Goal: Task Accomplishment & Management: Manage account settings

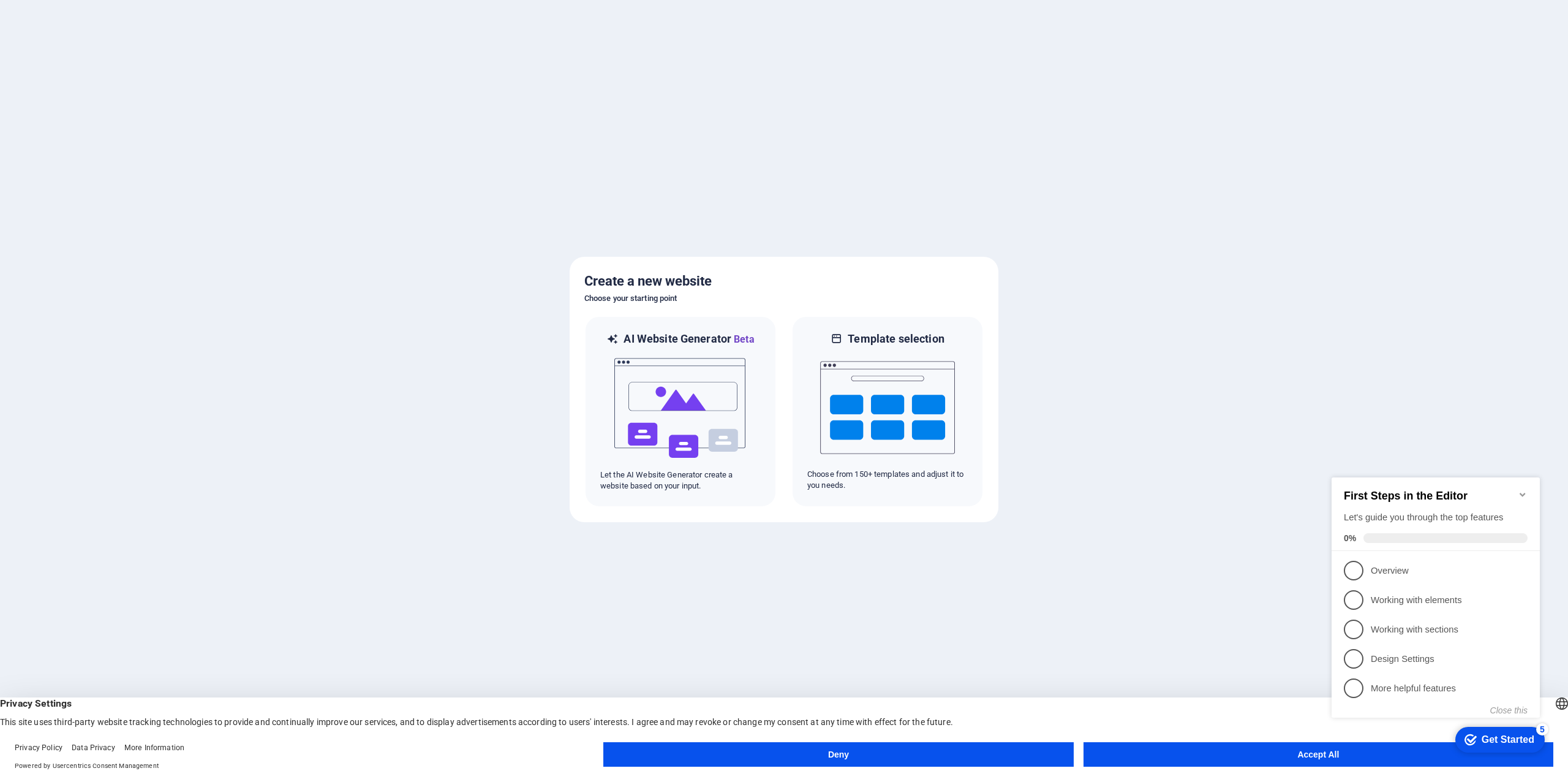
click at [1217, 761] on button "Accept All" at bounding box center [1318, 754] width 469 height 24
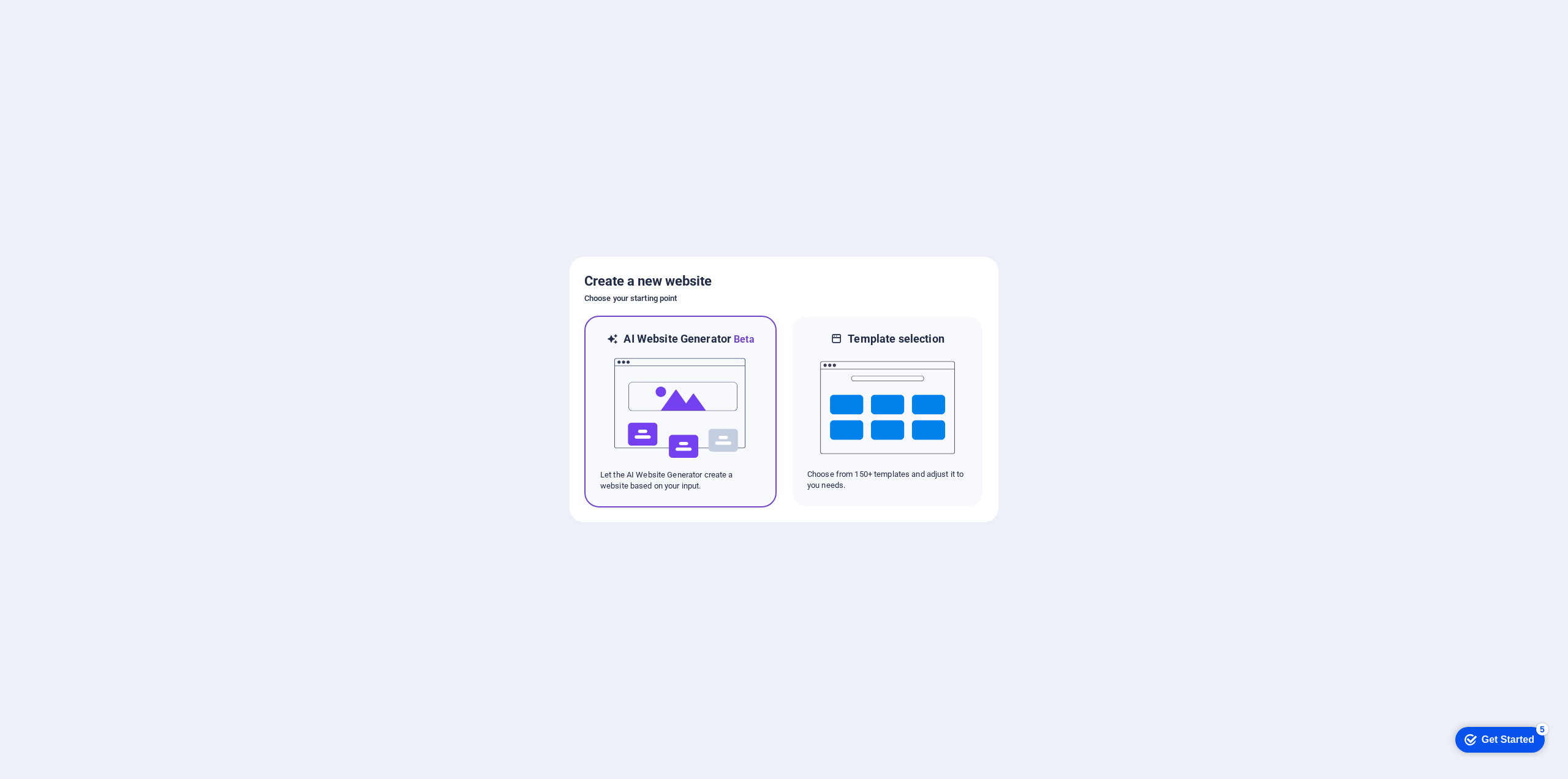
click at [668, 333] on h6 "AI Website Generator Beta" at bounding box center [688, 339] width 130 height 15
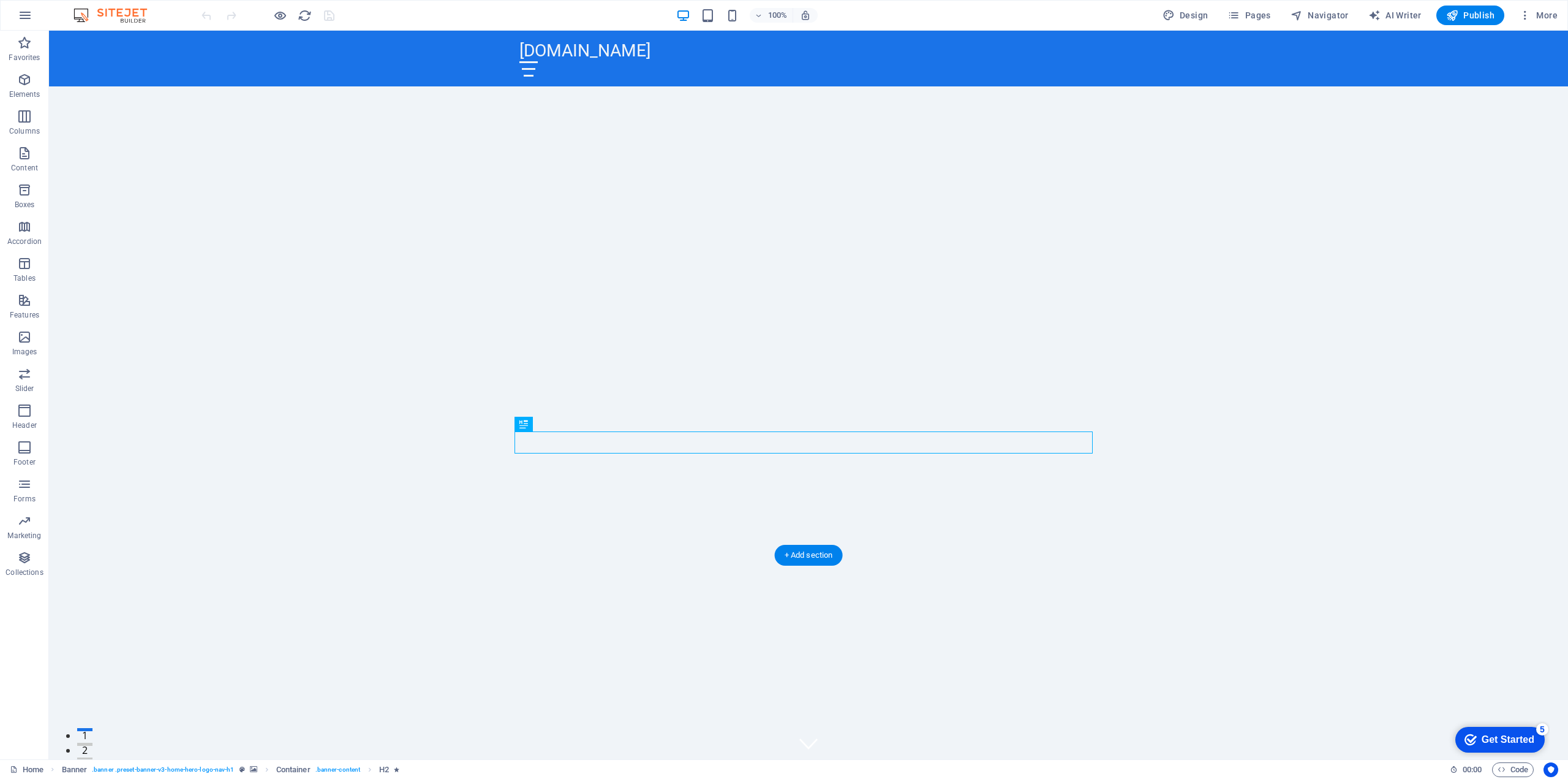
scroll to position [204, 0]
click at [925, 645] on div "Discover Brno's Hidden Moments" at bounding box center [808, 656] width 578 height 22
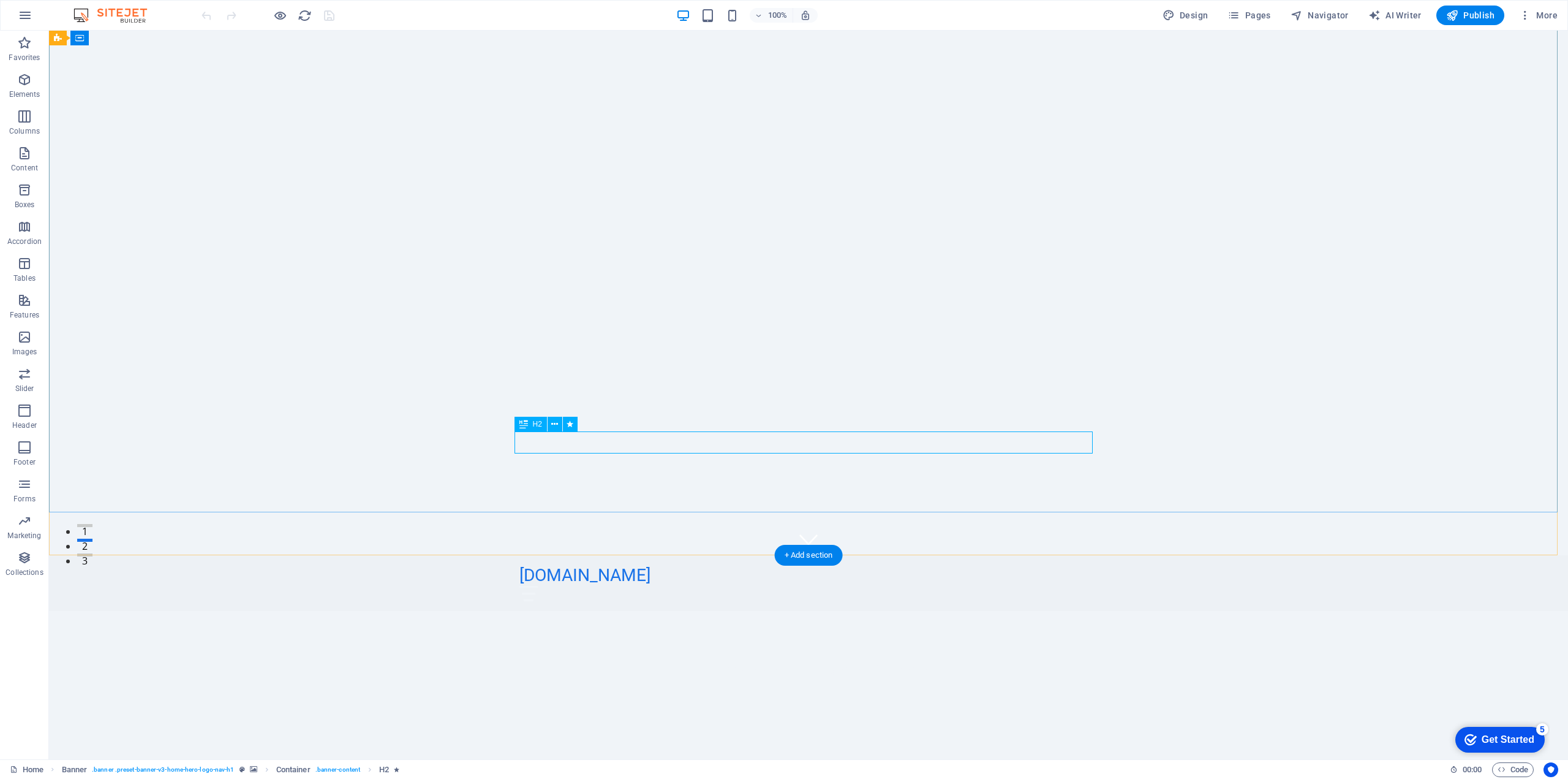
scroll to position [0, 0]
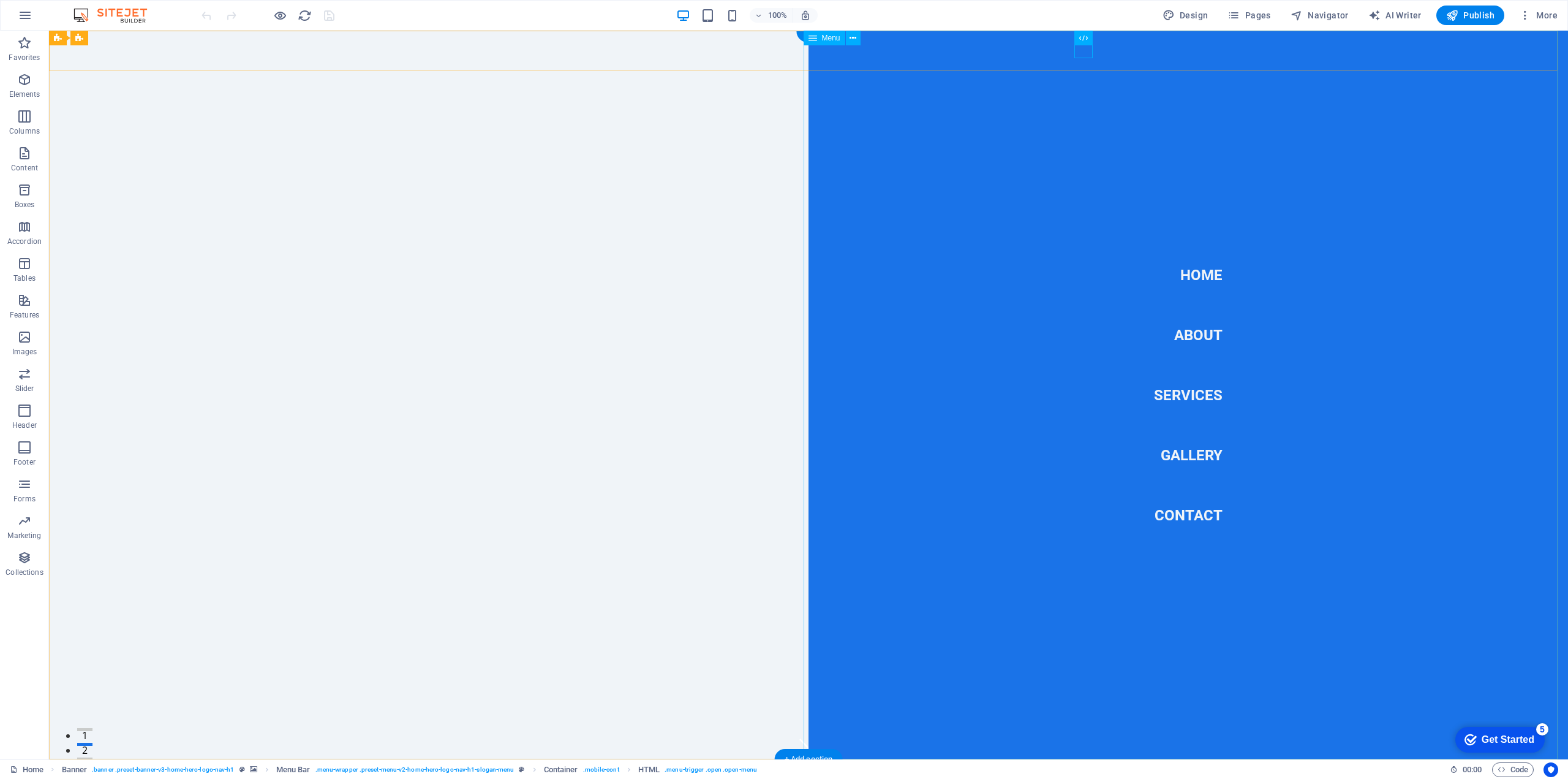
click at [1197, 282] on nav "Home About Services Gallery Contact" at bounding box center [1188, 395] width 759 height 728
click at [1195, 273] on nav "Home About Services Gallery Contact" at bounding box center [1188, 395] width 759 height 728
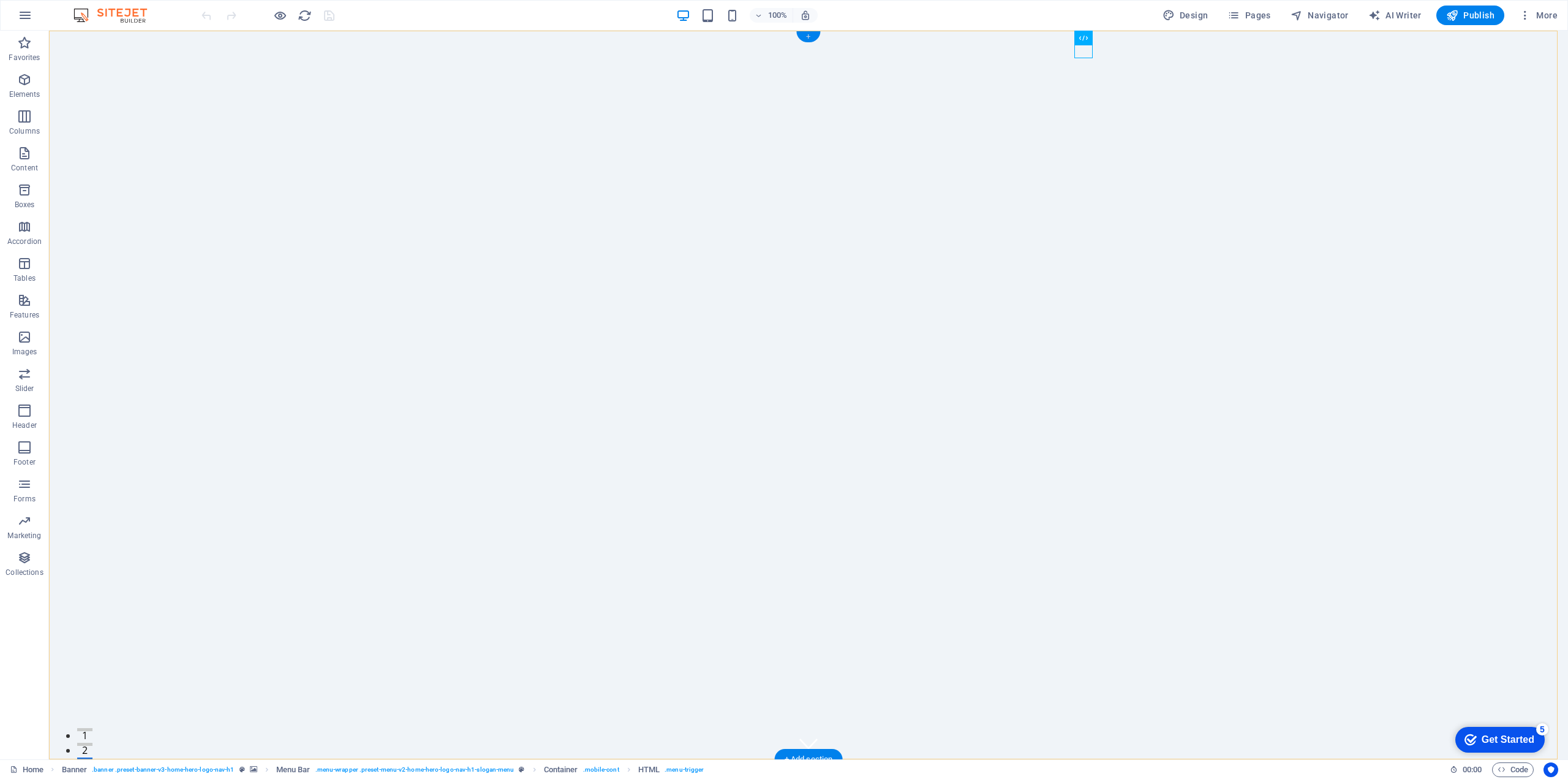
click at [810, 36] on div "+" at bounding box center [808, 37] width 24 height 11
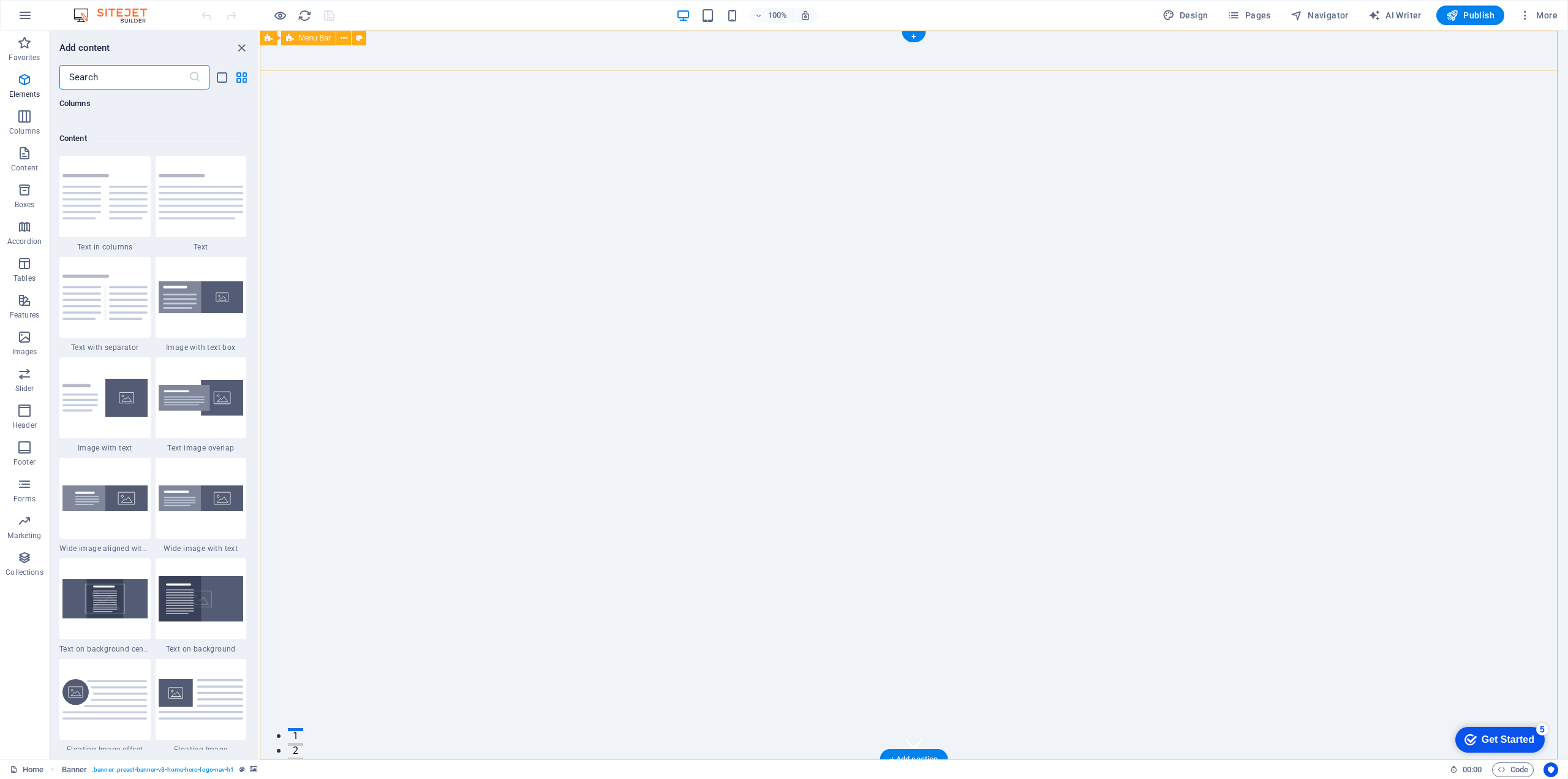
scroll to position [2144, 0]
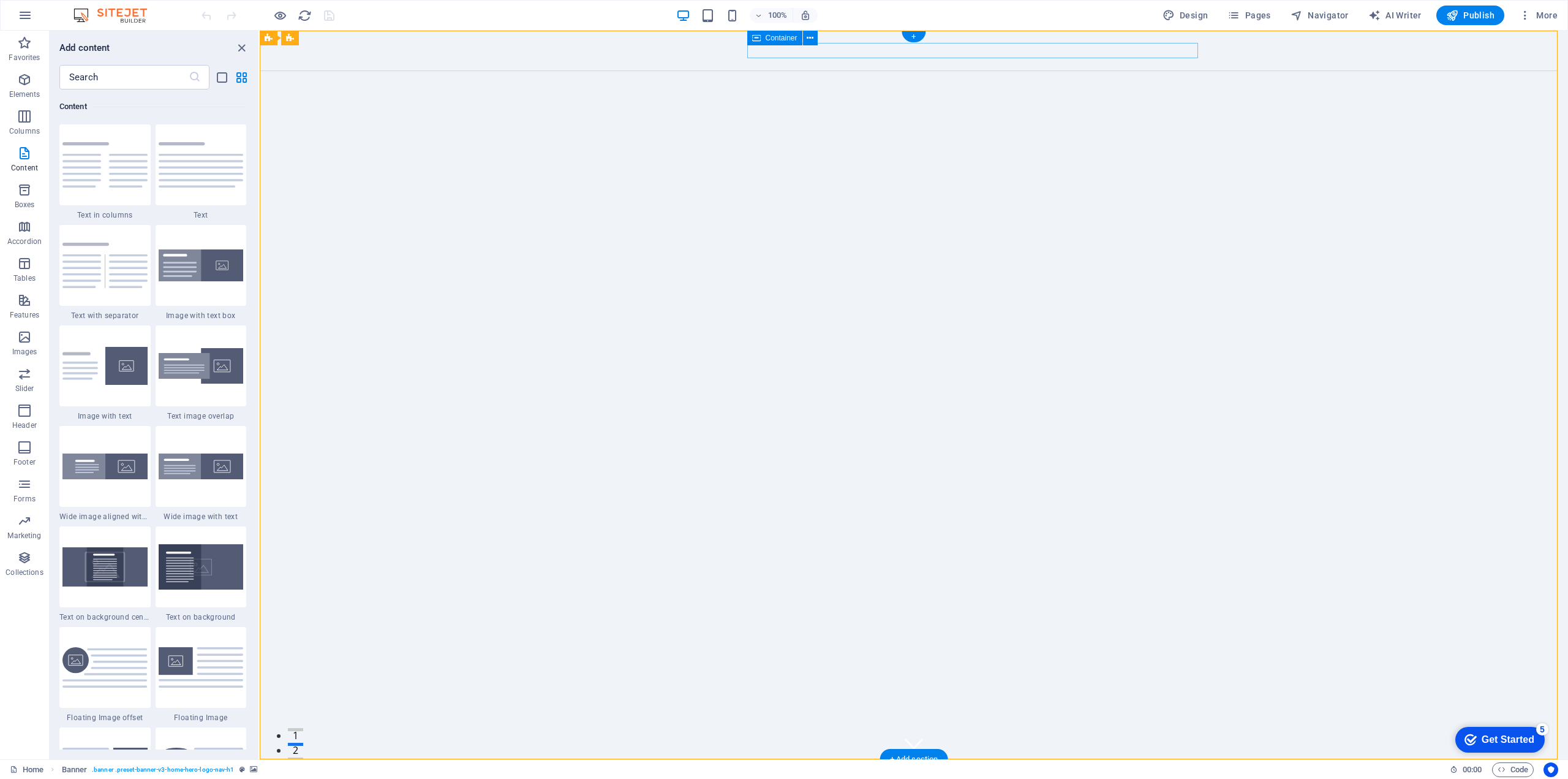
click at [814, 39] on button at bounding box center [810, 38] width 15 height 15
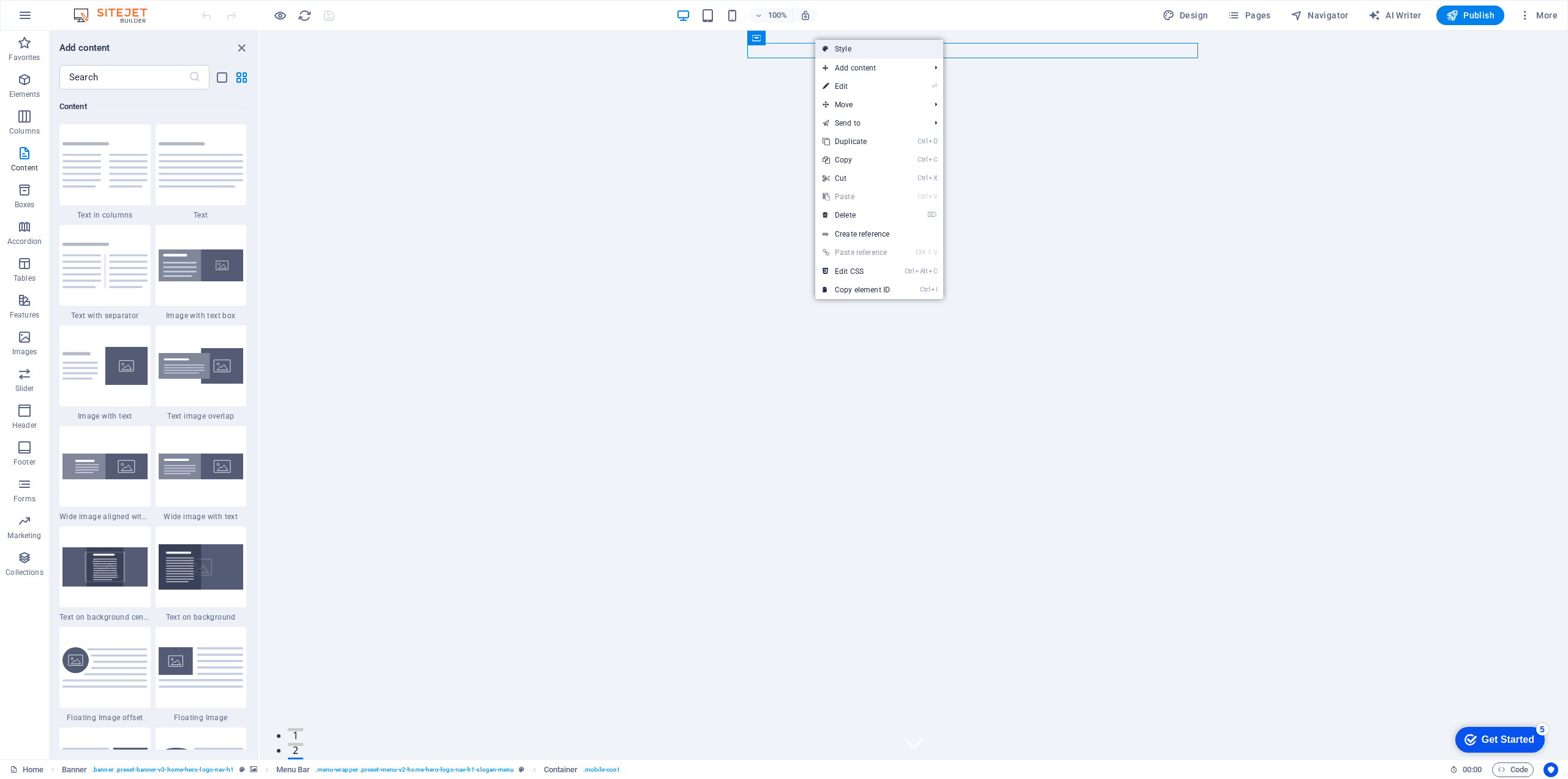
click at [851, 51] on link "Style" at bounding box center [879, 48] width 128 height 18
select select "rem"
select select "preset-menu-v2-home-hero-logo-nav-h1-slogan-menu"
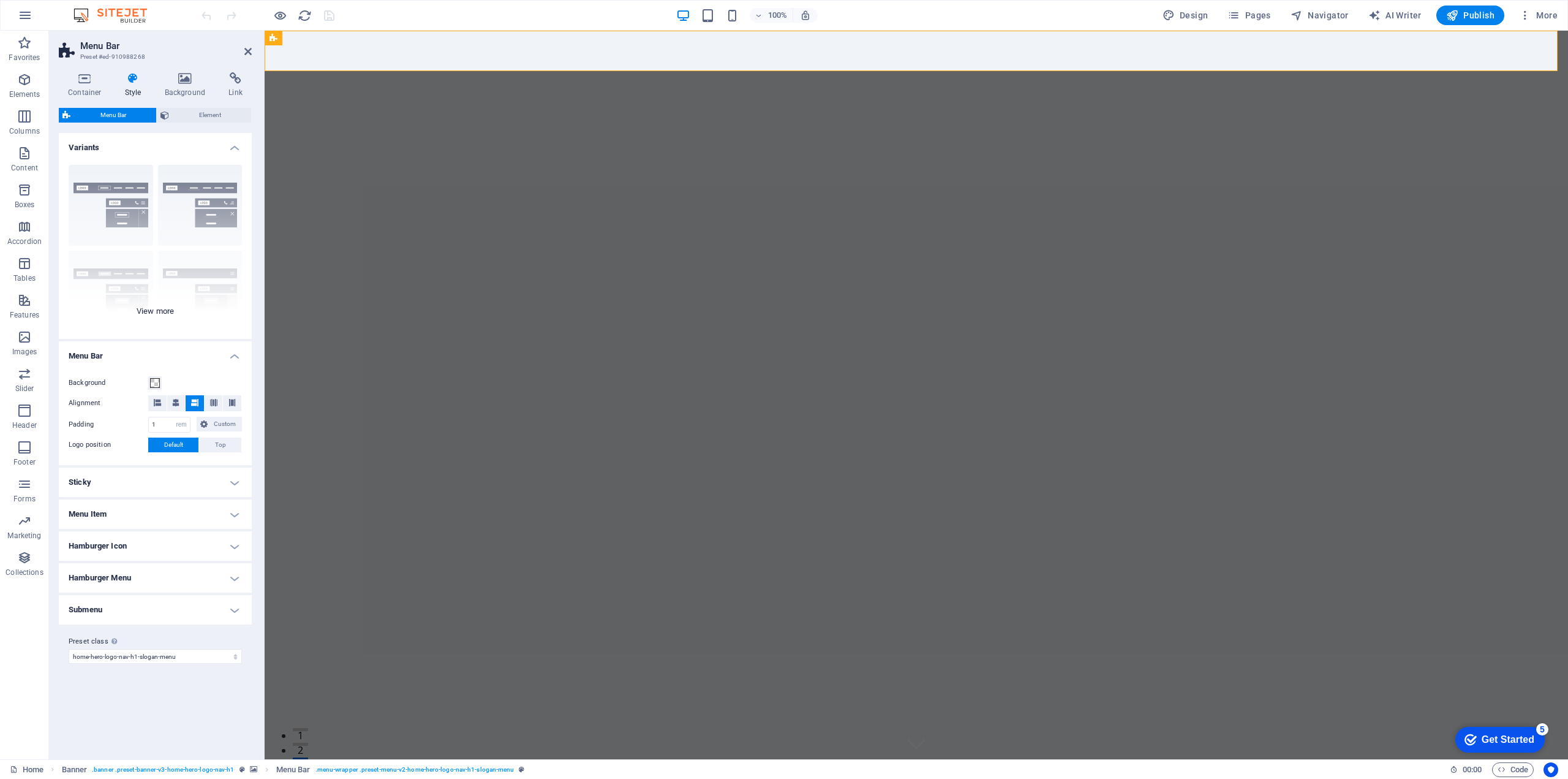
click at [123, 184] on div "Border Centered Default Fixed Loki Trigger Wide XXL" at bounding box center [155, 247] width 193 height 184
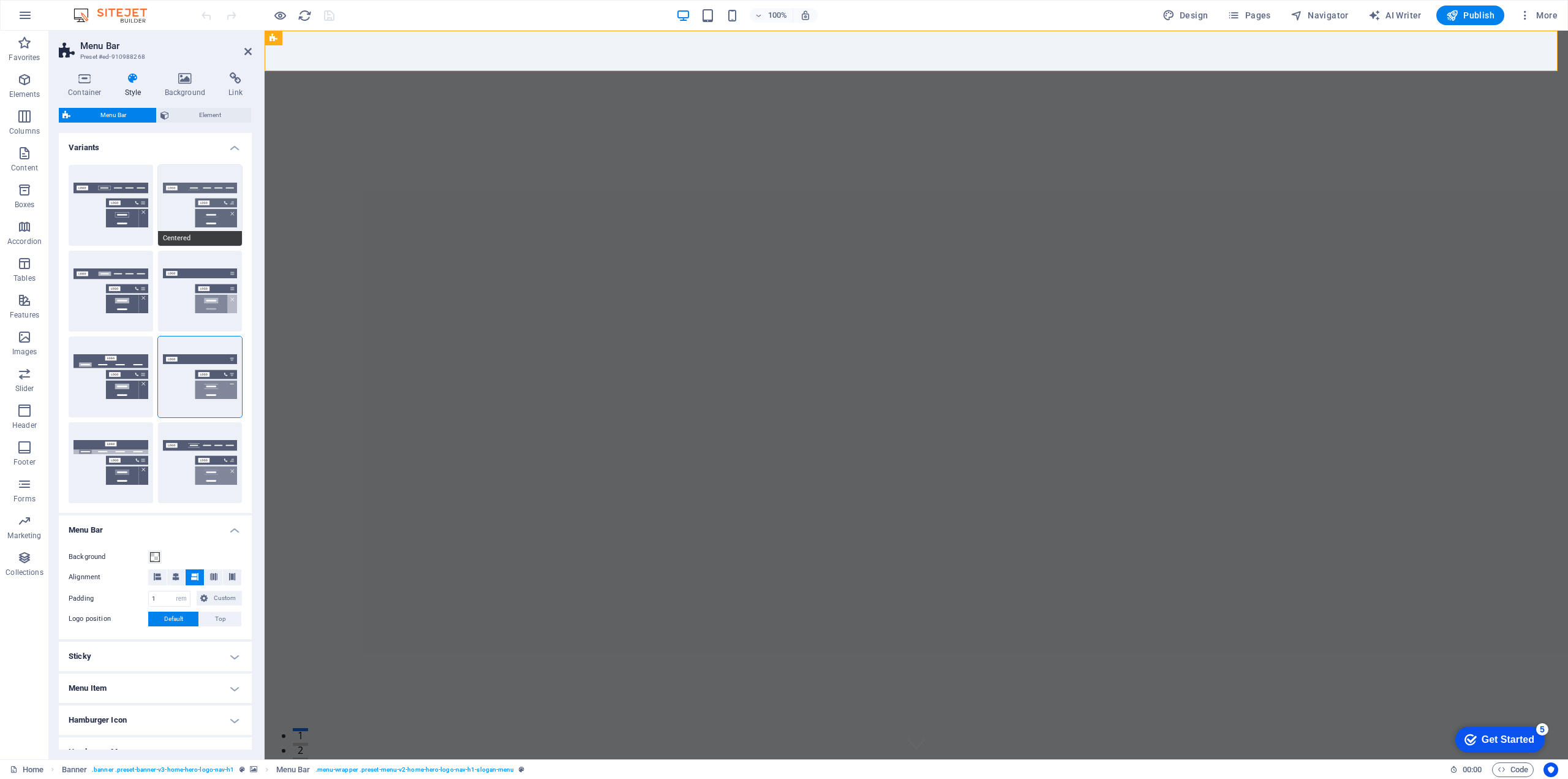
click at [182, 205] on button "Centered" at bounding box center [200, 205] width 84 height 81
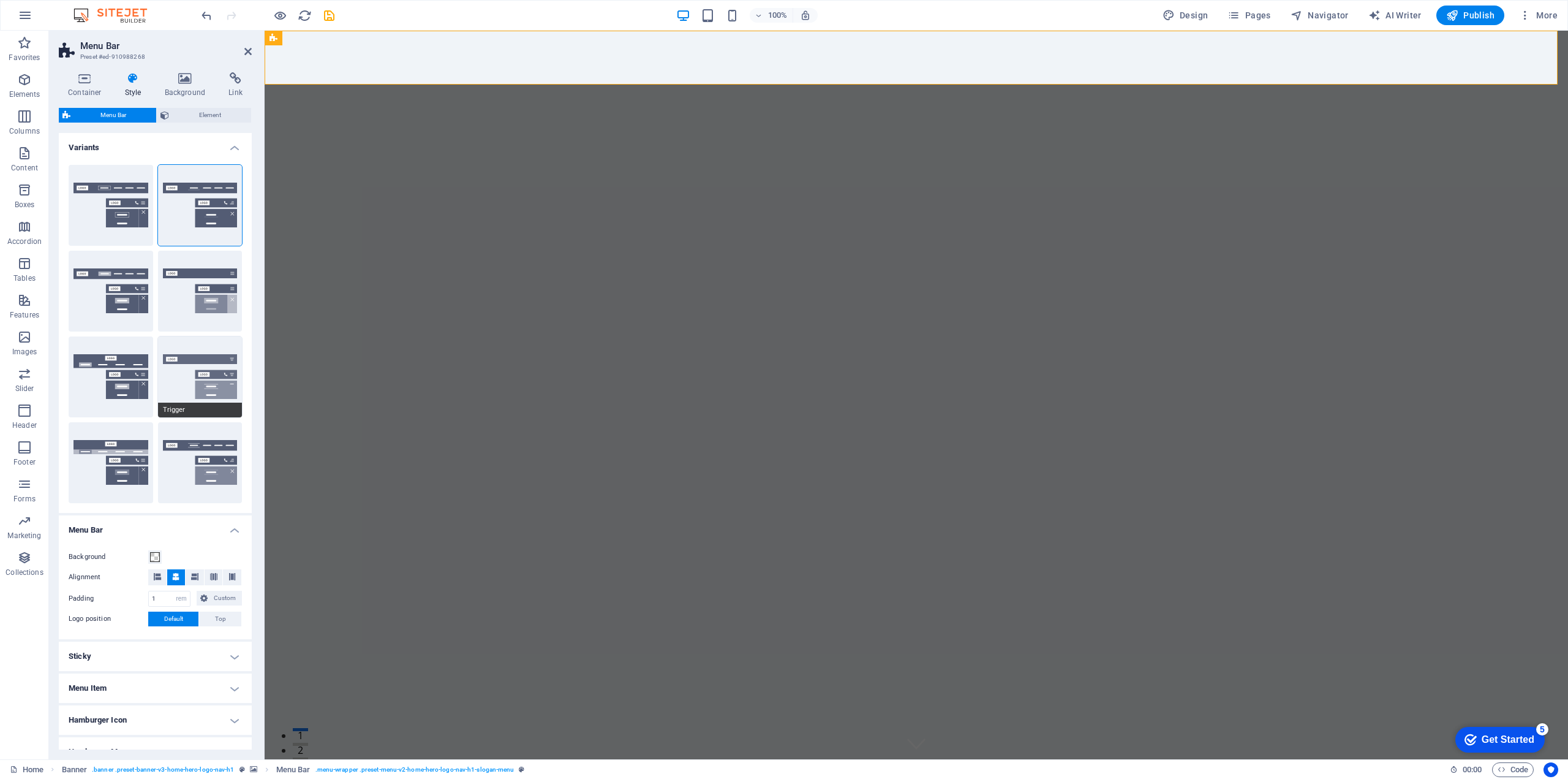
click at [171, 336] on div "Trigger" at bounding box center [200, 377] width 84 height 81
click at [42, 289] on button "Features" at bounding box center [24, 306] width 49 height 37
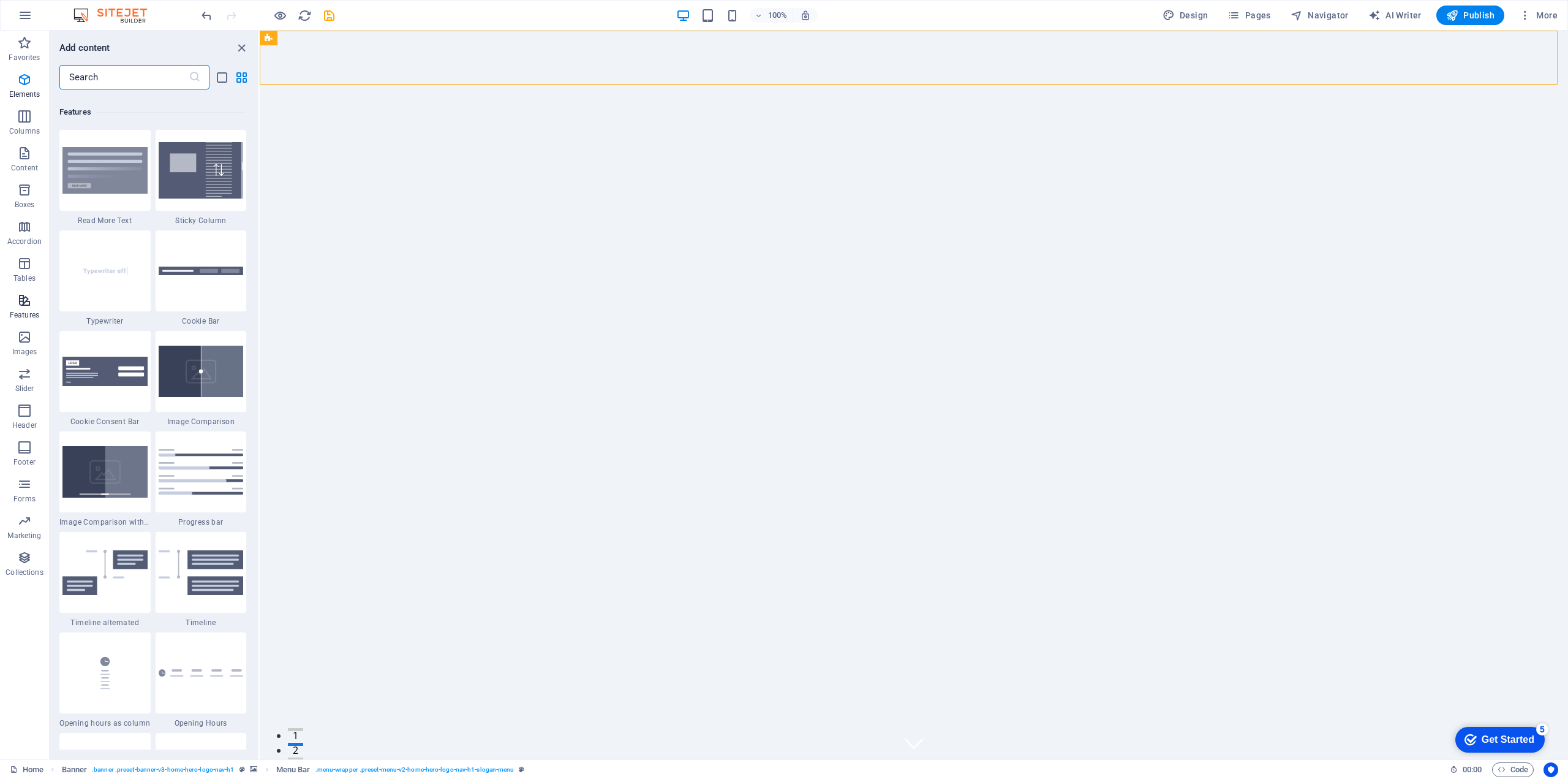
scroll to position [4777, 0]
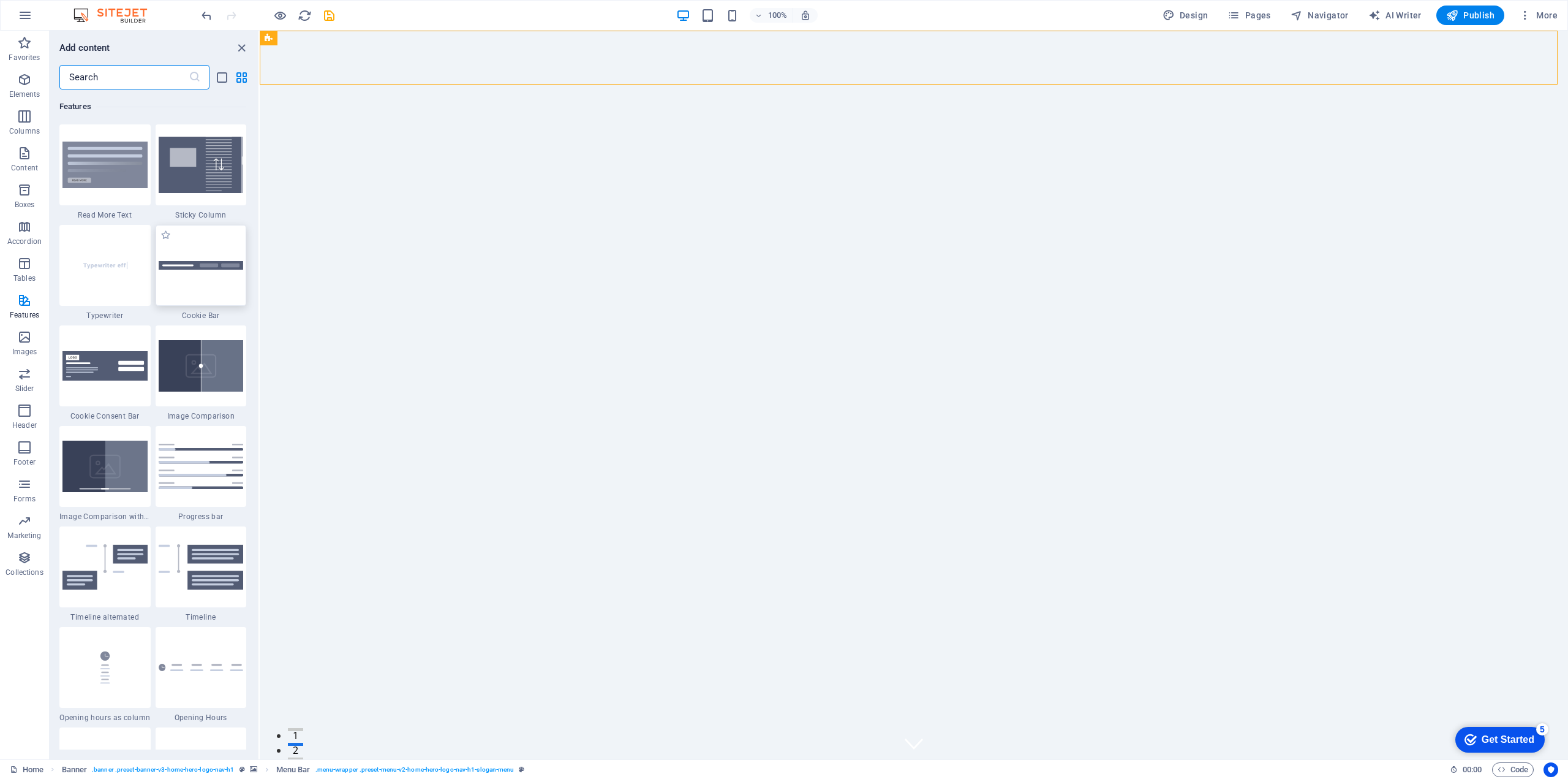
click at [226, 278] on div at bounding box center [201, 265] width 92 height 81
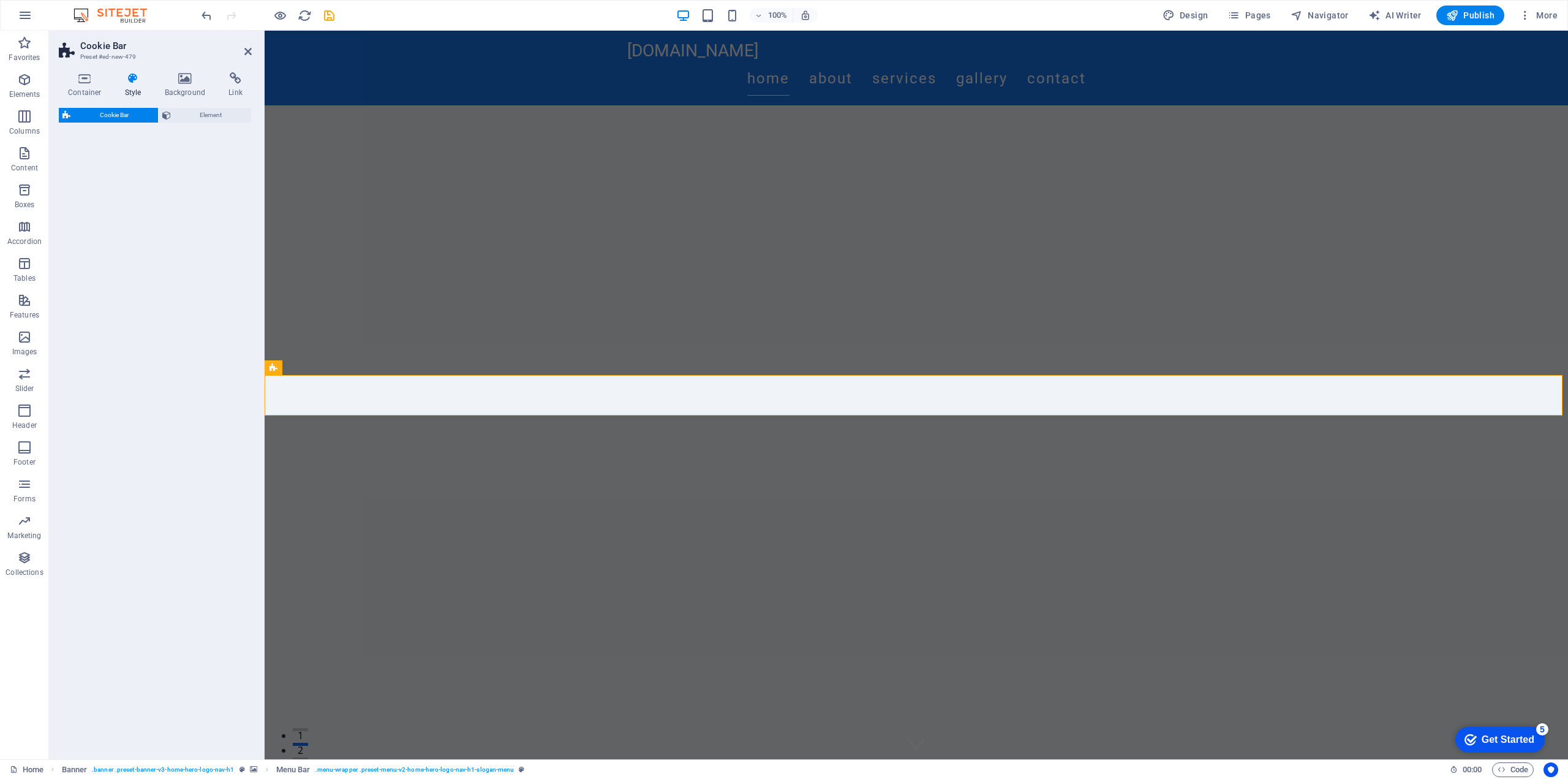
select select "px"
select select "rem"
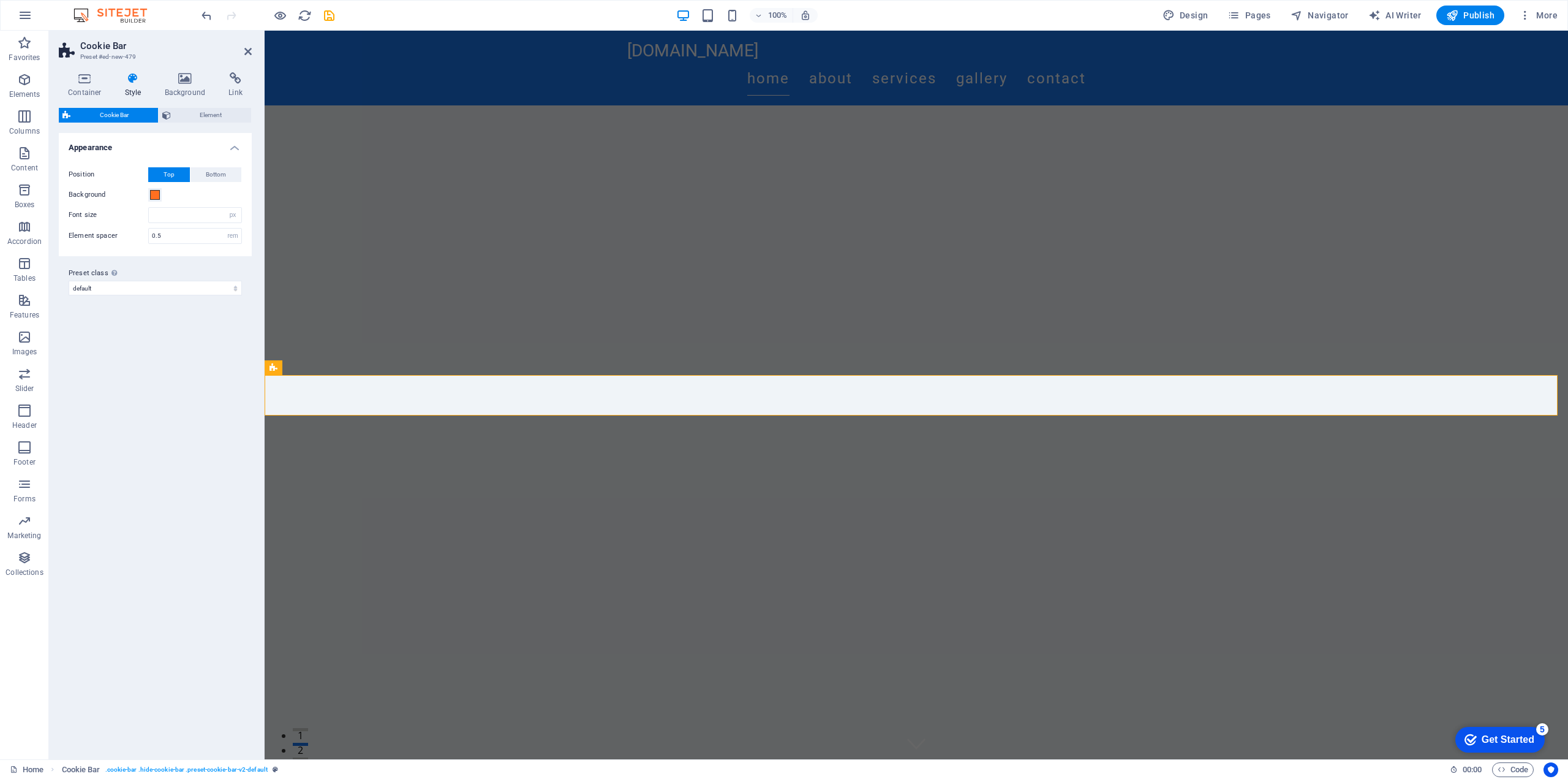
scroll to position [384, 0]
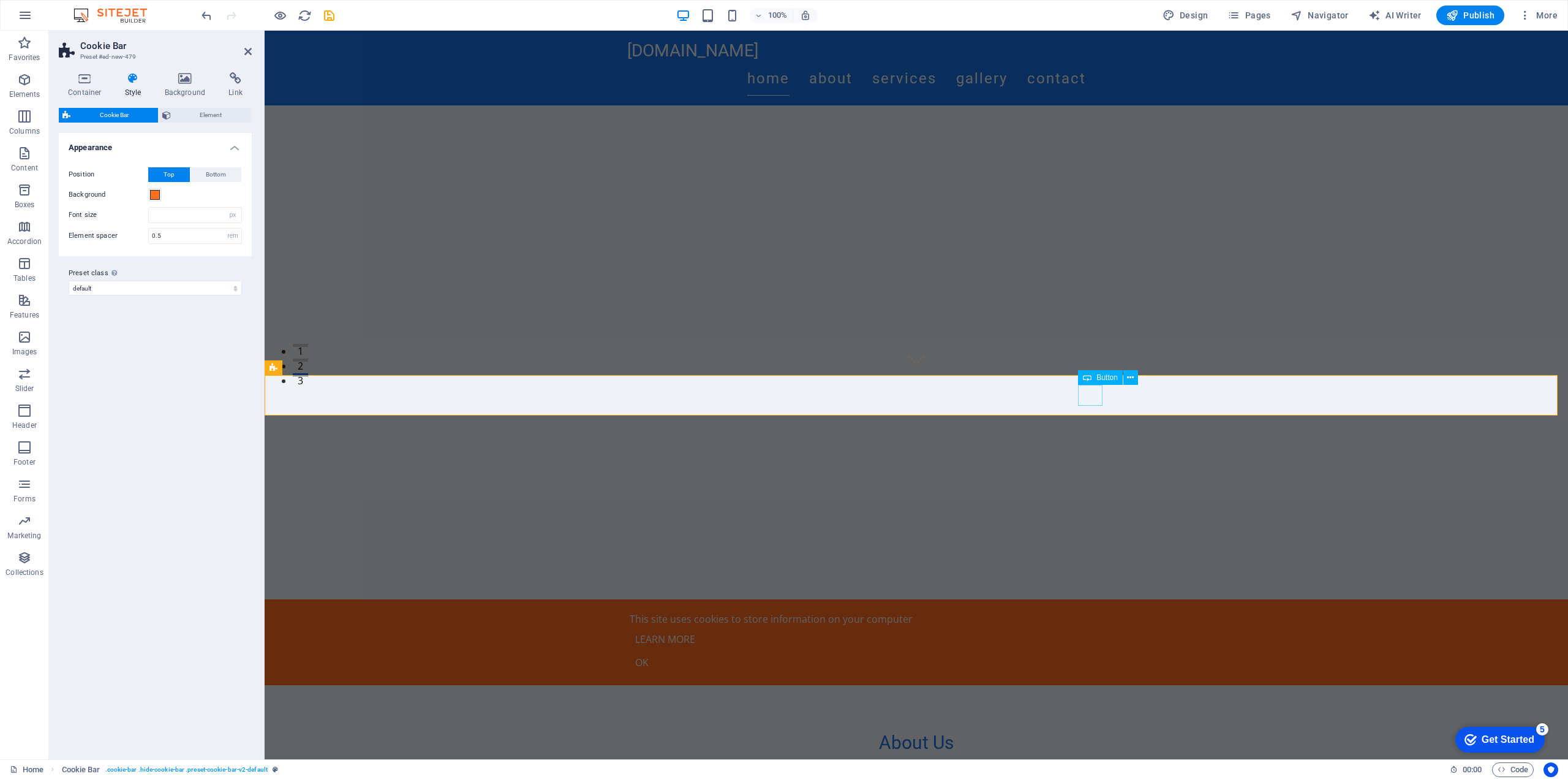
click at [1097, 652] on div "Ok" at bounding box center [916, 662] width 573 height 21
click at [115, 119] on span "Cookie Bar" at bounding box center [114, 115] width 81 height 15
click at [120, 284] on select "default Add preset class" at bounding box center [155, 288] width 174 height 15
click at [155, 193] on span at bounding box center [155, 194] width 10 height 10
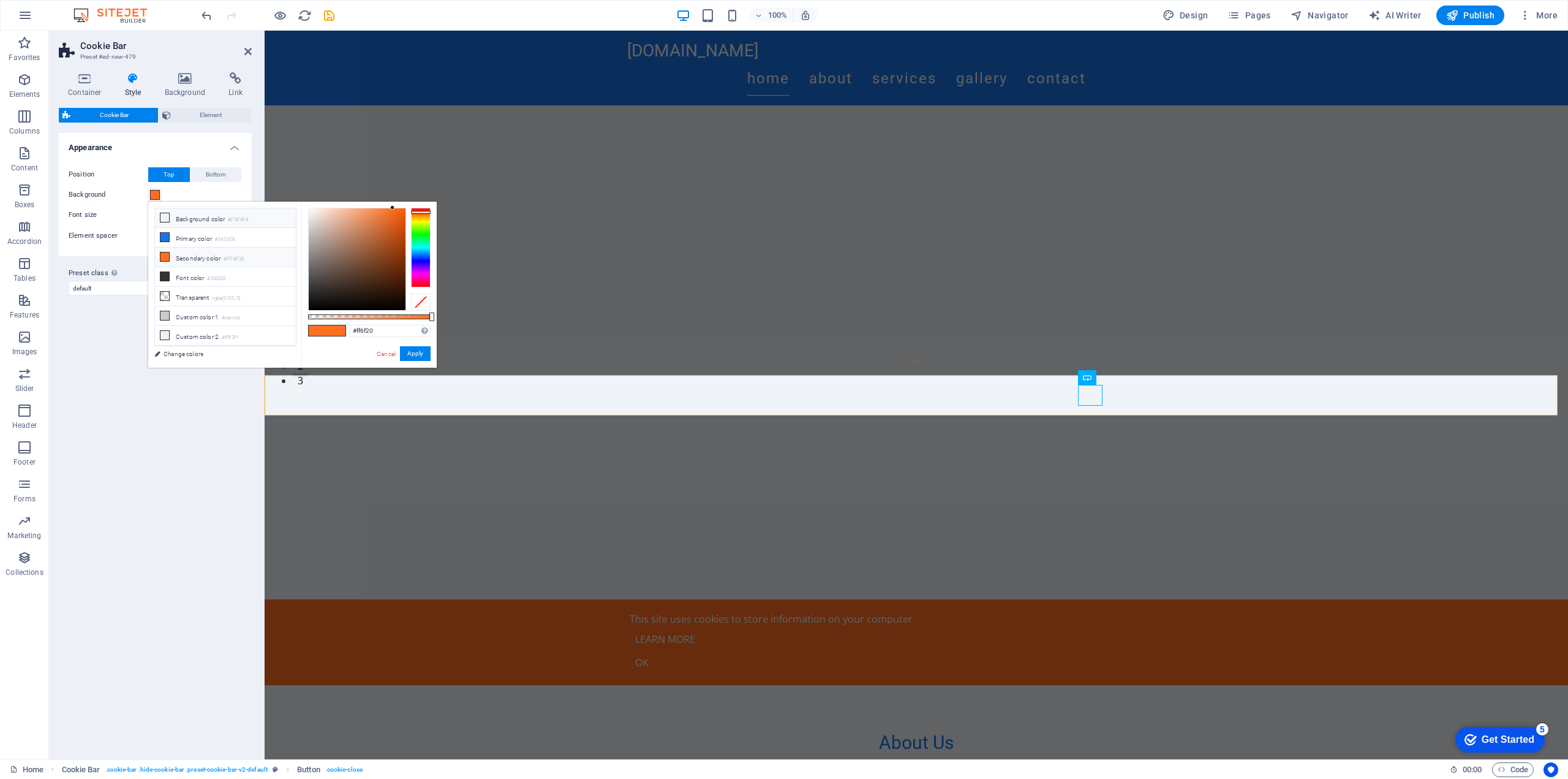
click at [178, 221] on li "Background color #F0F4F8" at bounding box center [226, 218] width 141 height 20
type input "#f0f4f8"
click at [425, 353] on button "Apply" at bounding box center [415, 354] width 31 height 15
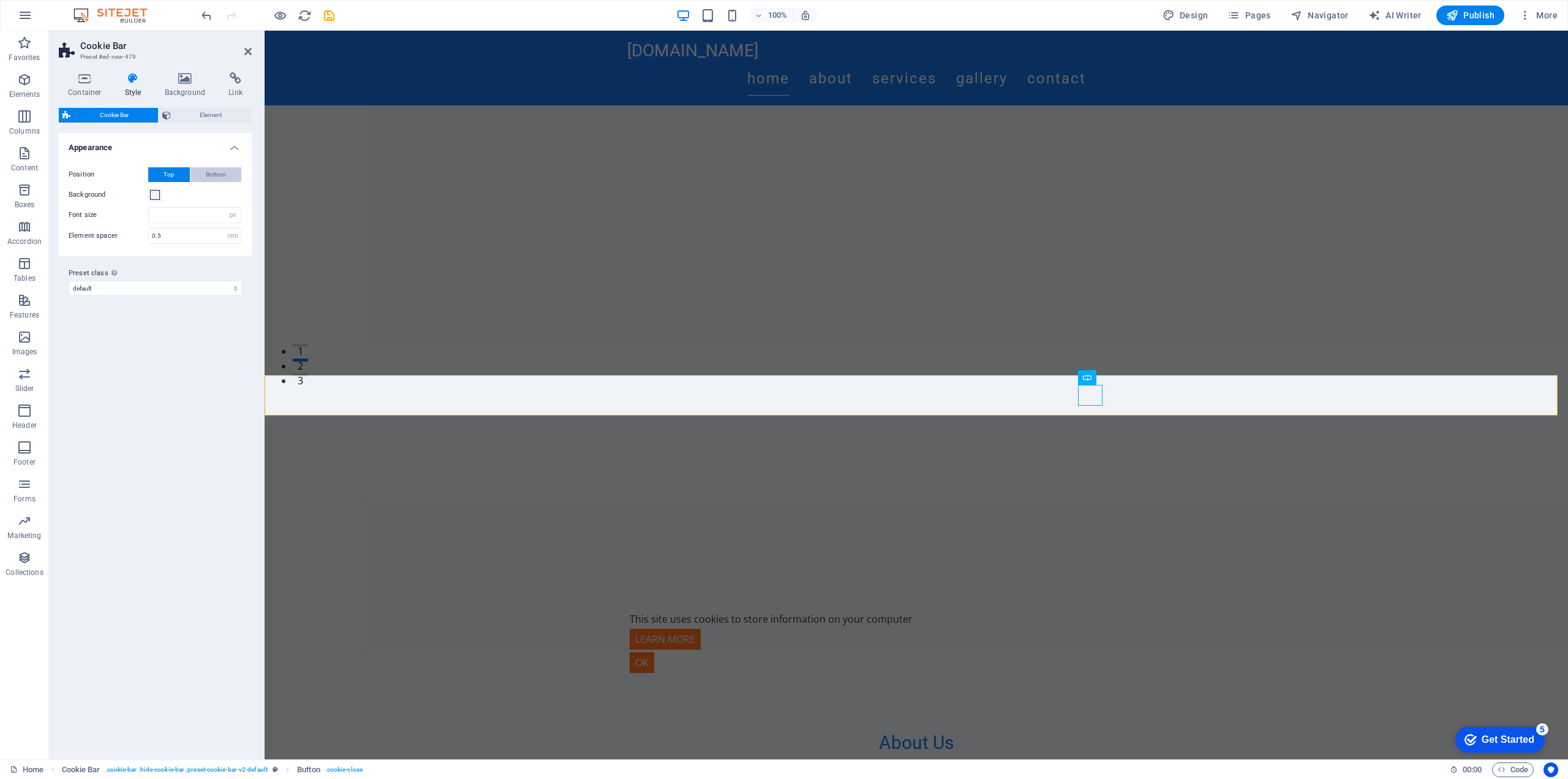
click at [223, 172] on span "Bottom" at bounding box center [216, 174] width 21 height 15
click at [152, 178] on button "Top" at bounding box center [168, 174] width 42 height 15
click at [212, 120] on span "Element" at bounding box center [211, 115] width 73 height 15
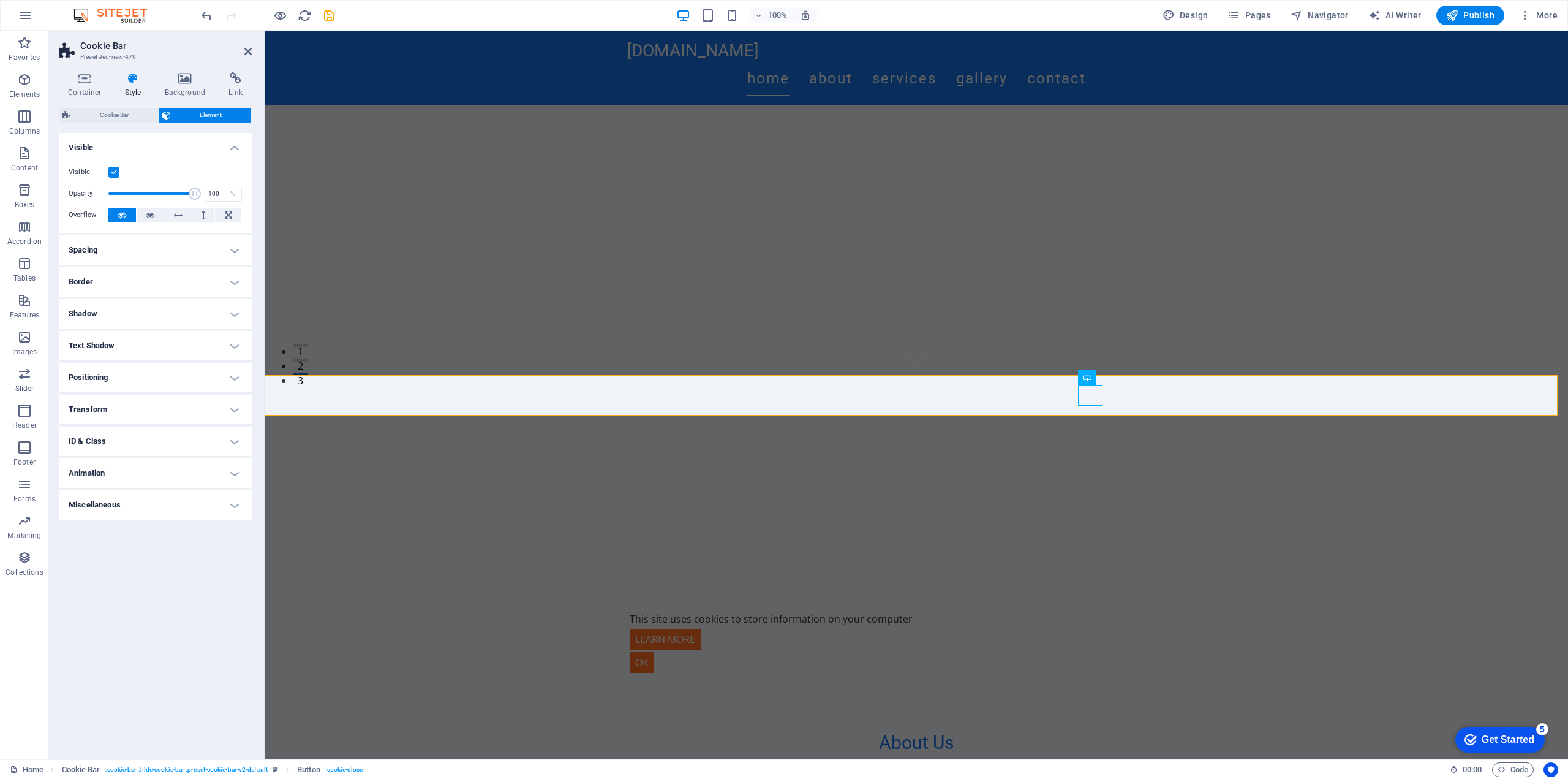
click at [111, 171] on label at bounding box center [114, 171] width 11 height 11
click at [0, 0] on input "Visible" at bounding box center [0, 0] width 0 height 0
click at [111, 171] on label at bounding box center [114, 171] width 11 height 11
click at [0, 0] on input "Visible" at bounding box center [0, 0] width 0 height 0
click at [1090, 375] on icon at bounding box center [1088, 377] width 9 height 15
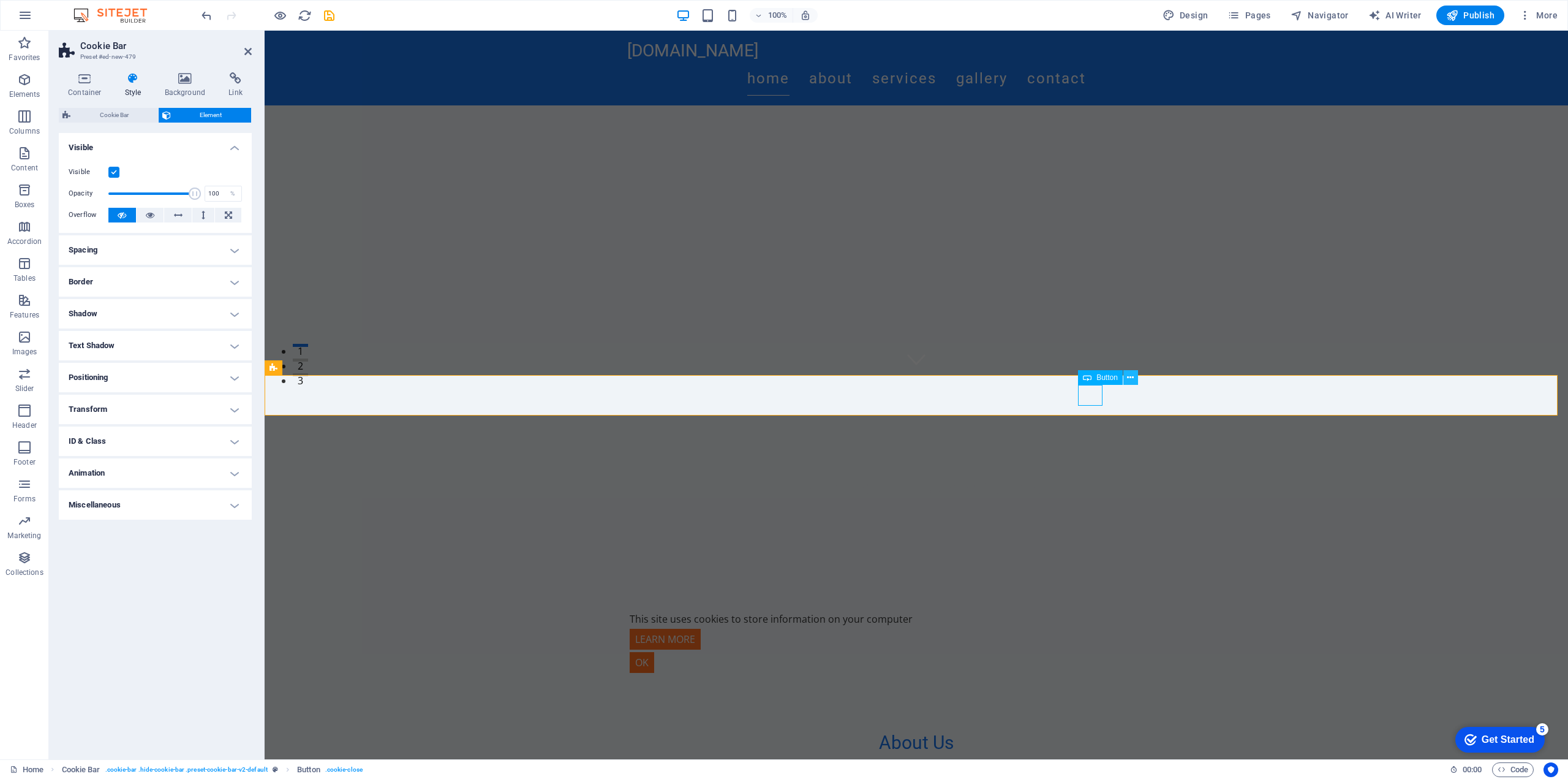
click at [1129, 372] on icon at bounding box center [1130, 378] width 7 height 13
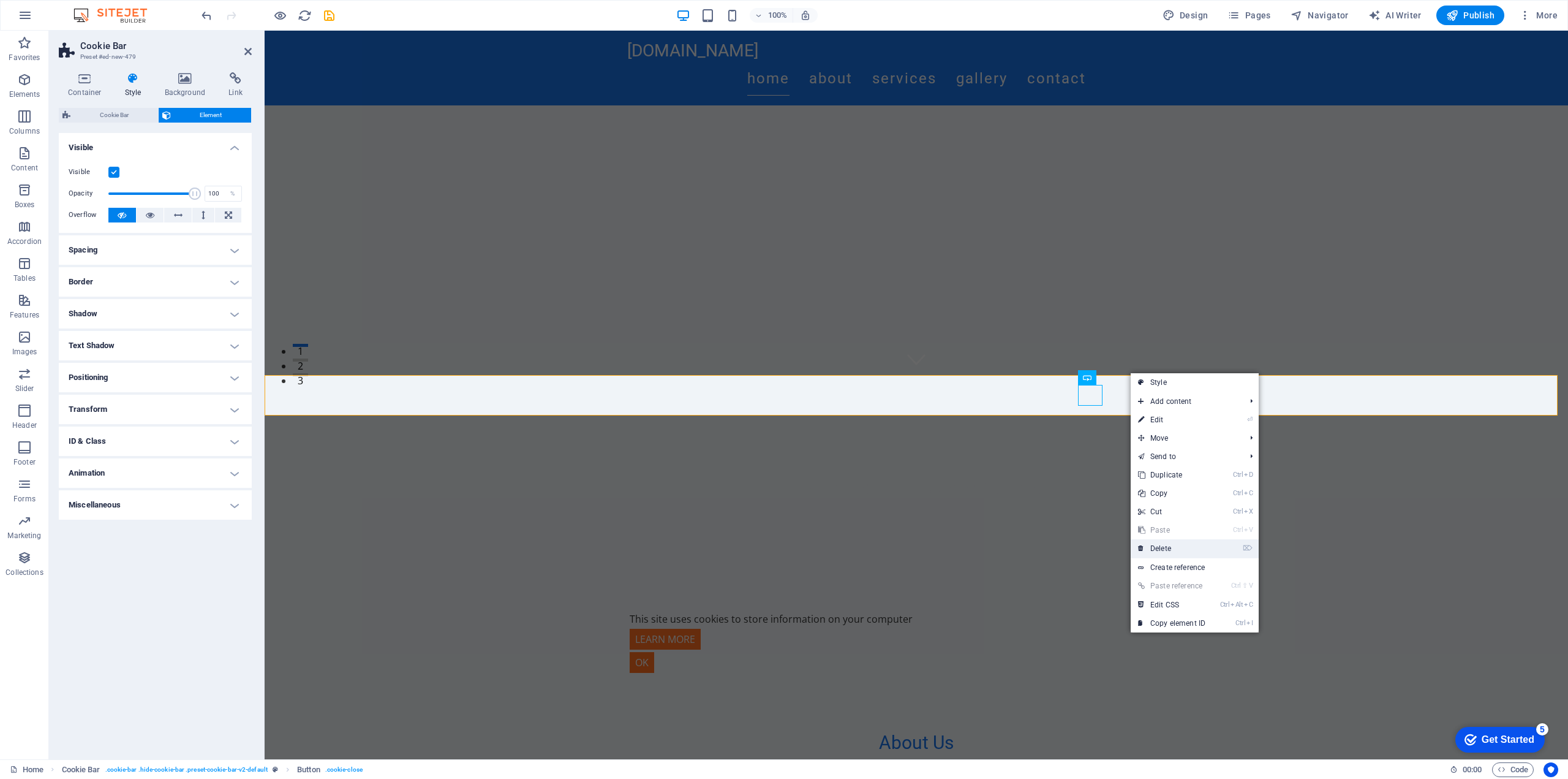
click at [1203, 546] on link "⌦ Delete" at bounding box center [1172, 548] width 82 height 18
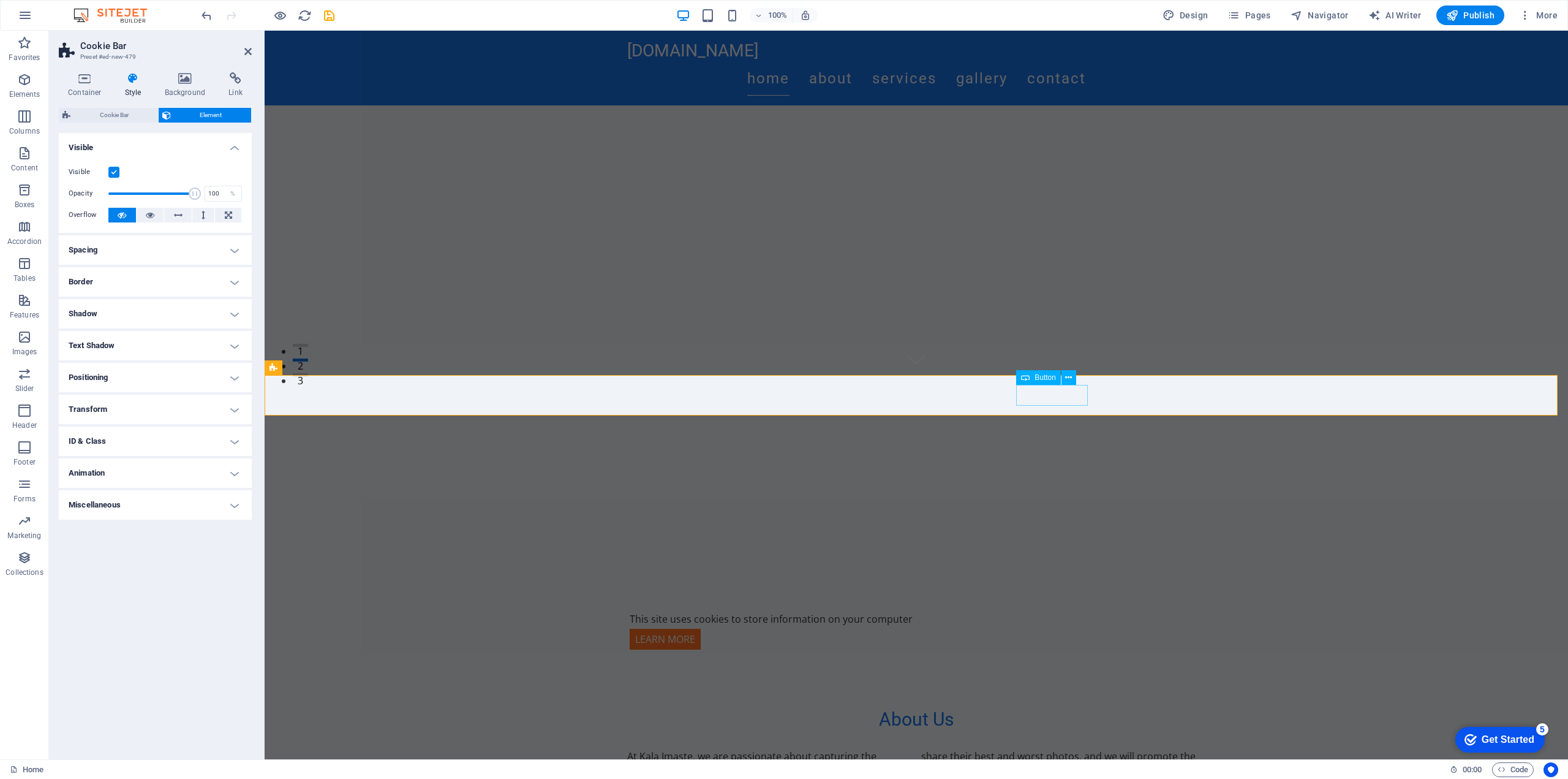
click at [1070, 629] on div "Learn more" at bounding box center [916, 639] width 573 height 21
click at [1076, 377] on button at bounding box center [1069, 377] width 15 height 15
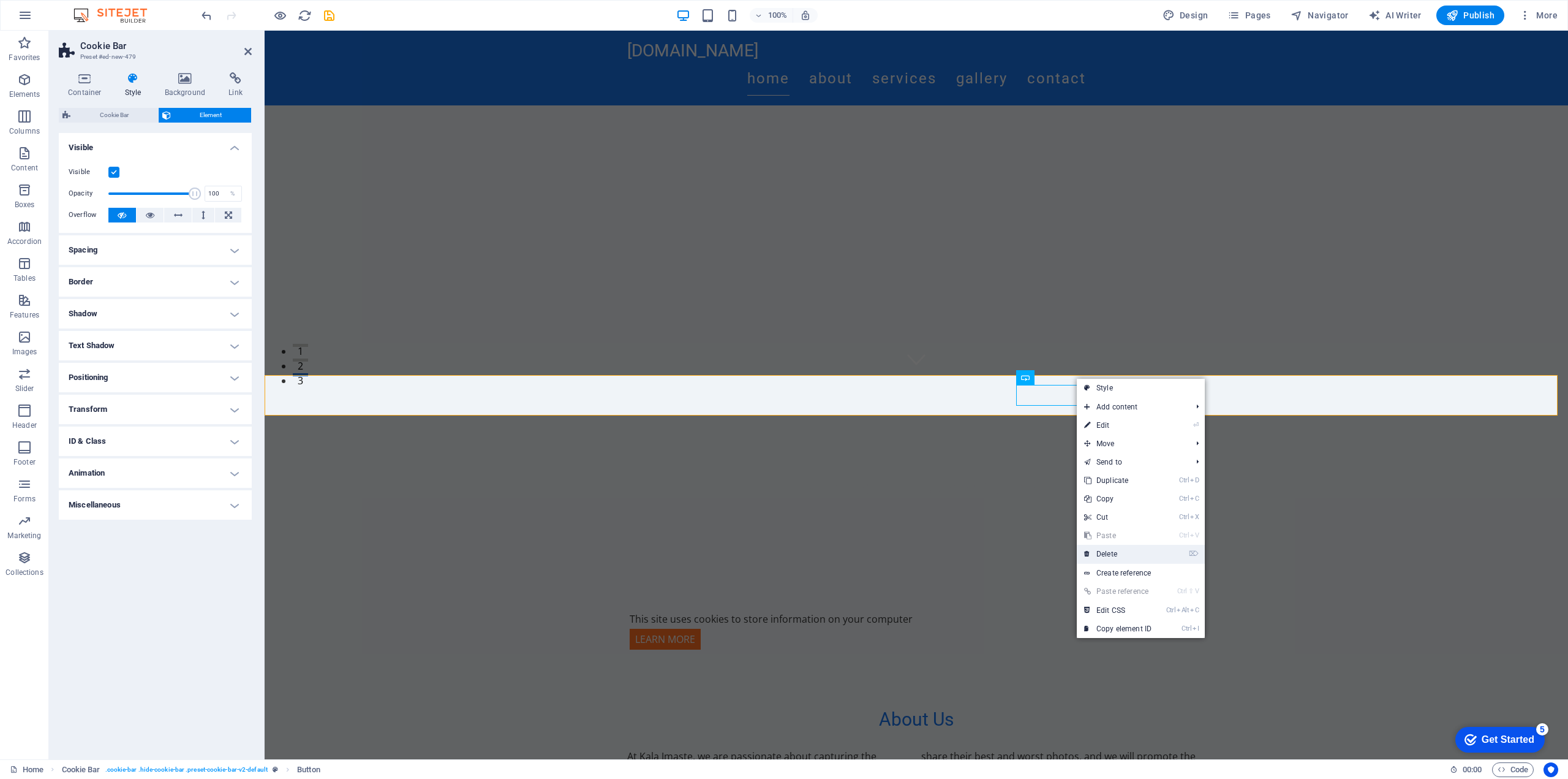
click at [1119, 548] on link "⌦ Delete" at bounding box center [1118, 553] width 82 height 18
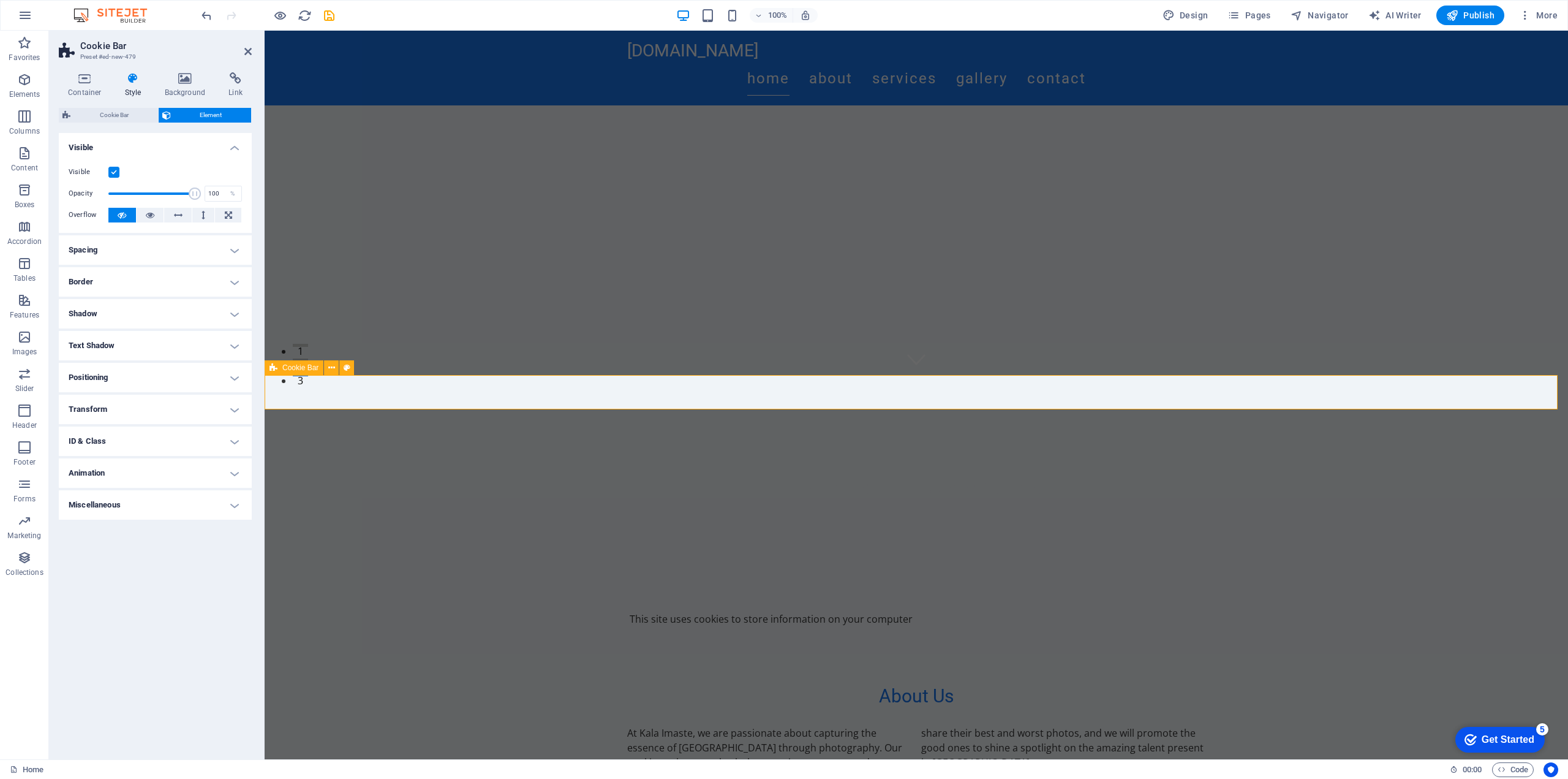
click at [1050, 599] on div "This site uses cookies to store information on your computer" at bounding box center [916, 619] width 1304 height 40
click at [335, 371] on button at bounding box center [331, 368] width 15 height 15
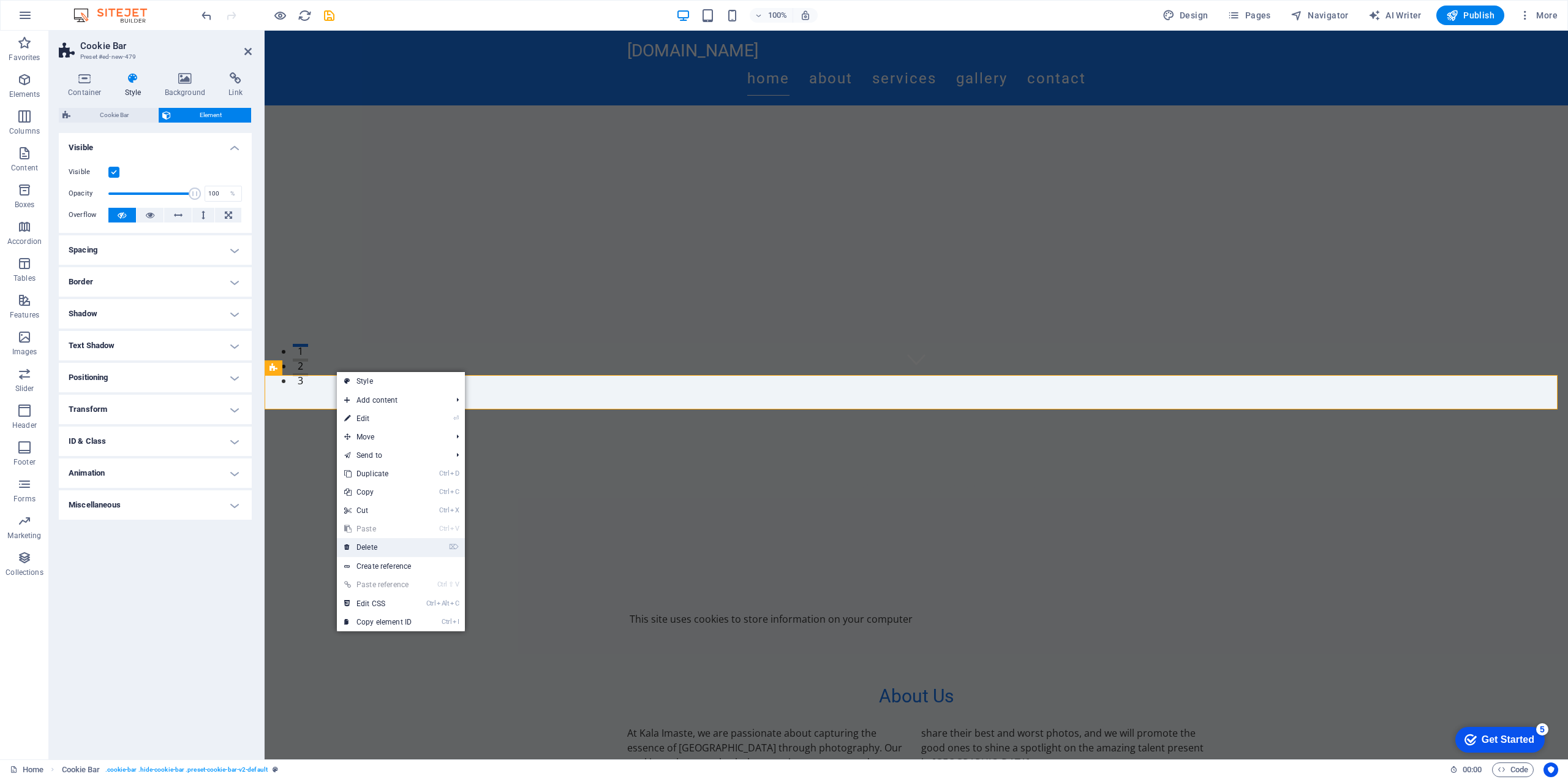
click at [396, 548] on link "⌦ Delete" at bounding box center [378, 547] width 82 height 18
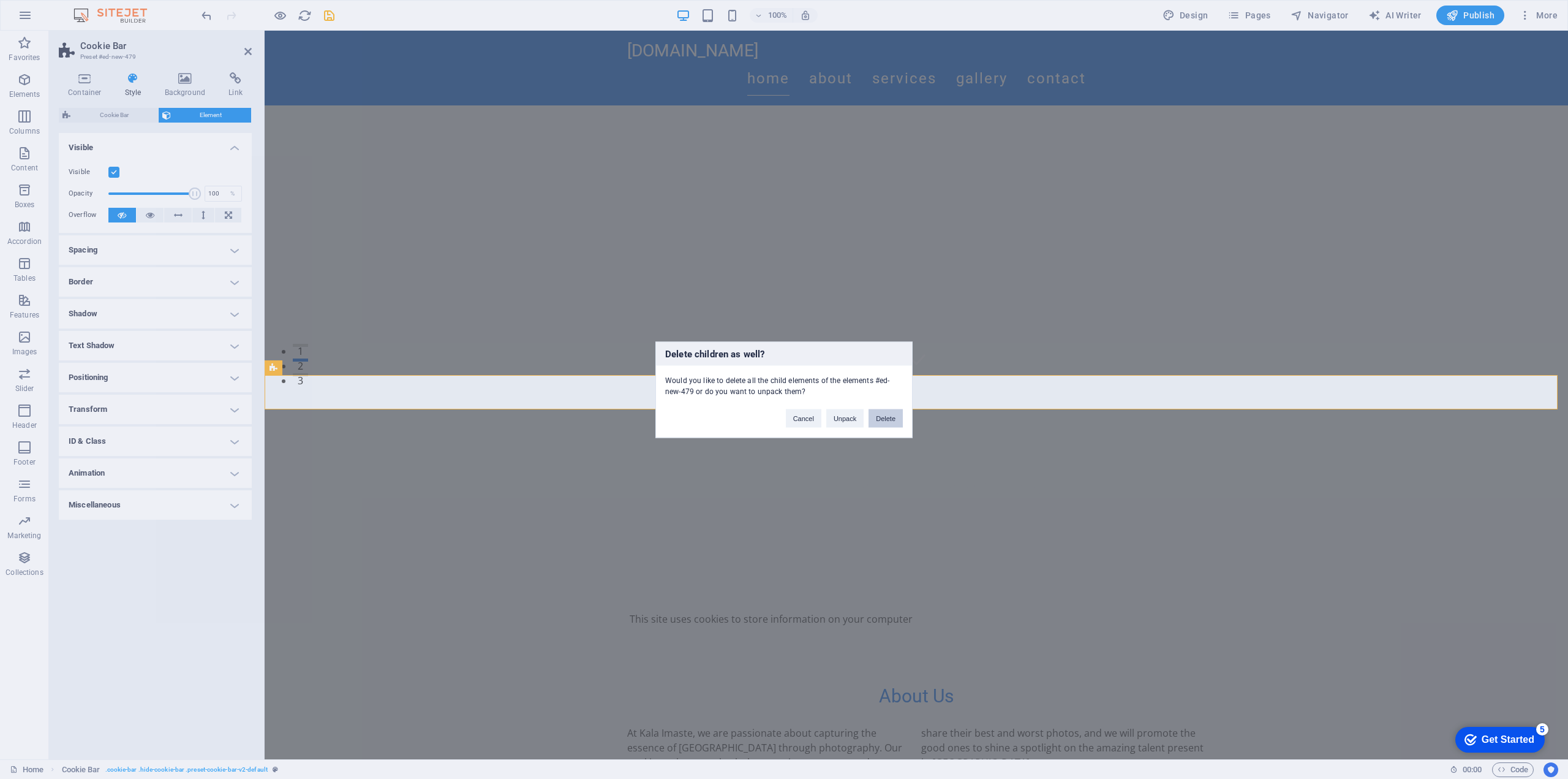
click at [877, 418] on button "Delete" at bounding box center [885, 418] width 34 height 18
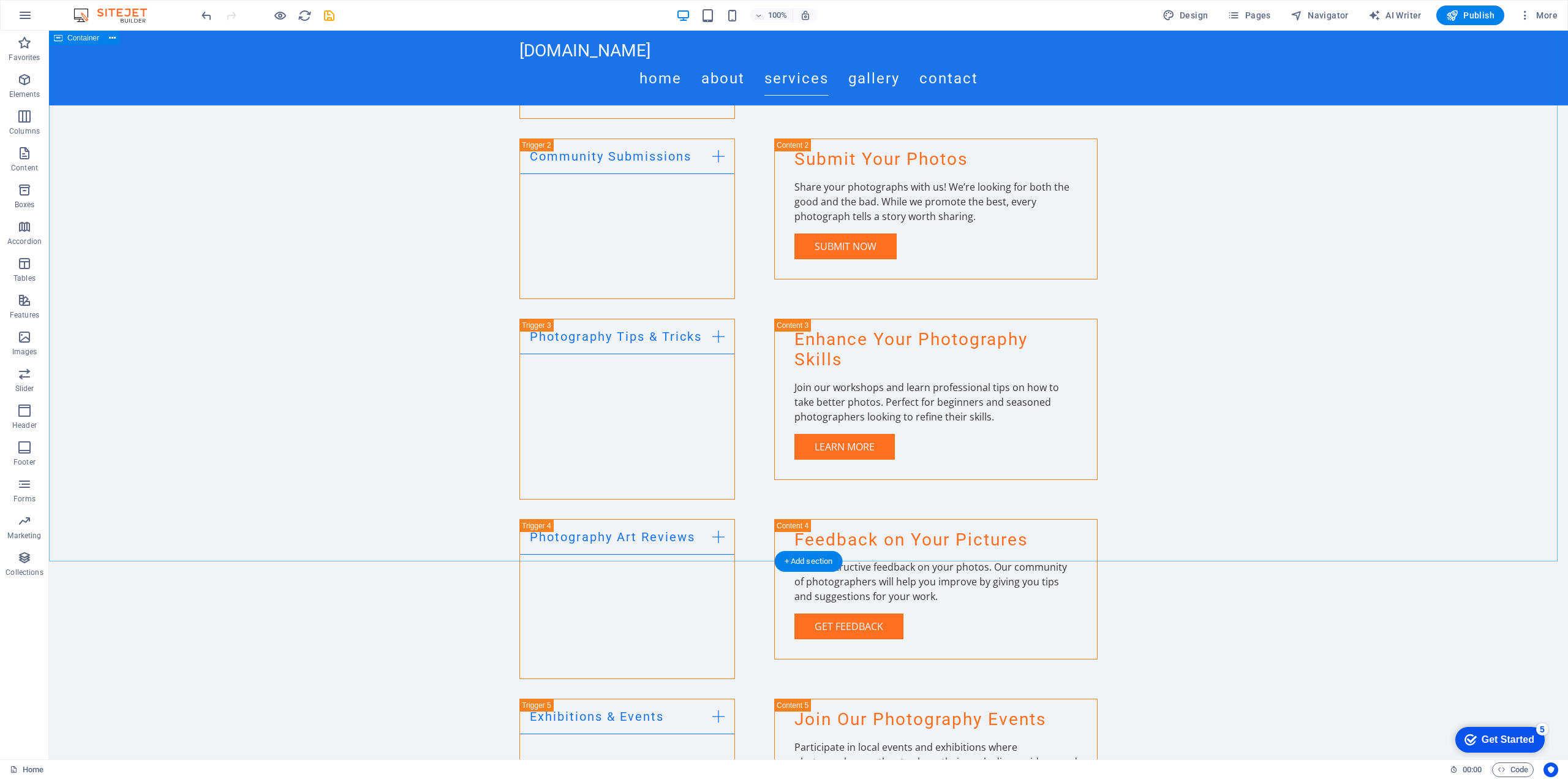
scroll to position [1099, 0]
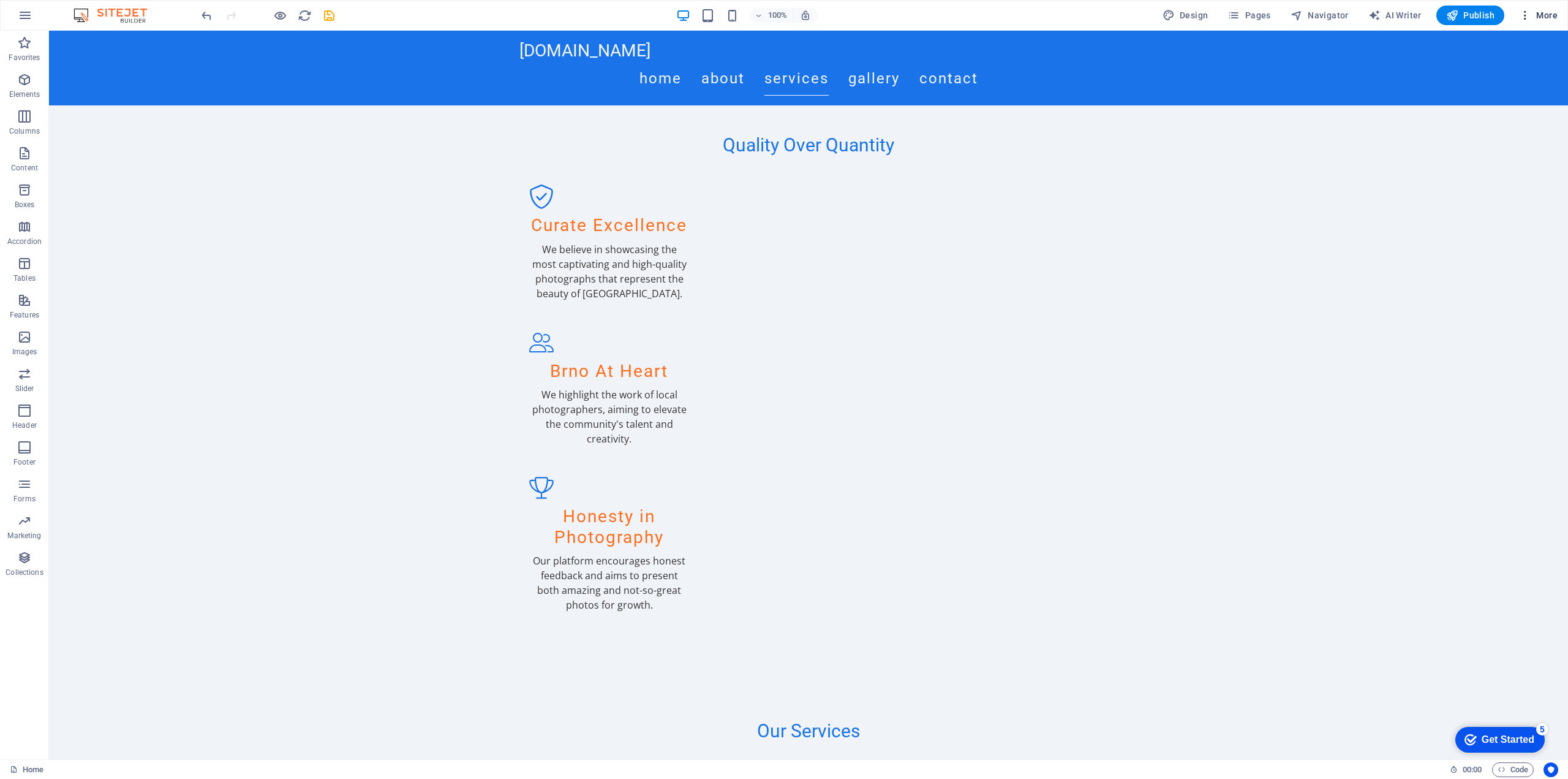
click at [1547, 13] on span "More" at bounding box center [1538, 15] width 39 height 12
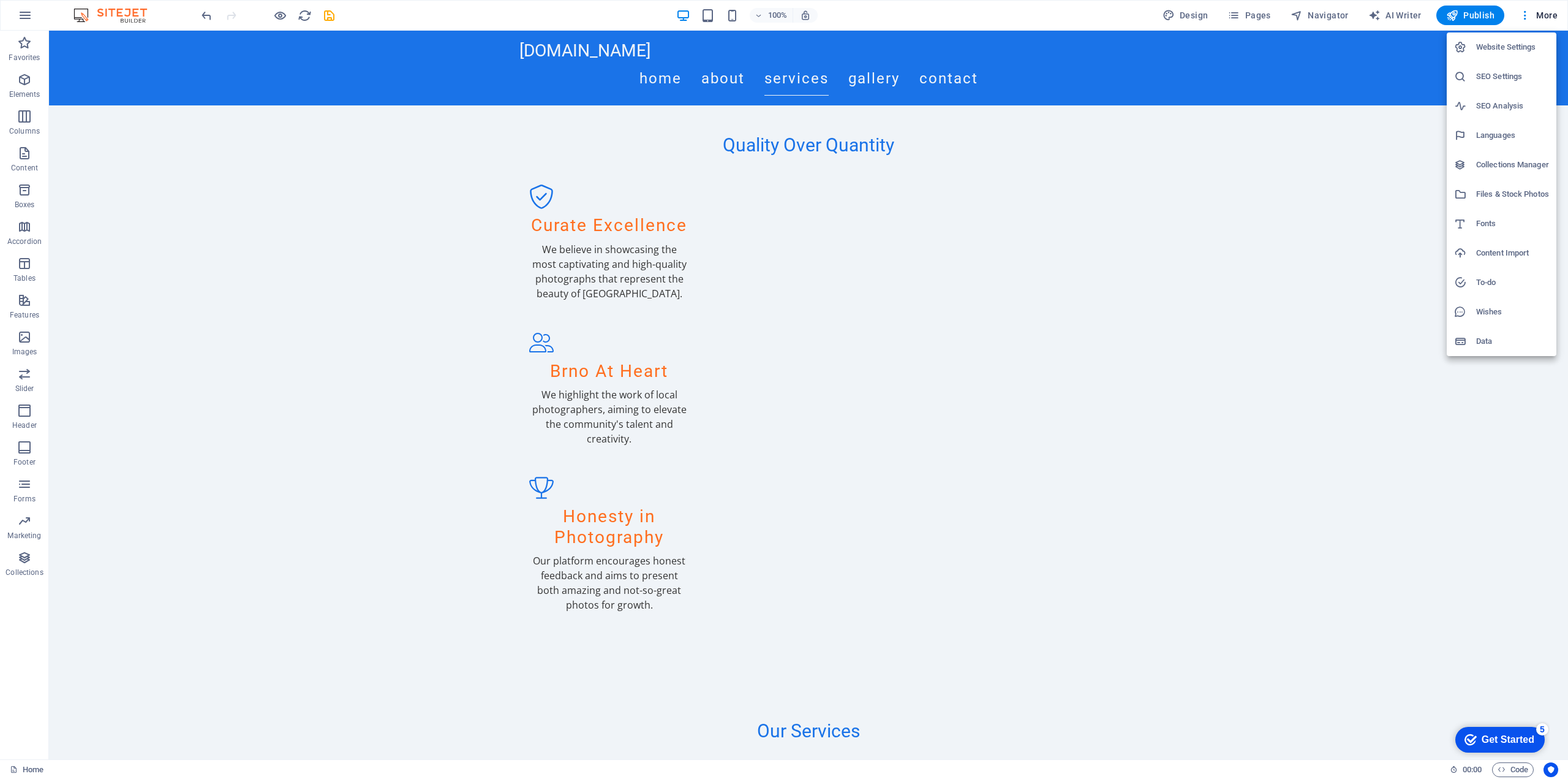
click at [1351, 361] on div at bounding box center [784, 389] width 1568 height 779
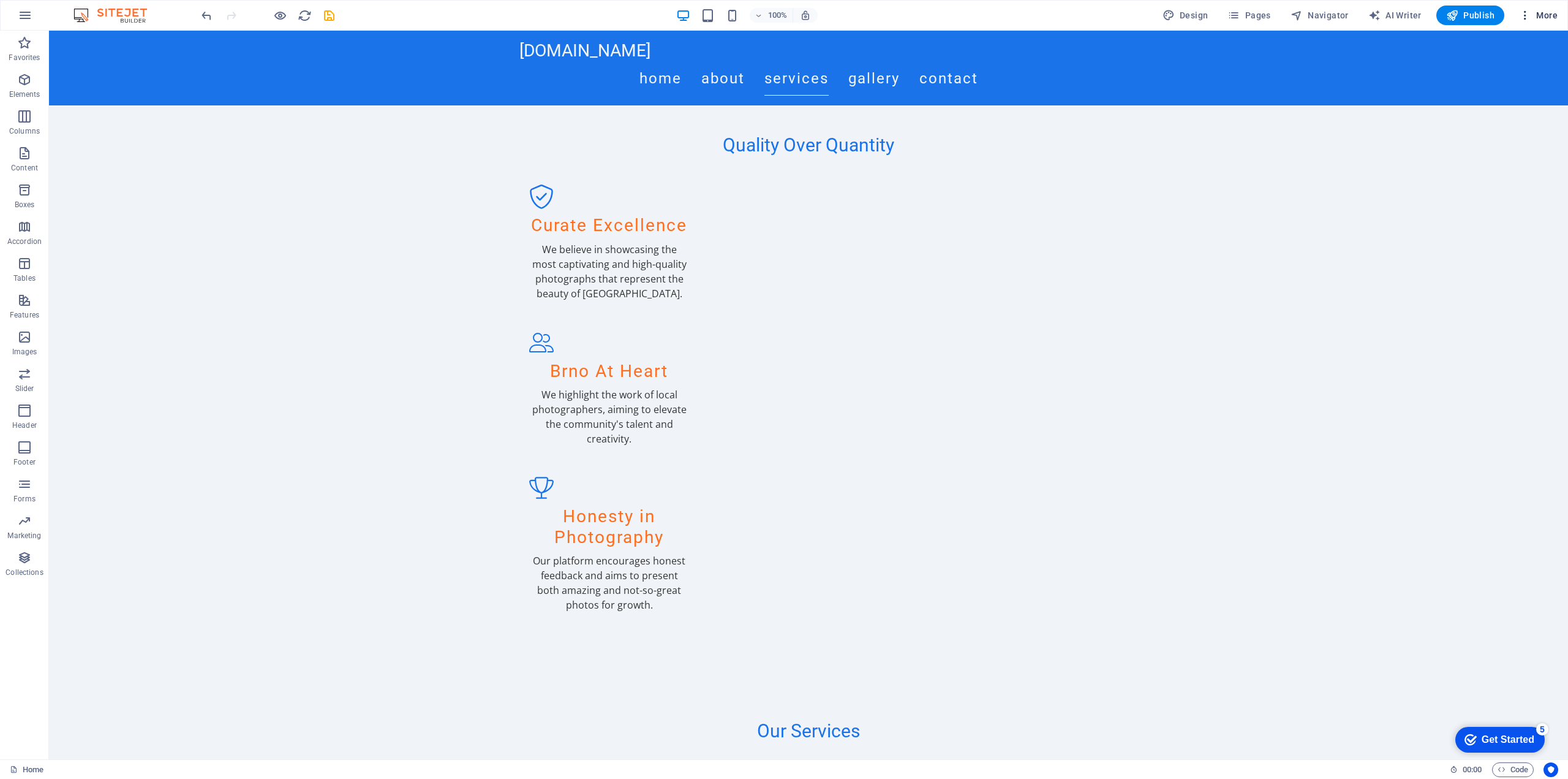
click at [1525, 10] on icon "button" at bounding box center [1525, 15] width 12 height 12
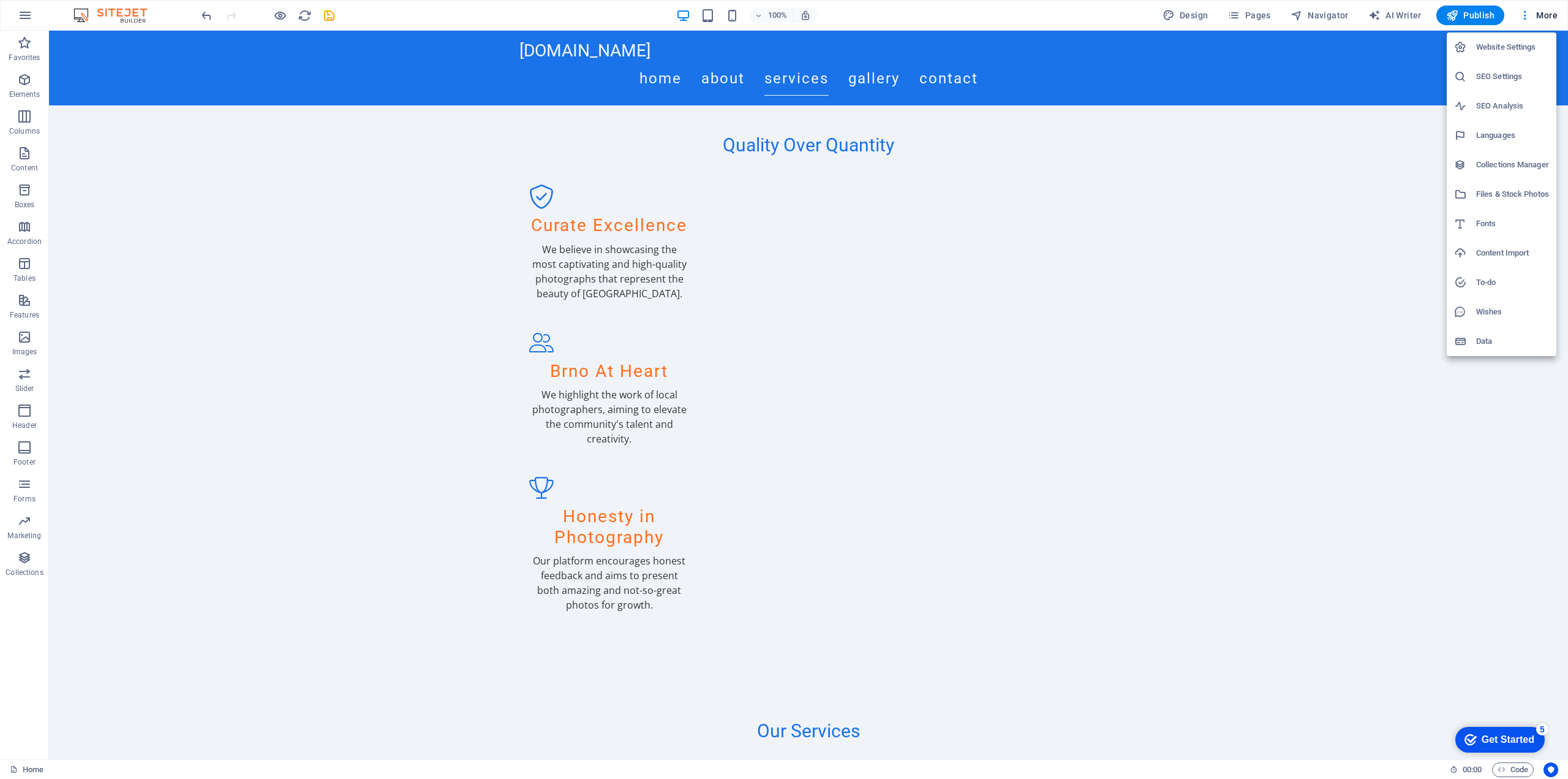
click at [324, 139] on div at bounding box center [784, 389] width 1568 height 779
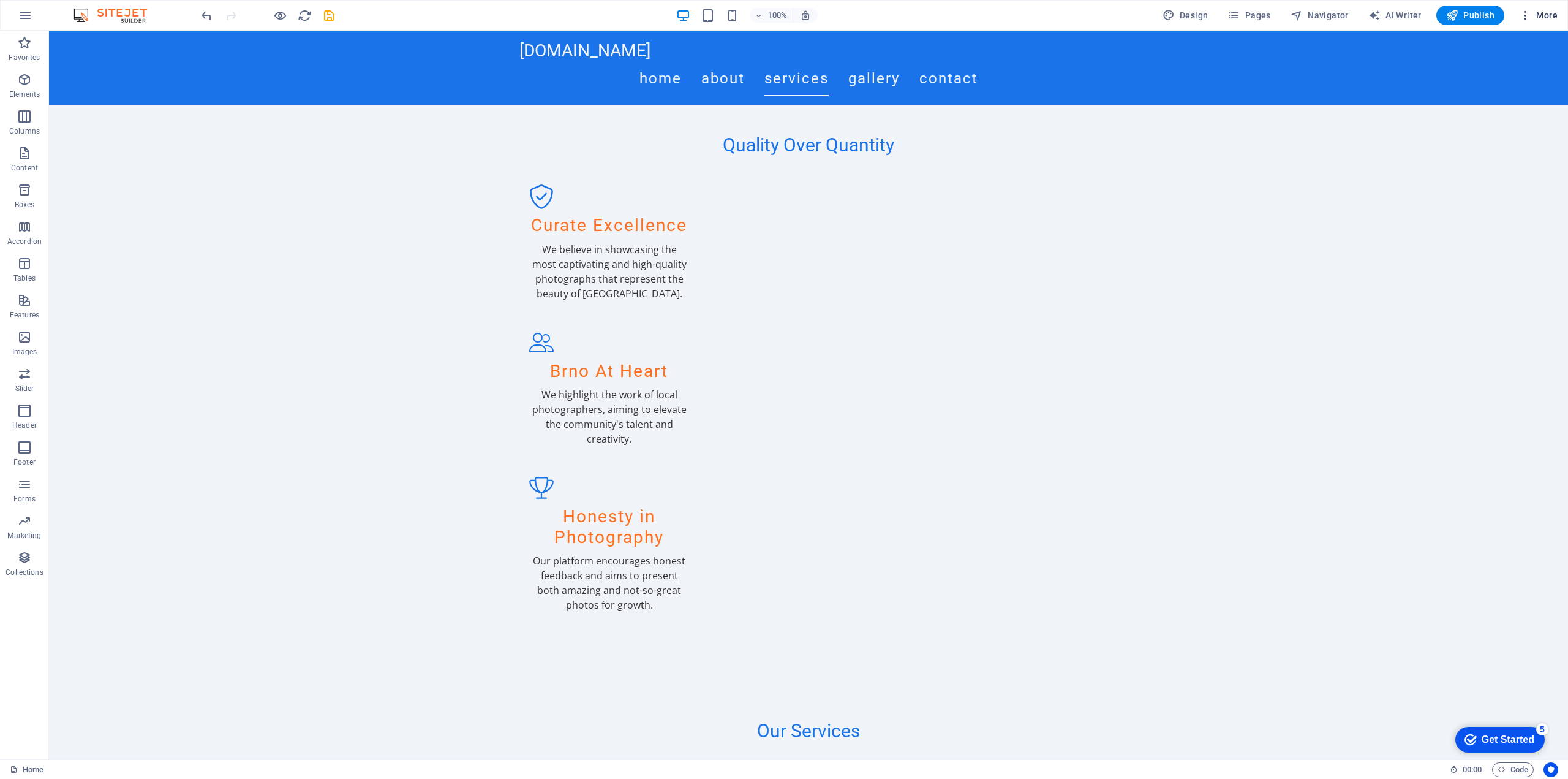
click at [1540, 13] on span "More" at bounding box center [1538, 15] width 39 height 12
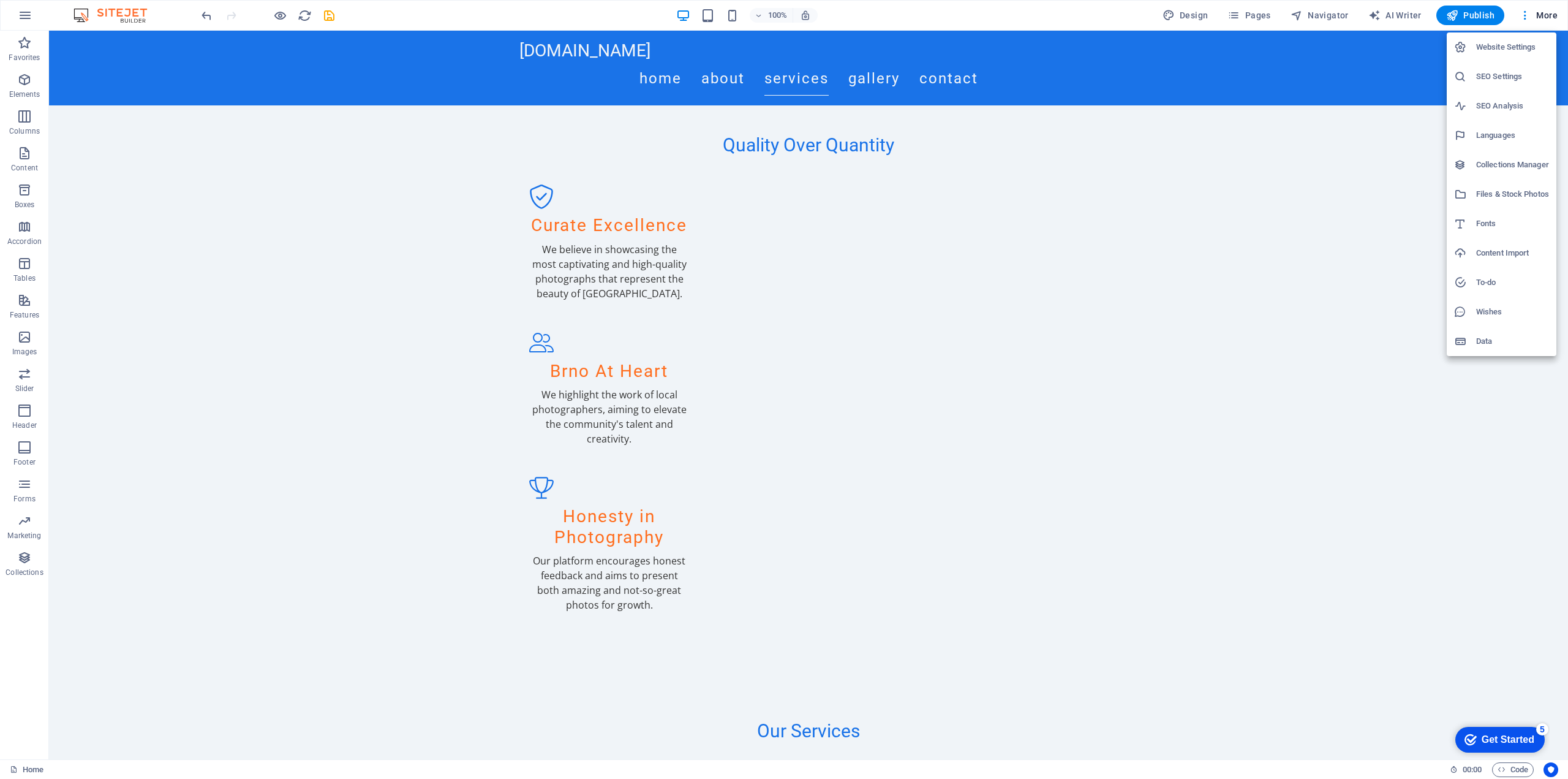
click at [1348, 569] on div at bounding box center [784, 389] width 1568 height 779
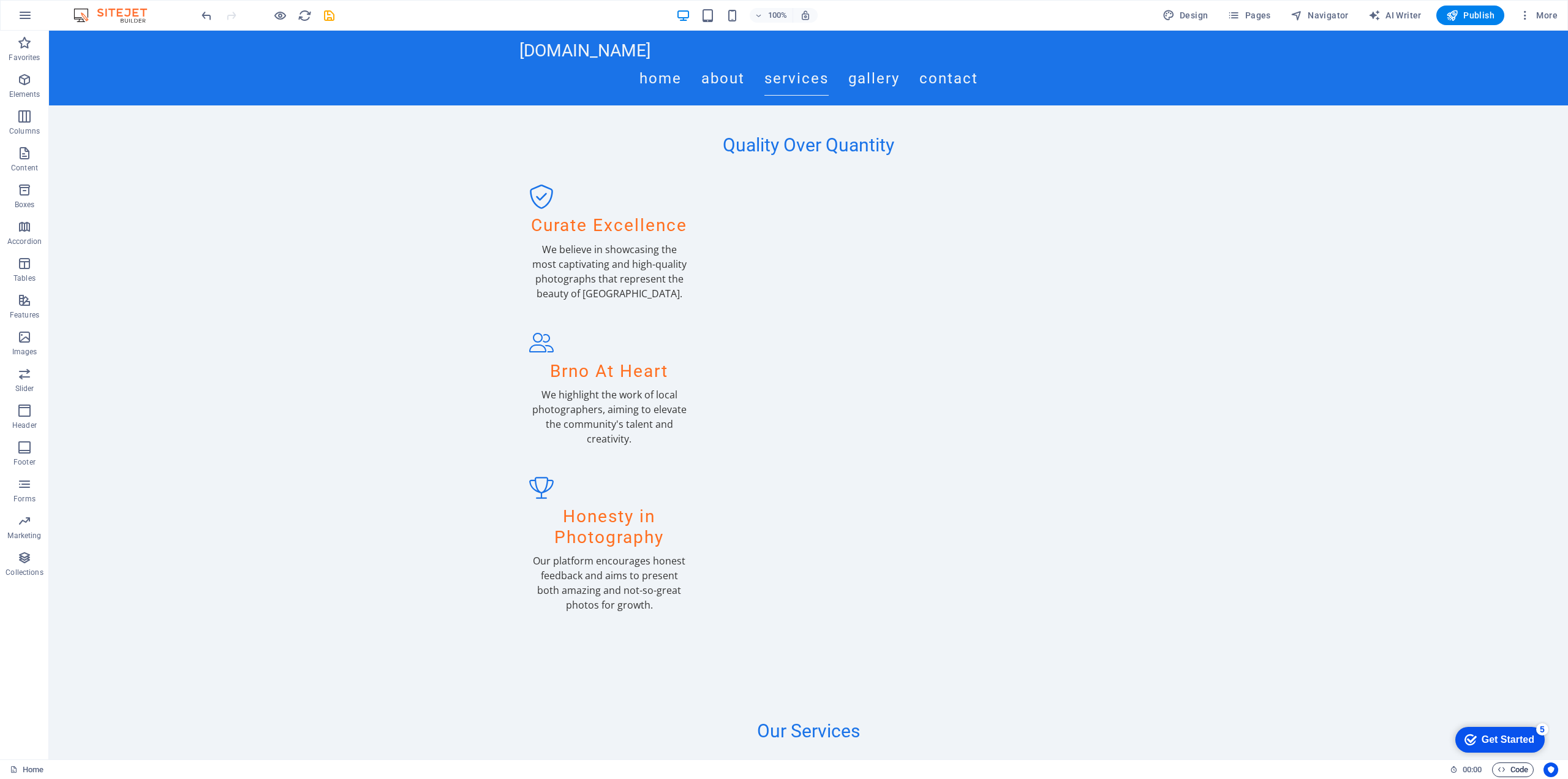
click at [1510, 767] on span "Code" at bounding box center [1513, 769] width 31 height 15
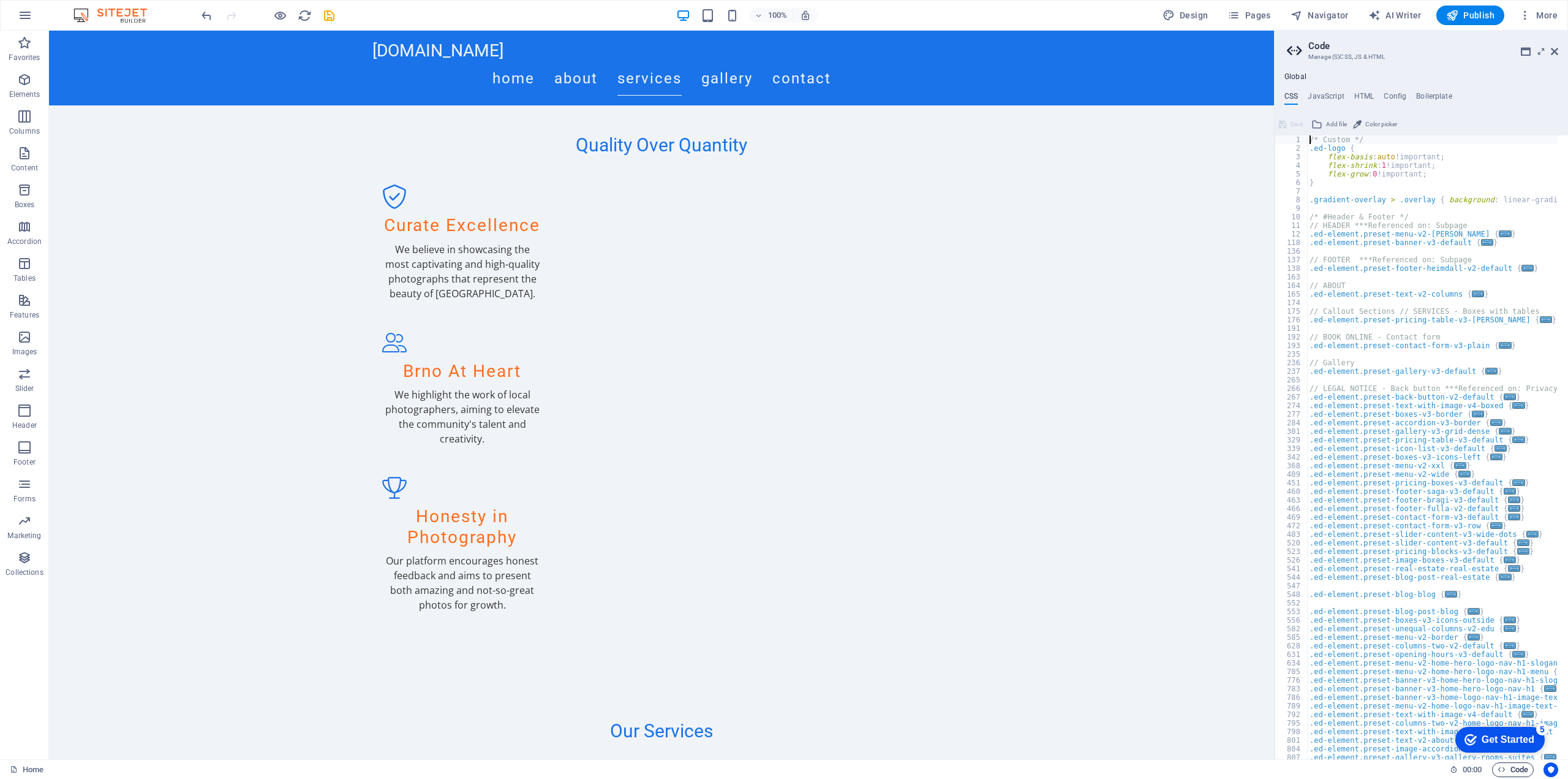
click at [1510, 767] on span "Code" at bounding box center [1513, 769] width 31 height 15
click at [1553, 54] on icon at bounding box center [1554, 51] width 7 height 10
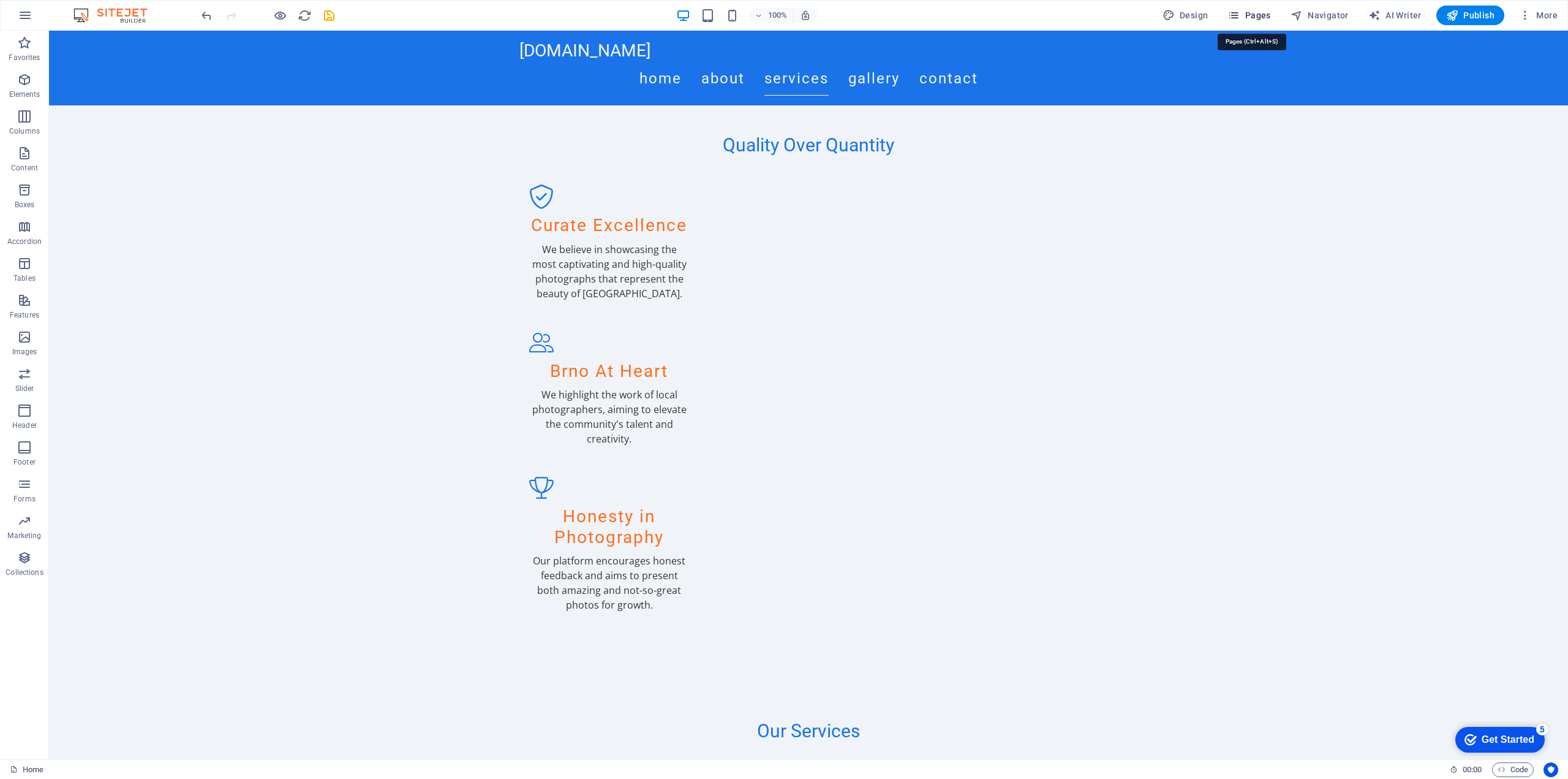
click at [1240, 18] on icon "button" at bounding box center [1233, 15] width 12 height 12
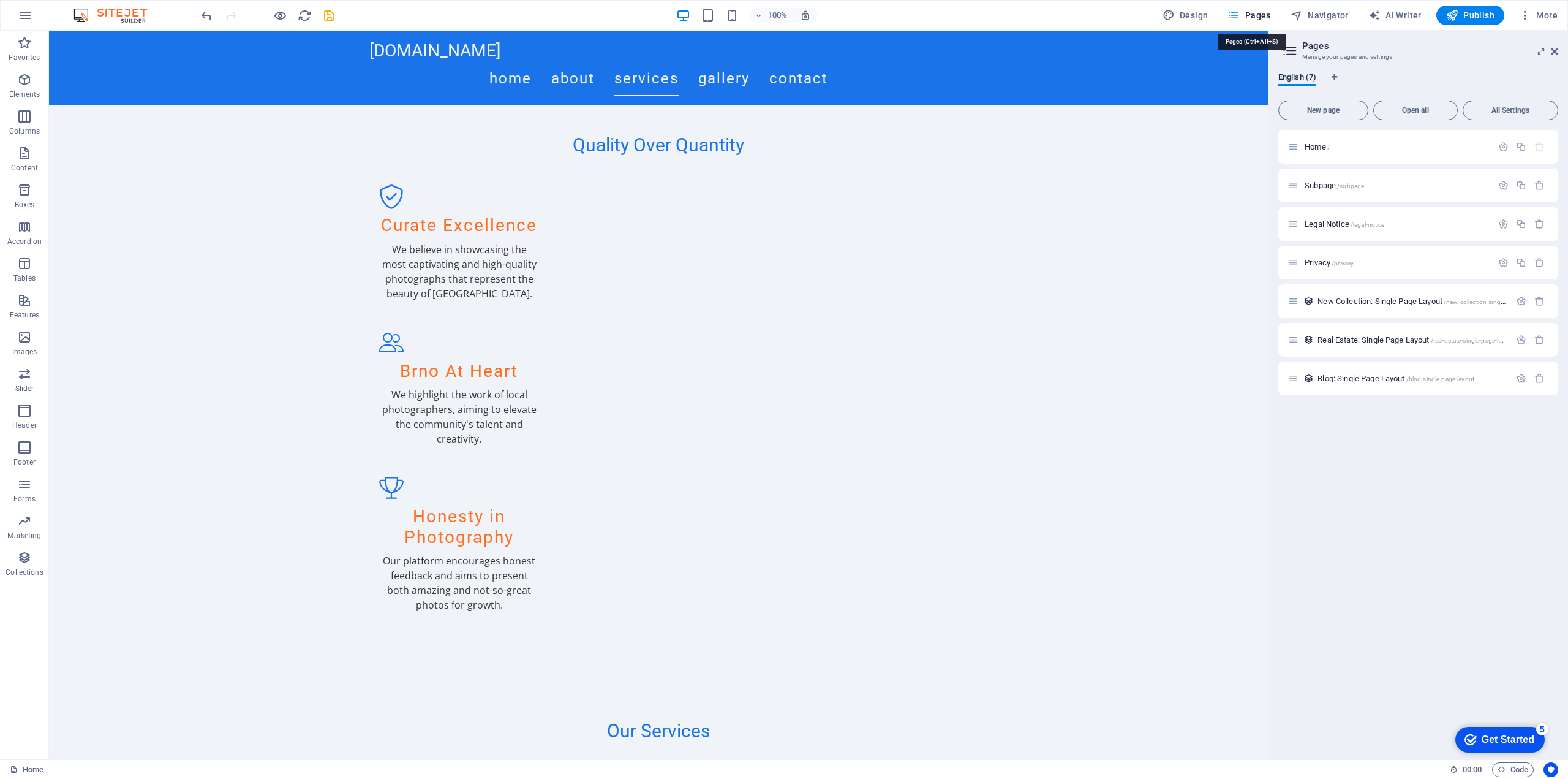
click at [1240, 18] on icon "button" at bounding box center [1233, 15] width 12 height 12
click at [1525, 12] on icon "button" at bounding box center [1525, 15] width 12 height 12
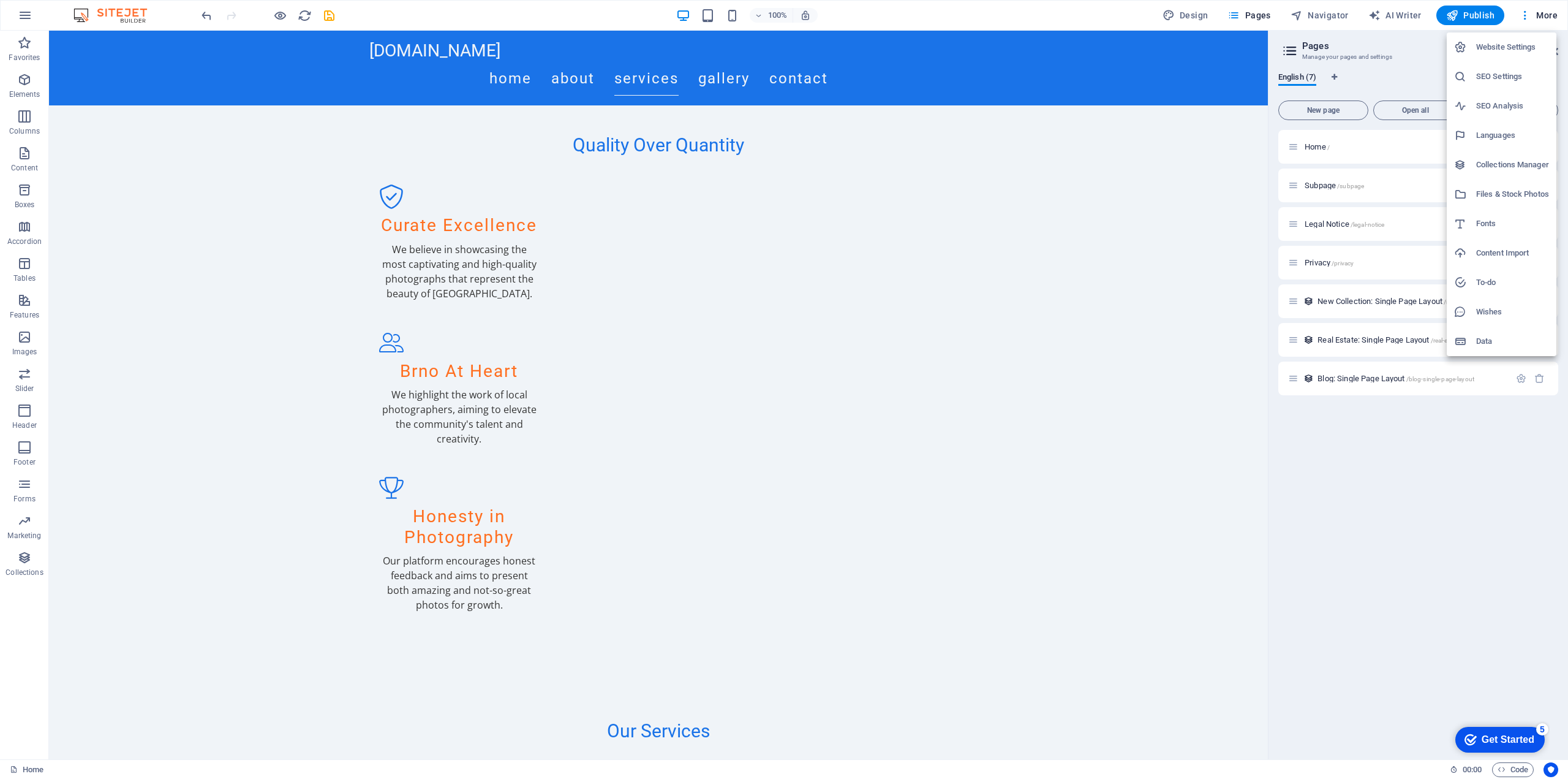
click at [1335, 603] on div at bounding box center [784, 389] width 1568 height 779
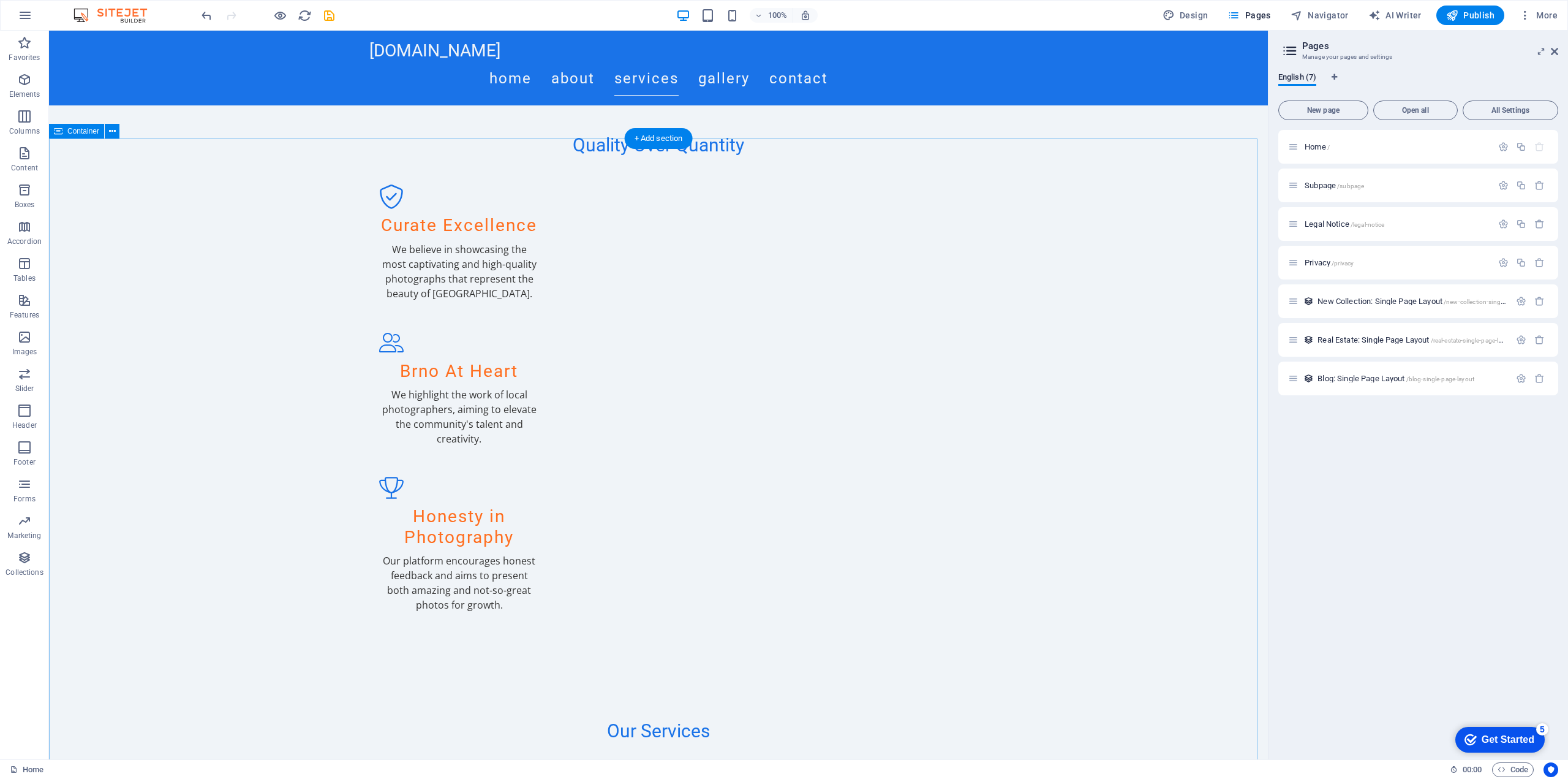
click at [1025, 94] on div "Quality Over Quantity Curate Excellence We believe in showcasing the most capti…" at bounding box center [658, 377] width 1219 height 586
click at [1558, 48] on icon at bounding box center [1554, 51] width 7 height 10
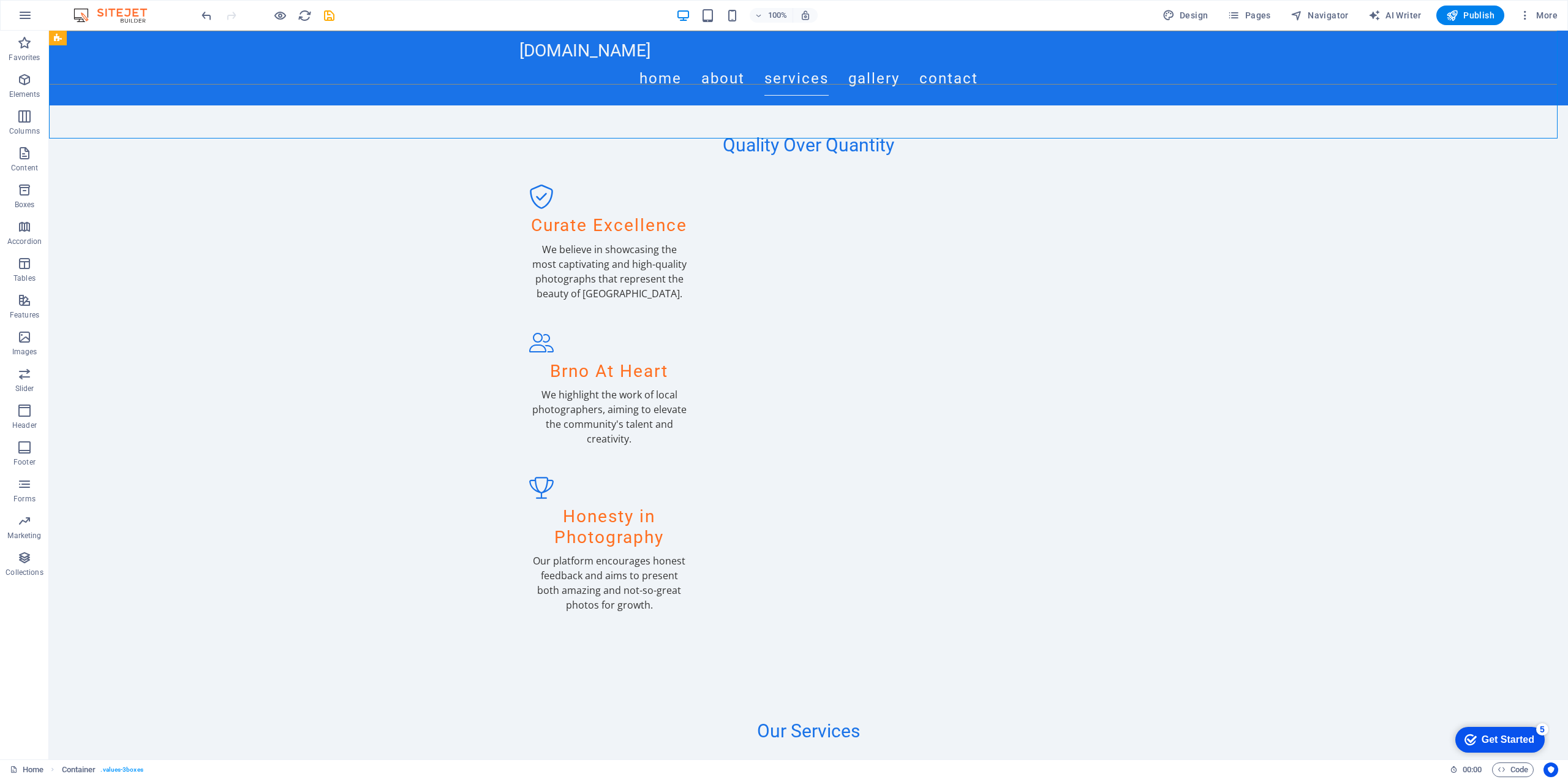
click at [1383, 56] on div "kala-imaste.com Home About Services Gallery Contact" at bounding box center [809, 68] width 1519 height 75
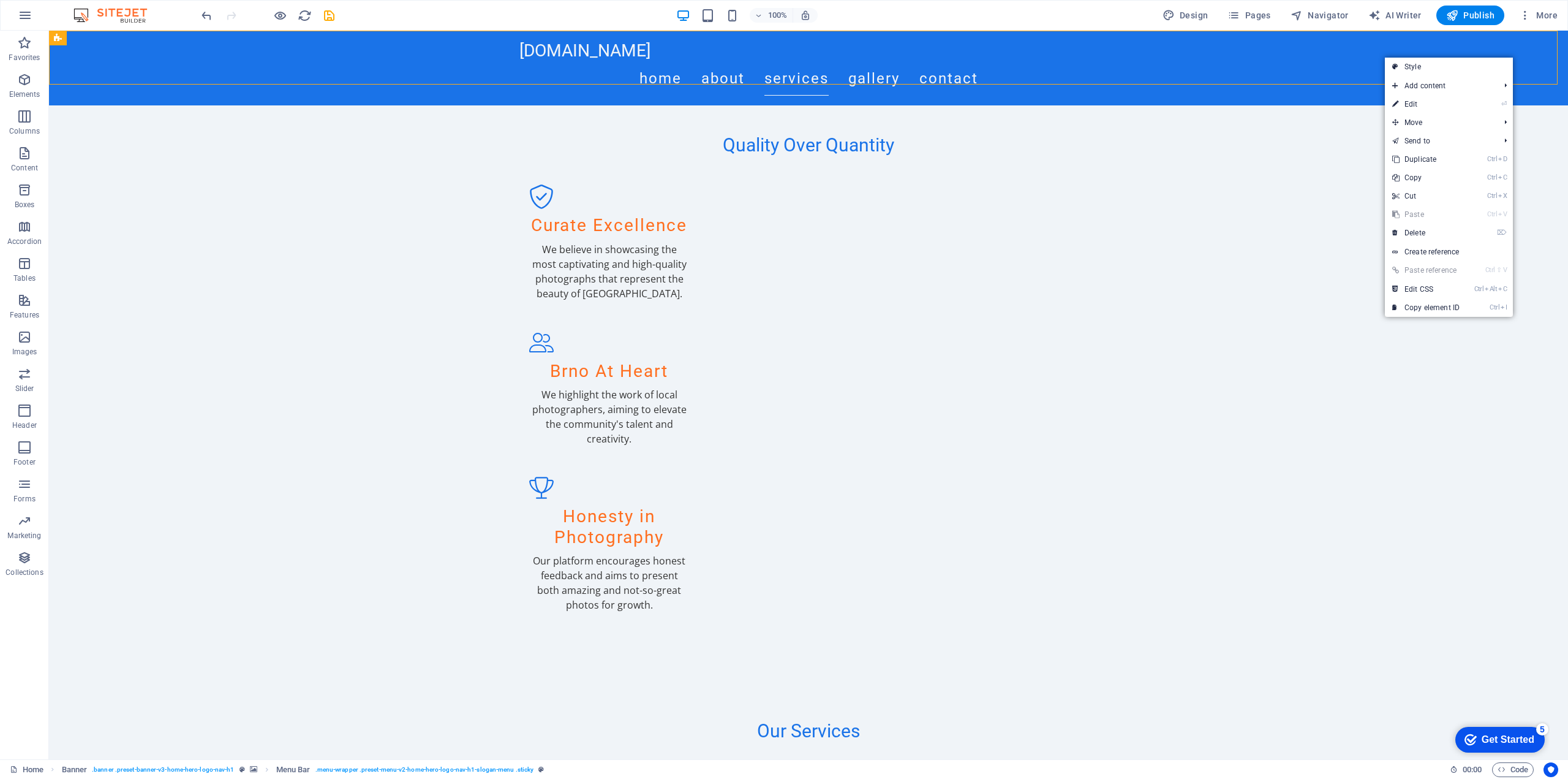
click at [1358, 56] on div "kala-imaste.com Home About Services Gallery Contact" at bounding box center [809, 68] width 1519 height 75
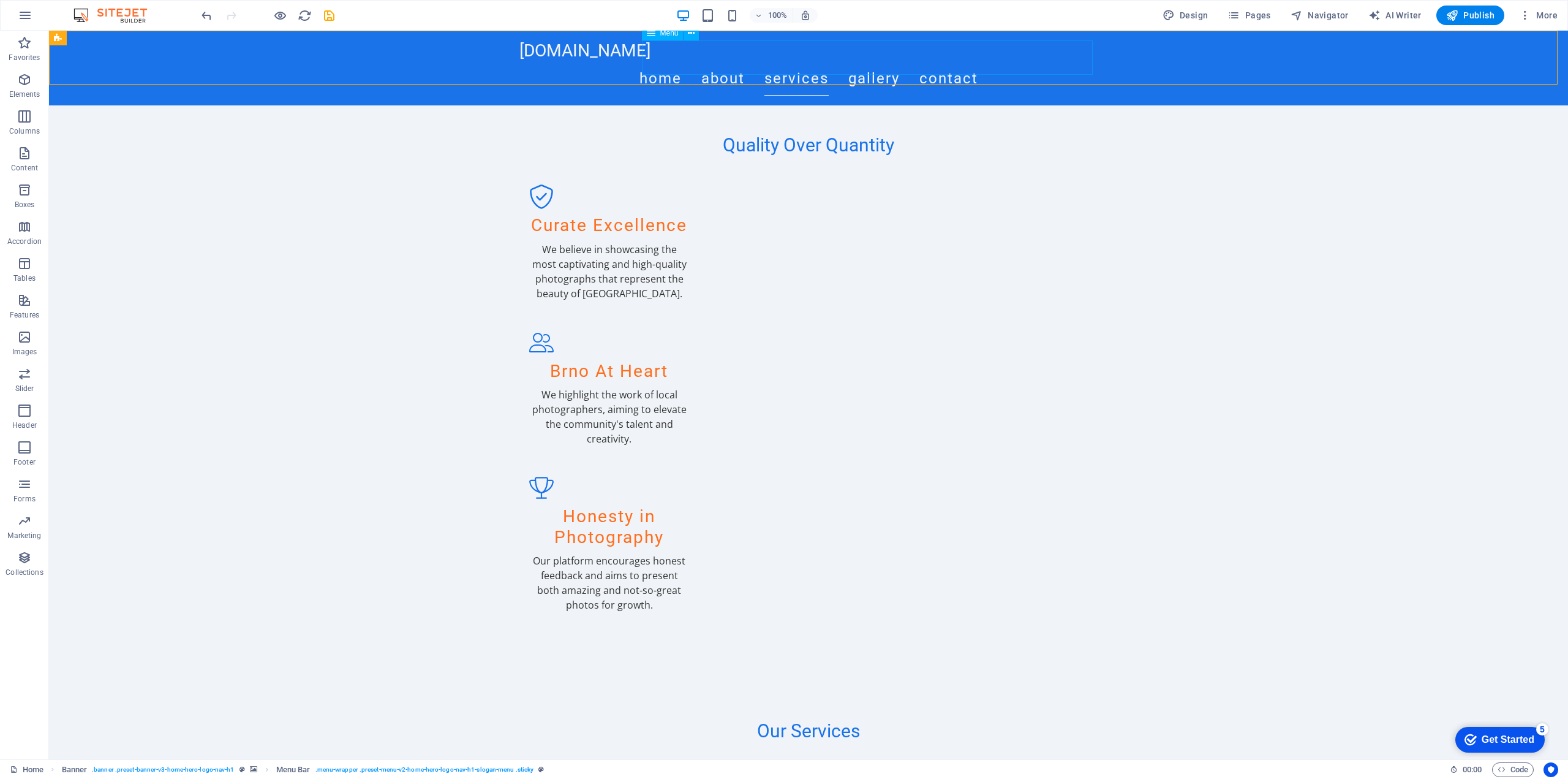
click at [1035, 62] on nav "Home About Services Gallery Contact" at bounding box center [808, 78] width 578 height 34
click at [1001, 65] on nav "Home About Services Gallery Contact" at bounding box center [808, 78] width 578 height 34
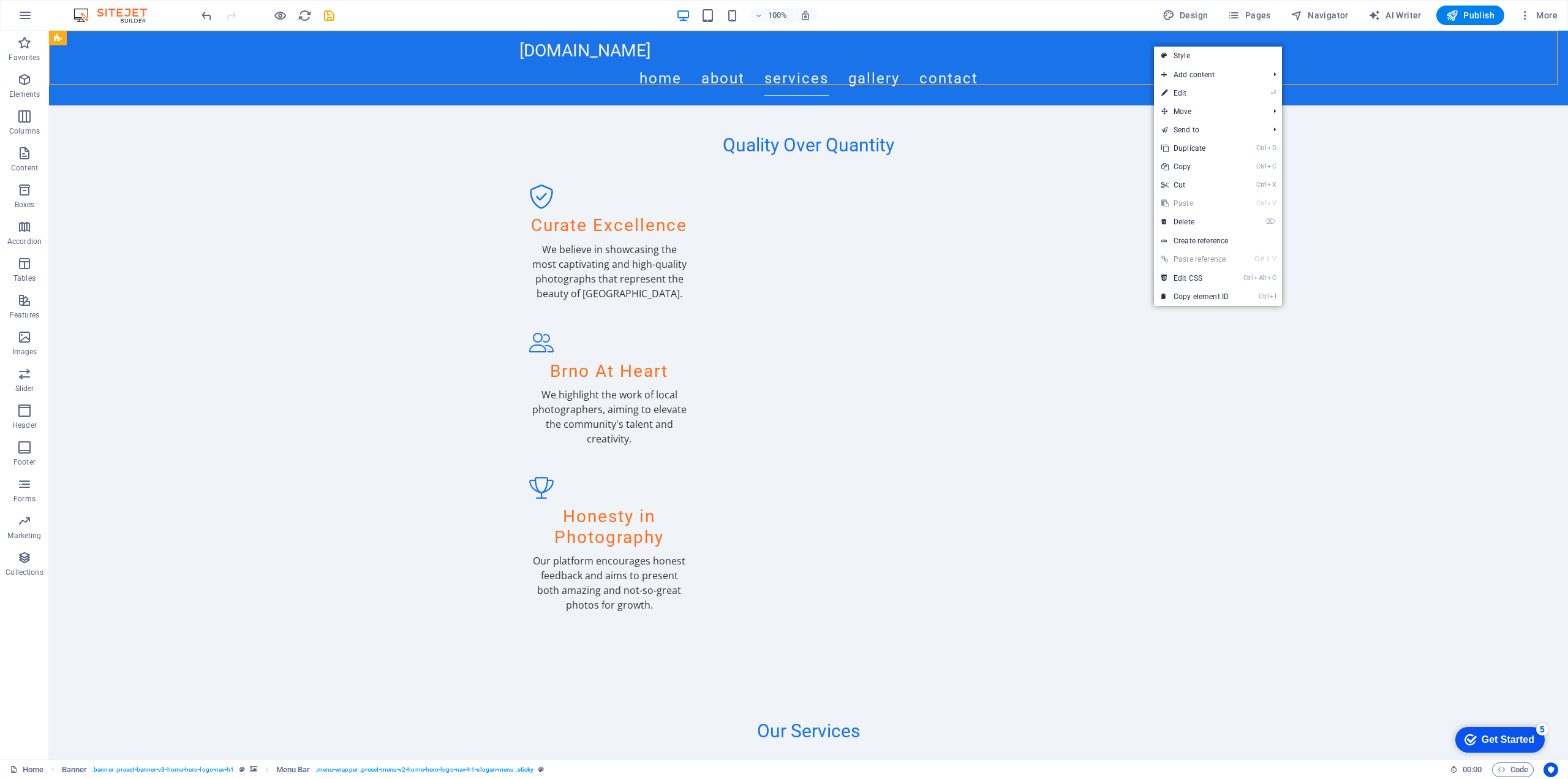
click at [1153, 44] on div "kala-imaste.com Home About Services Gallery Contact" at bounding box center [809, 68] width 1519 height 75
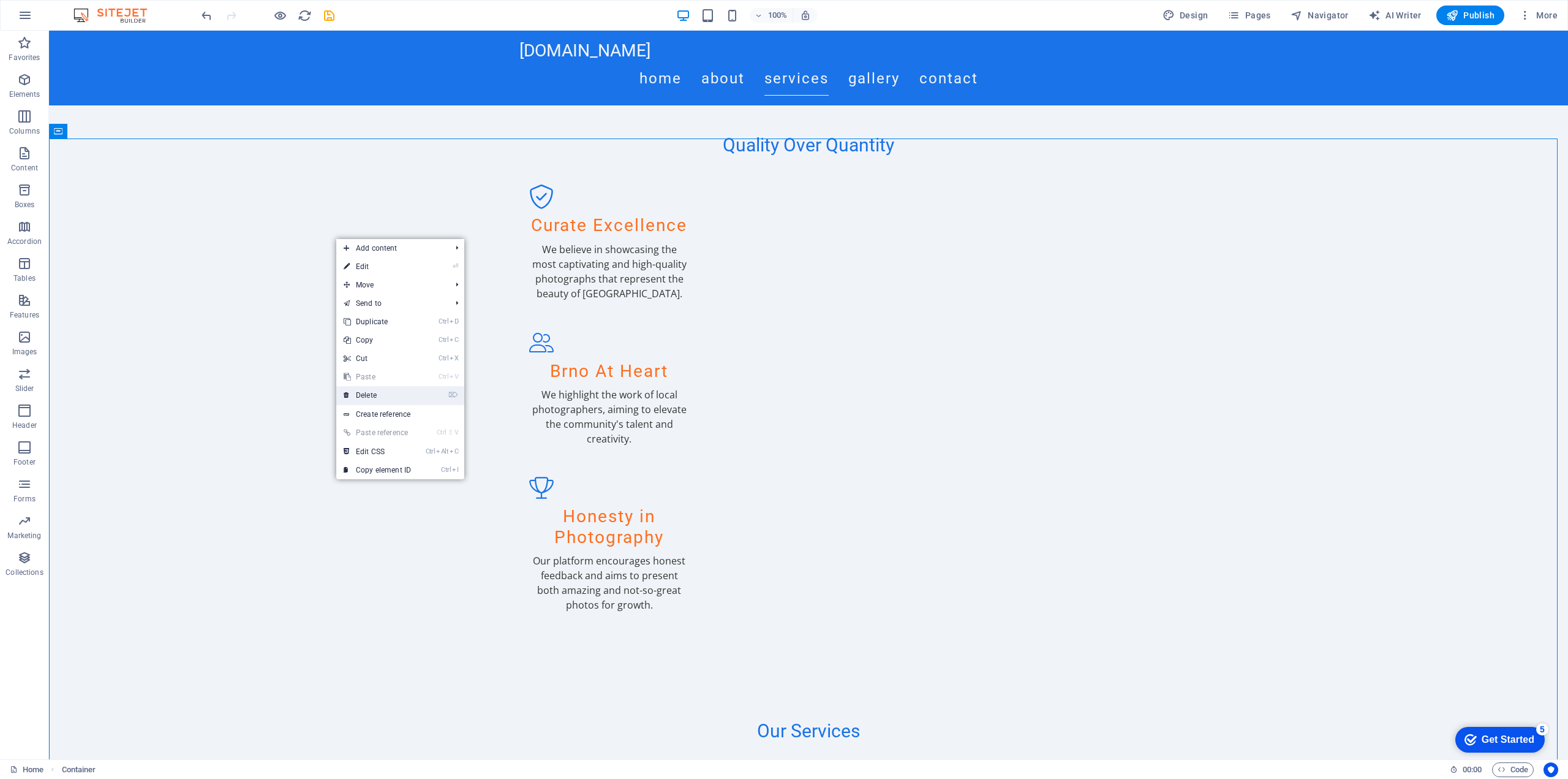
click at [435, 394] on li "⌦ Delete" at bounding box center [400, 396] width 128 height 19
click at [408, 393] on link "⌦ Delete" at bounding box center [377, 395] width 82 height 18
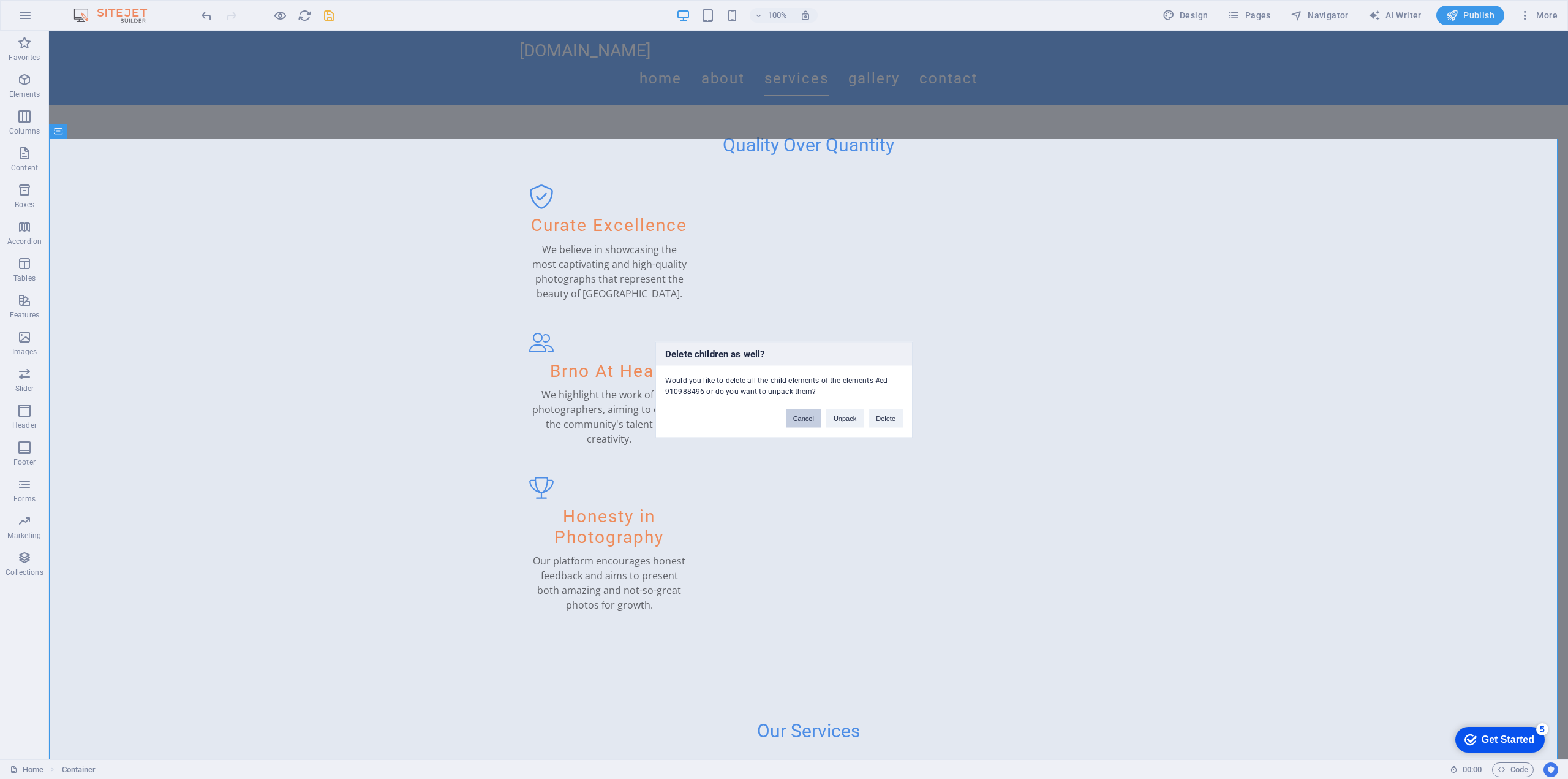
click at [805, 418] on button "Cancel" at bounding box center [803, 418] width 36 height 18
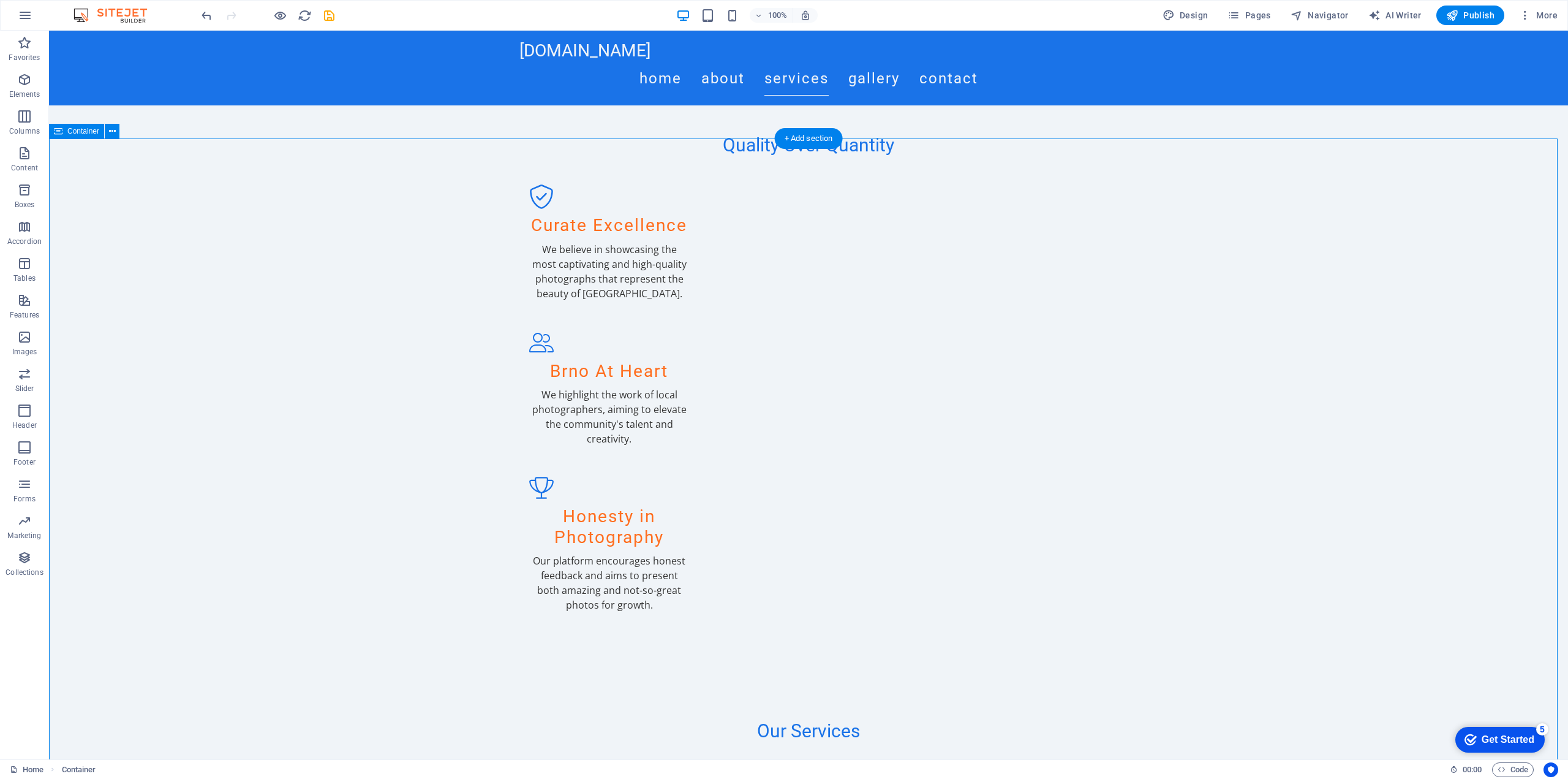
scroll to position [1507, 0]
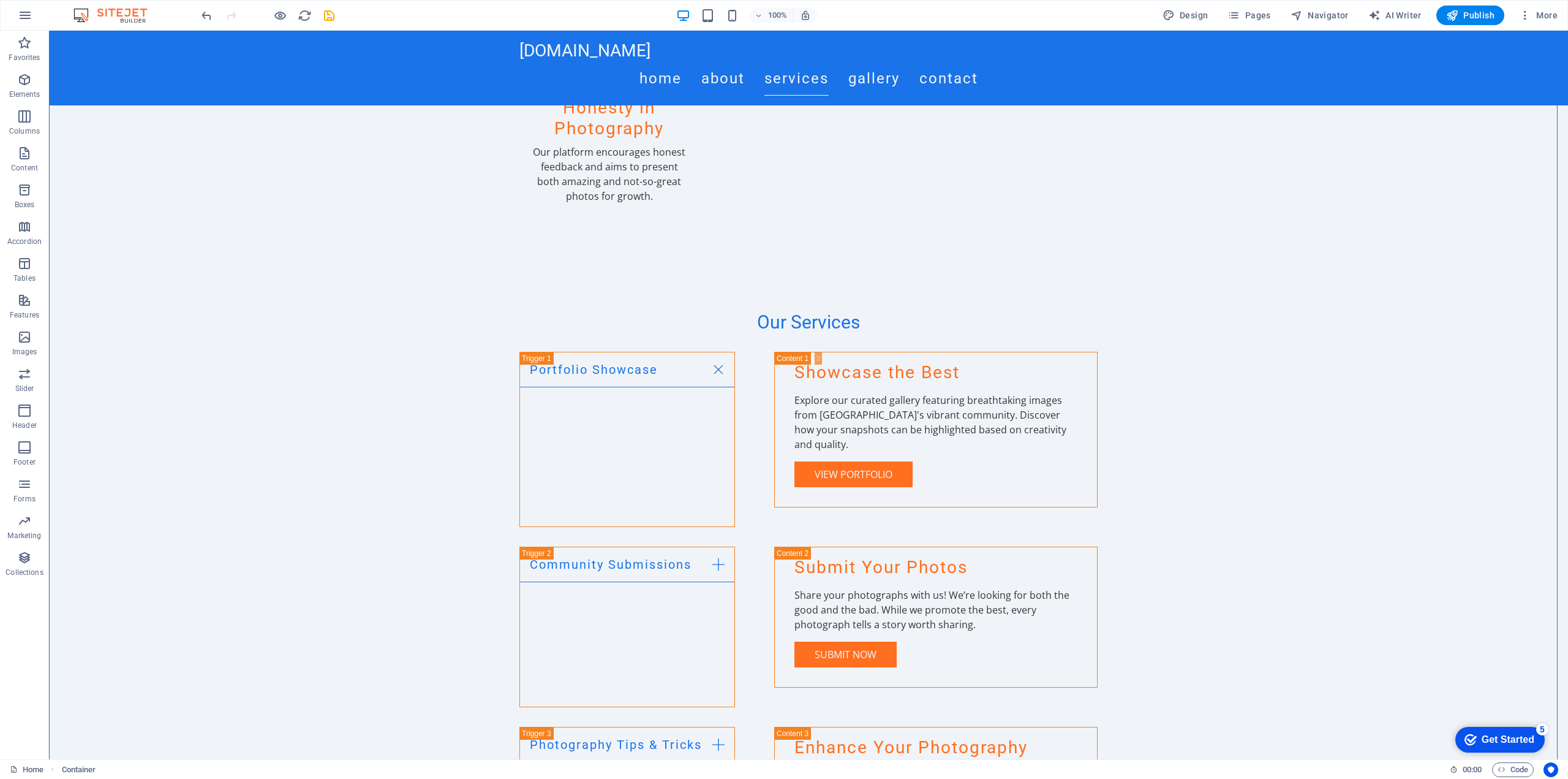
click at [1534, 740] on div "checkmark Get Started 5" at bounding box center [1500, 739] width 89 height 26
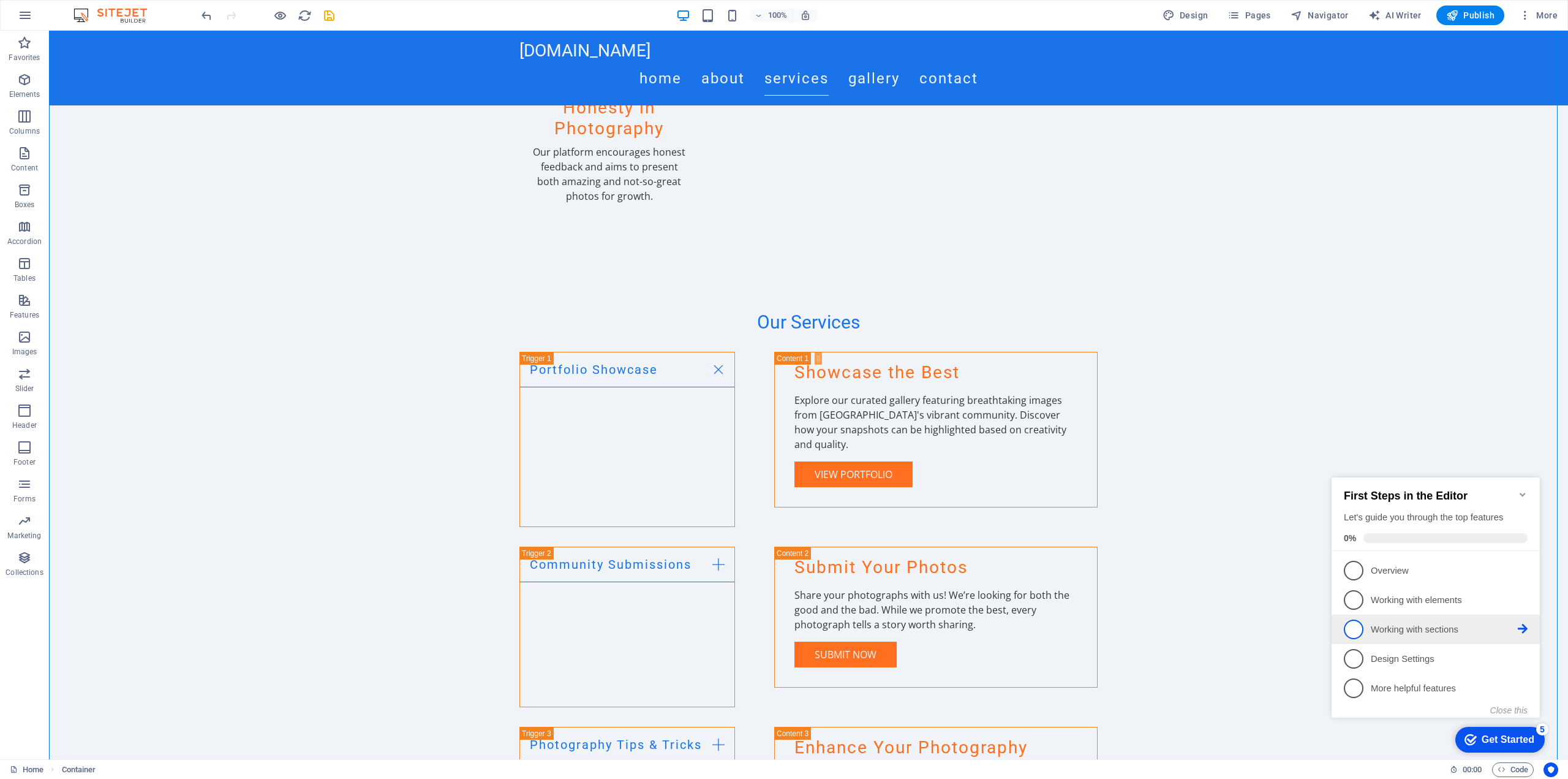
click at [1408, 633] on p "Working with sections - incomplete" at bounding box center [1444, 630] width 147 height 13
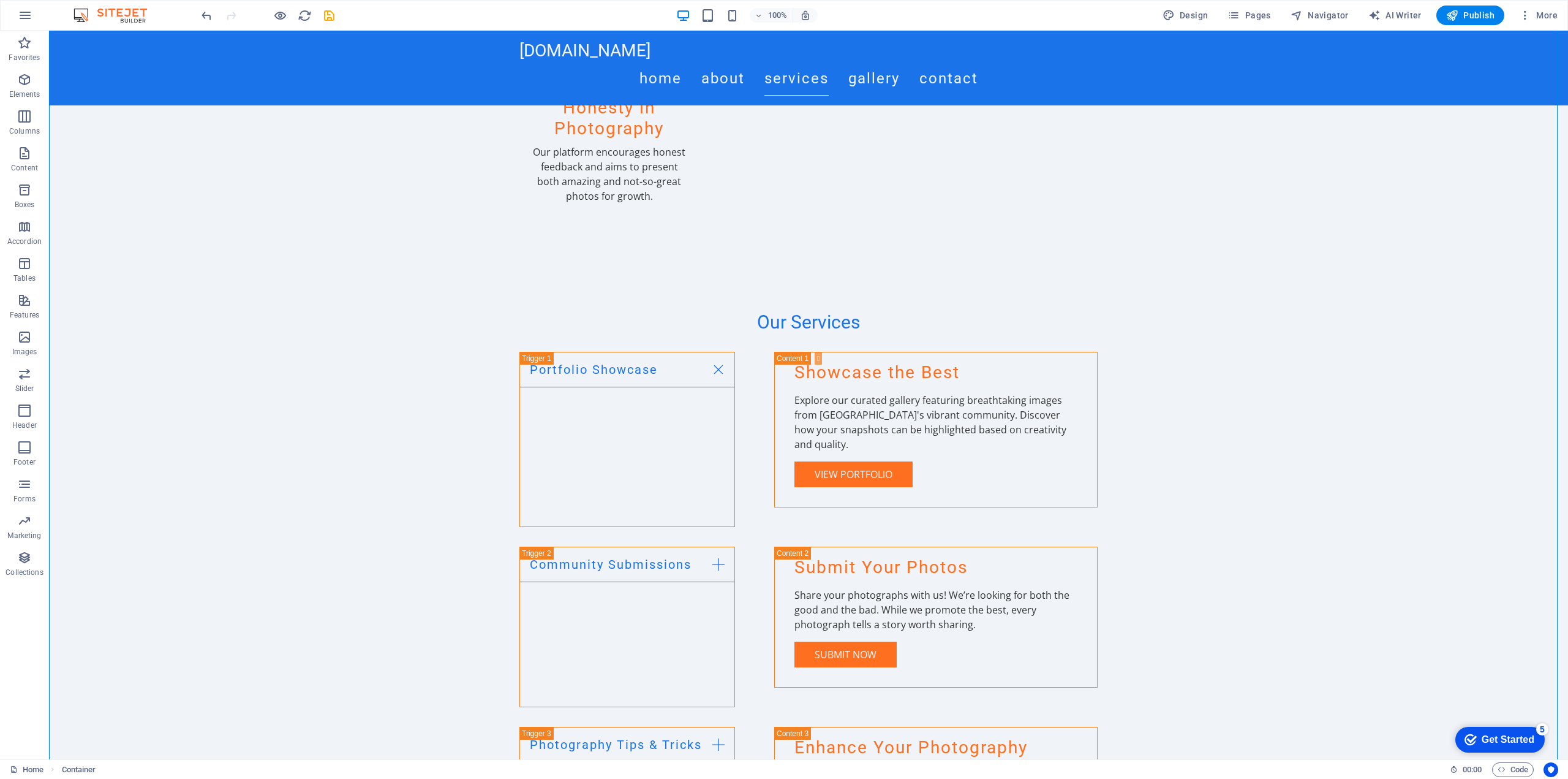
scroll to position [0, 0]
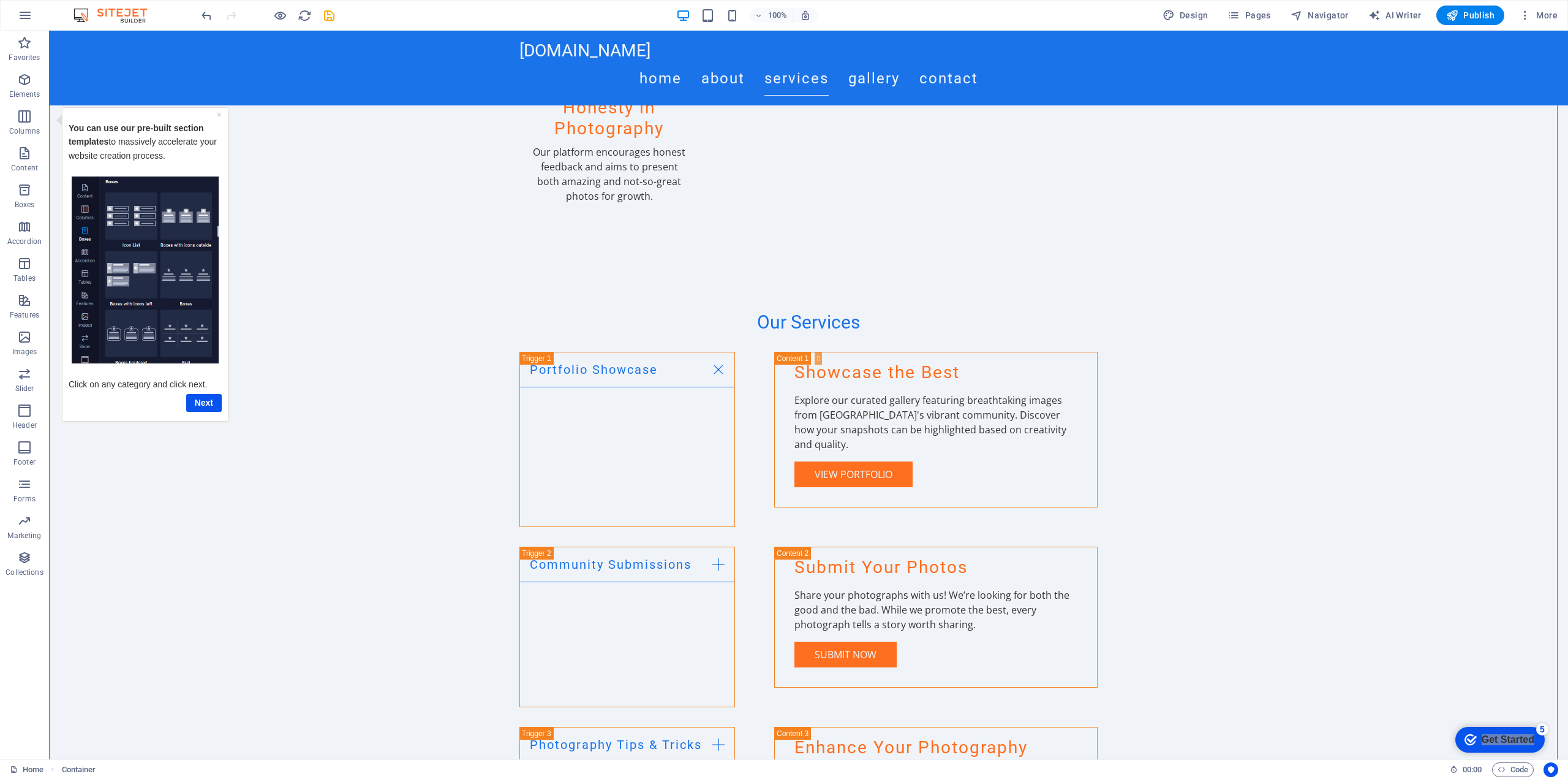
drag, startPoint x: 1660, startPoint y: 1008, endPoint x: 2787, endPoint y: 1271, distance: 1157.3
click at [1446, 720] on html "checkmark Get Started 5 First Steps in the Editor Let's guide you through the t…" at bounding box center [1498, 739] width 104 height 37
click at [220, 114] on link "×" at bounding box center [219, 114] width 5 height 10
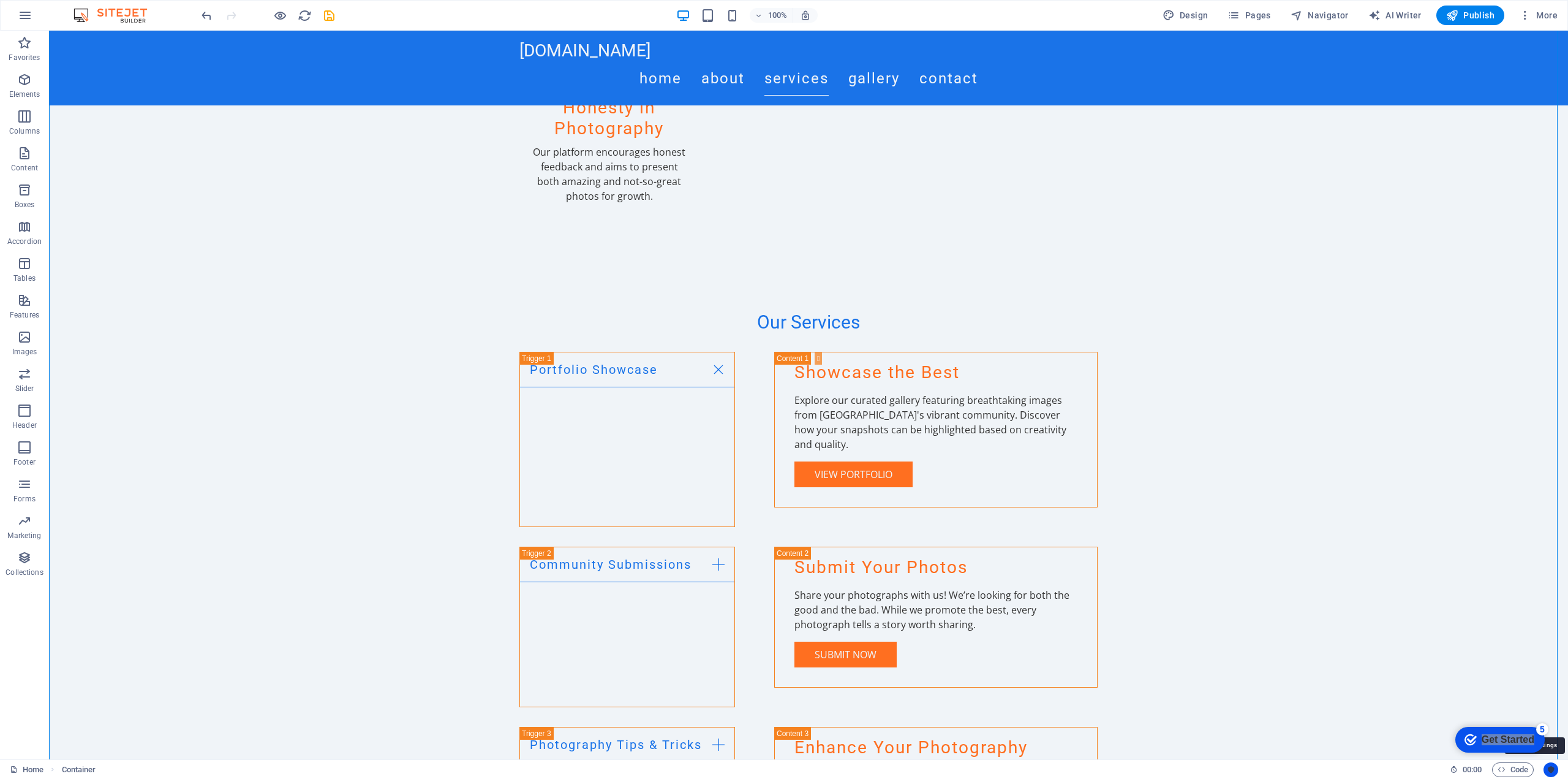
click at [1549, 769] on icon "Usercentrics" at bounding box center [1551, 770] width 9 height 9
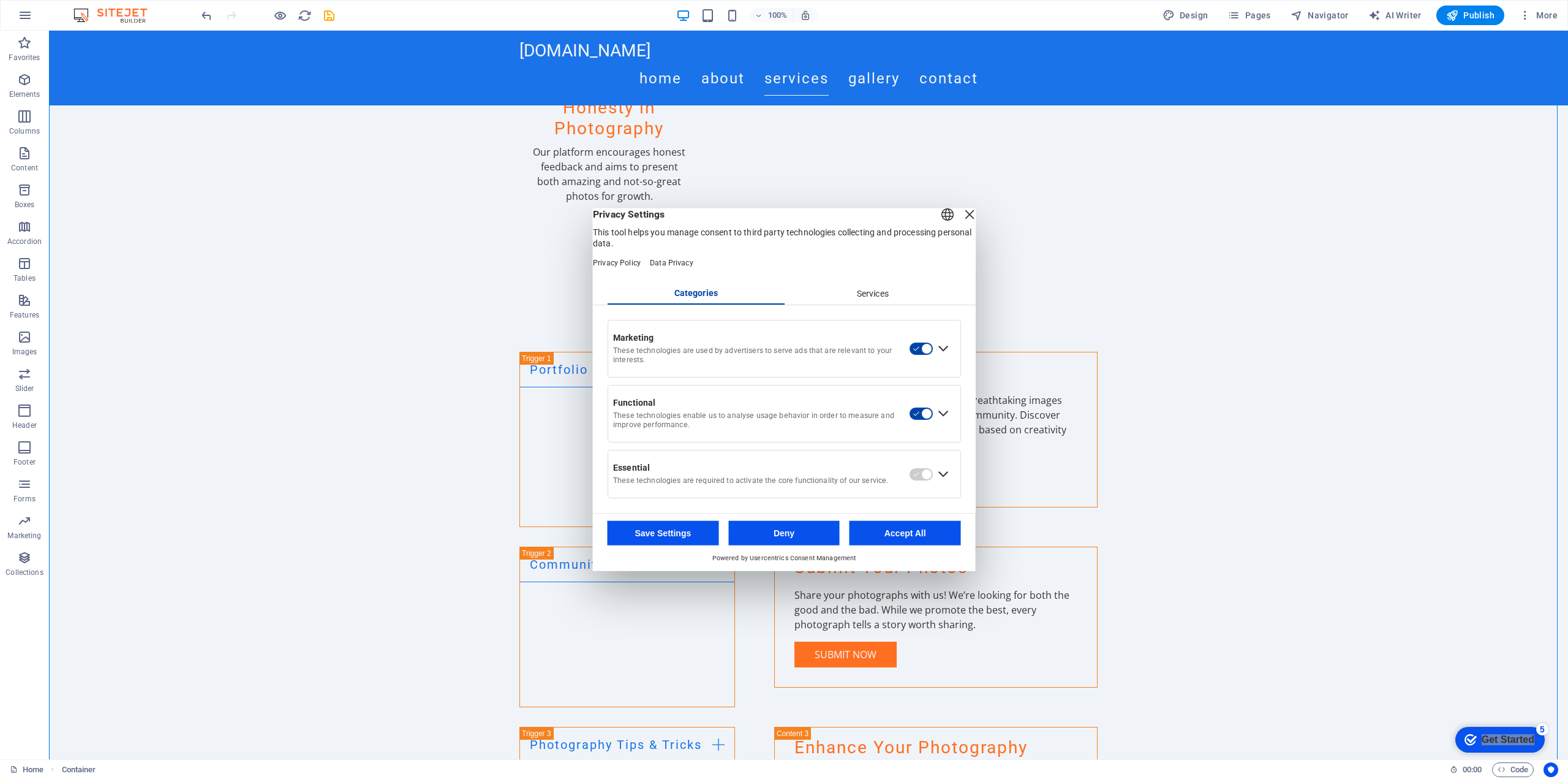
drag, startPoint x: 914, startPoint y: 548, endPoint x: 1307, endPoint y: 601, distance: 396.6
click at [914, 545] on button "Accept All" at bounding box center [905, 533] width 111 height 24
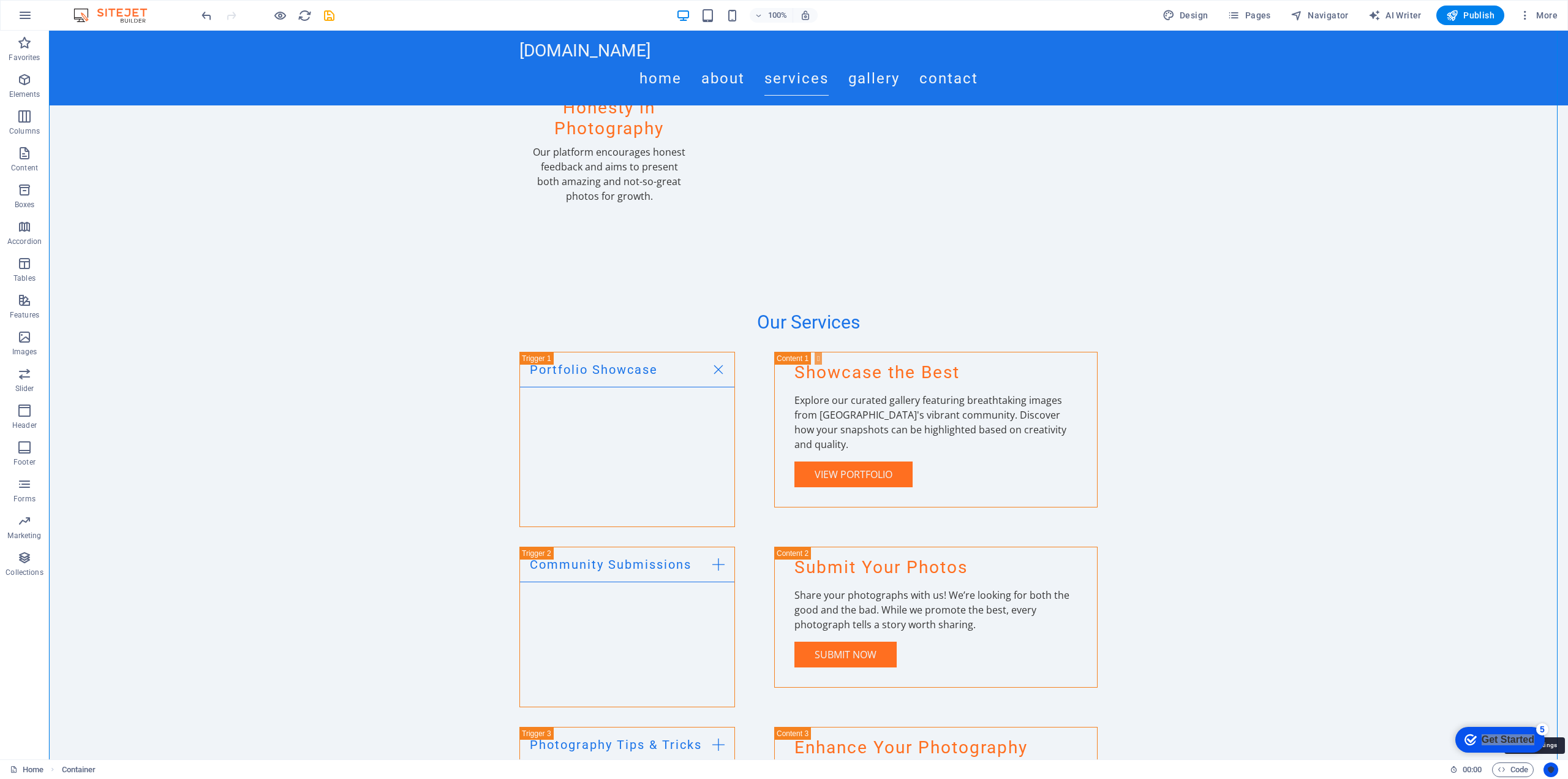
click at [1555, 775] on button "Usercentrics" at bounding box center [1550, 769] width 15 height 15
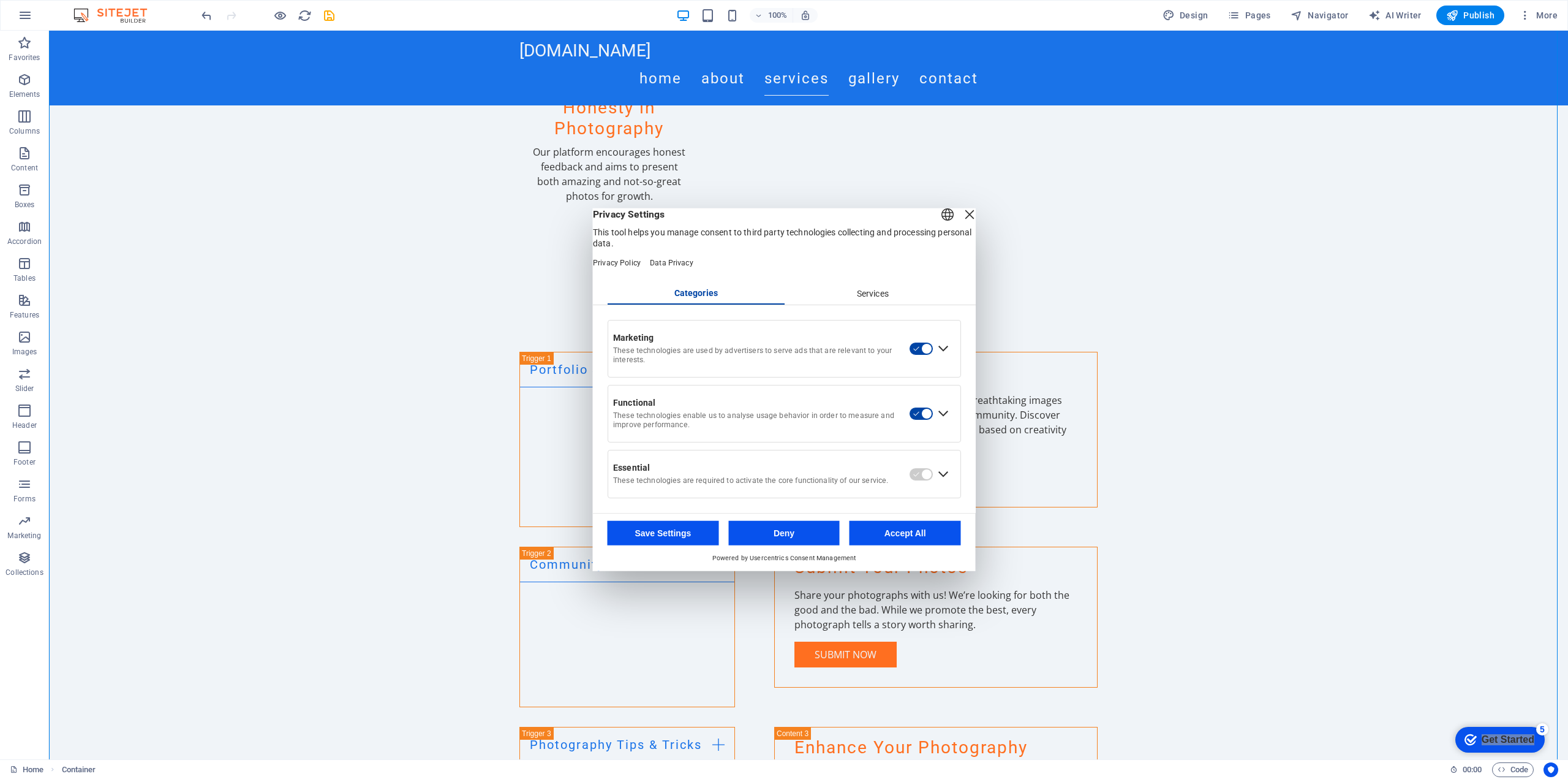
click at [939, 226] on div "English Deutsch" at bounding box center [947, 215] width 17 height 21
drag, startPoint x: 779, startPoint y: 234, endPoint x: 828, endPoint y: 221, distance: 50.7
click at [779, 233] on div "Privacy Settings This tool helps you manage consent to third party technologies…" at bounding box center [784, 229] width 383 height 41
click at [961, 215] on div "Close Layer" at bounding box center [969, 213] width 17 height 17
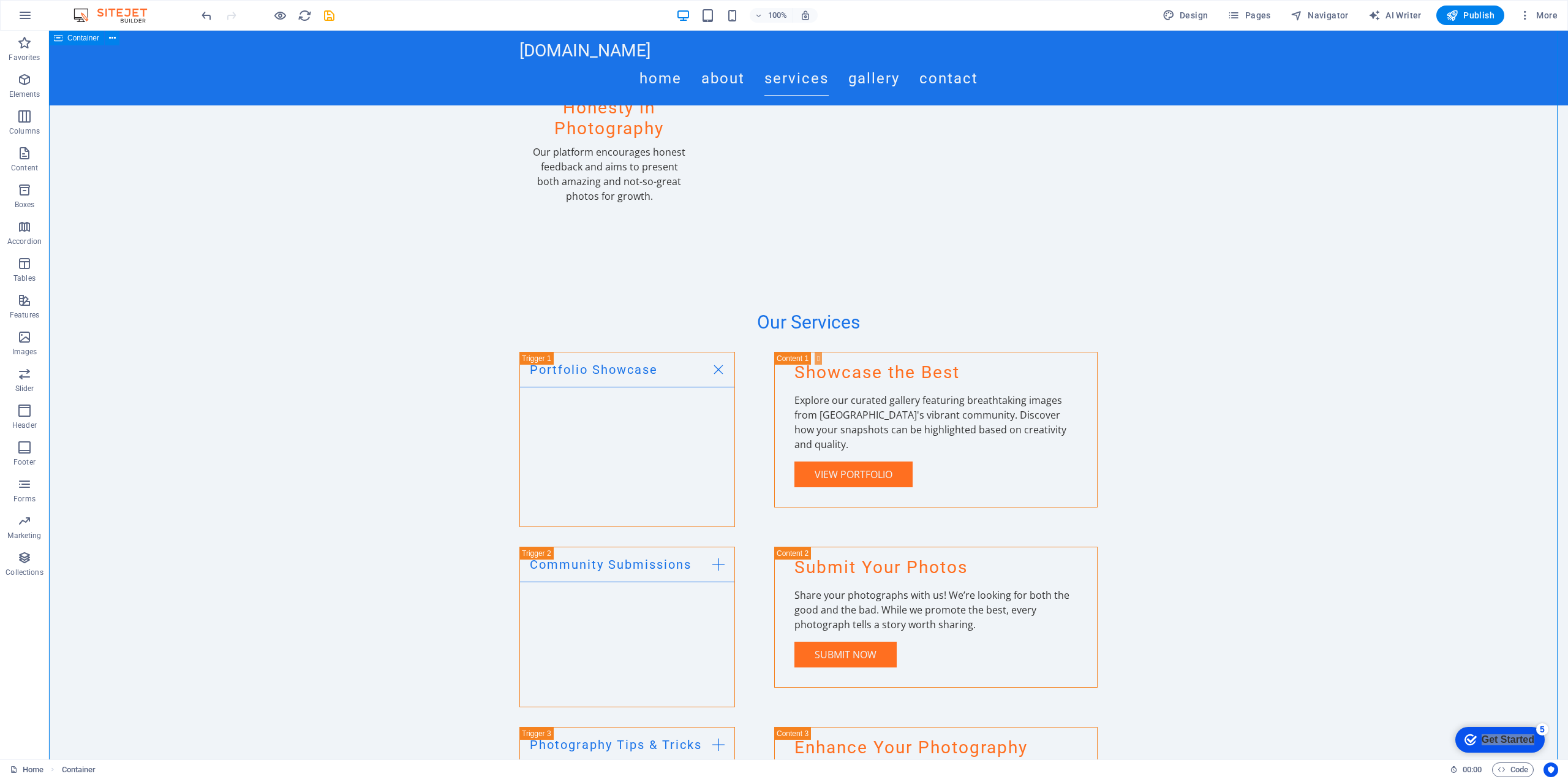
click at [1541, 21] on span "More" at bounding box center [1538, 15] width 39 height 12
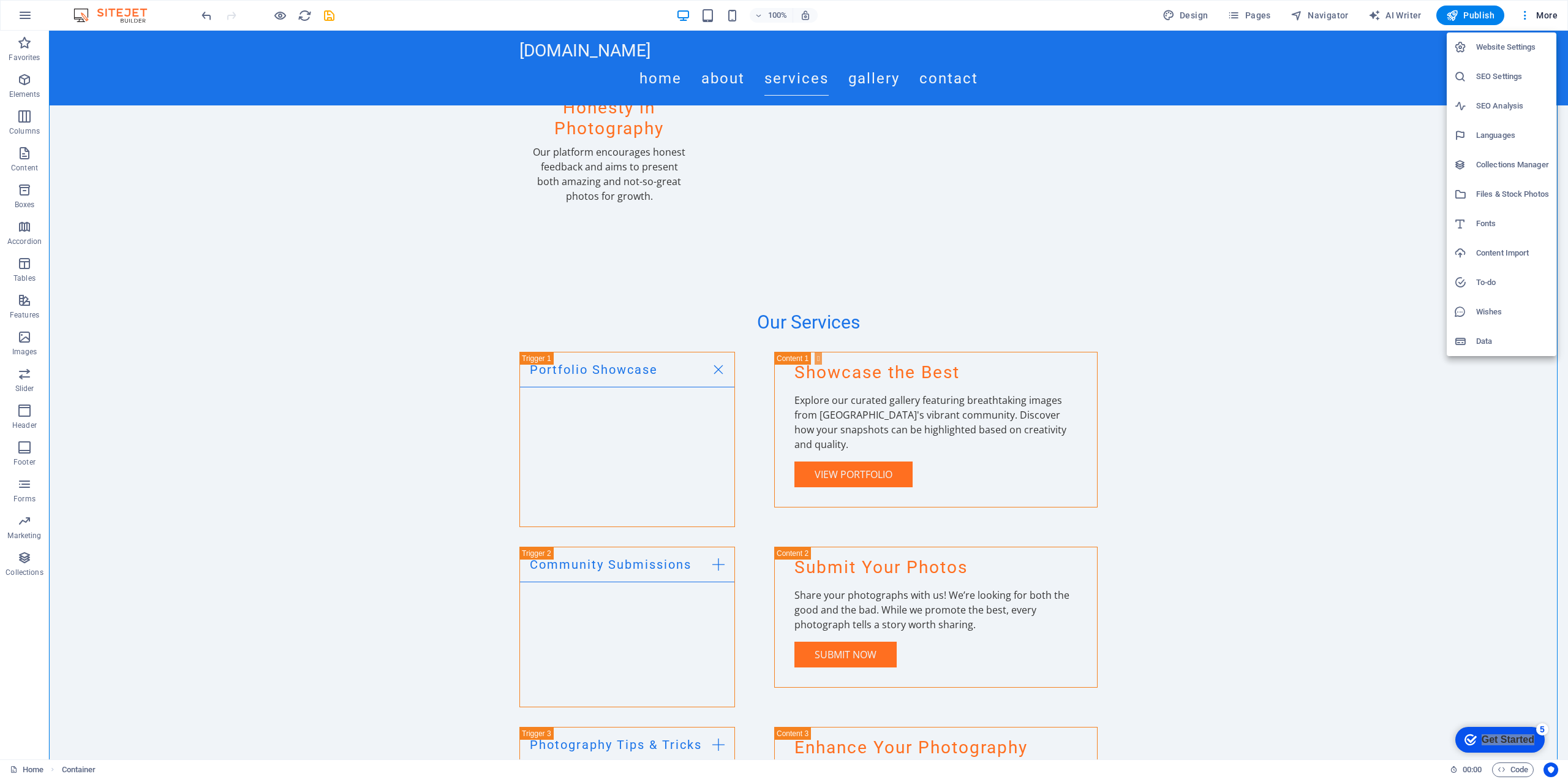
click at [1443, 459] on div at bounding box center [784, 389] width 1568 height 779
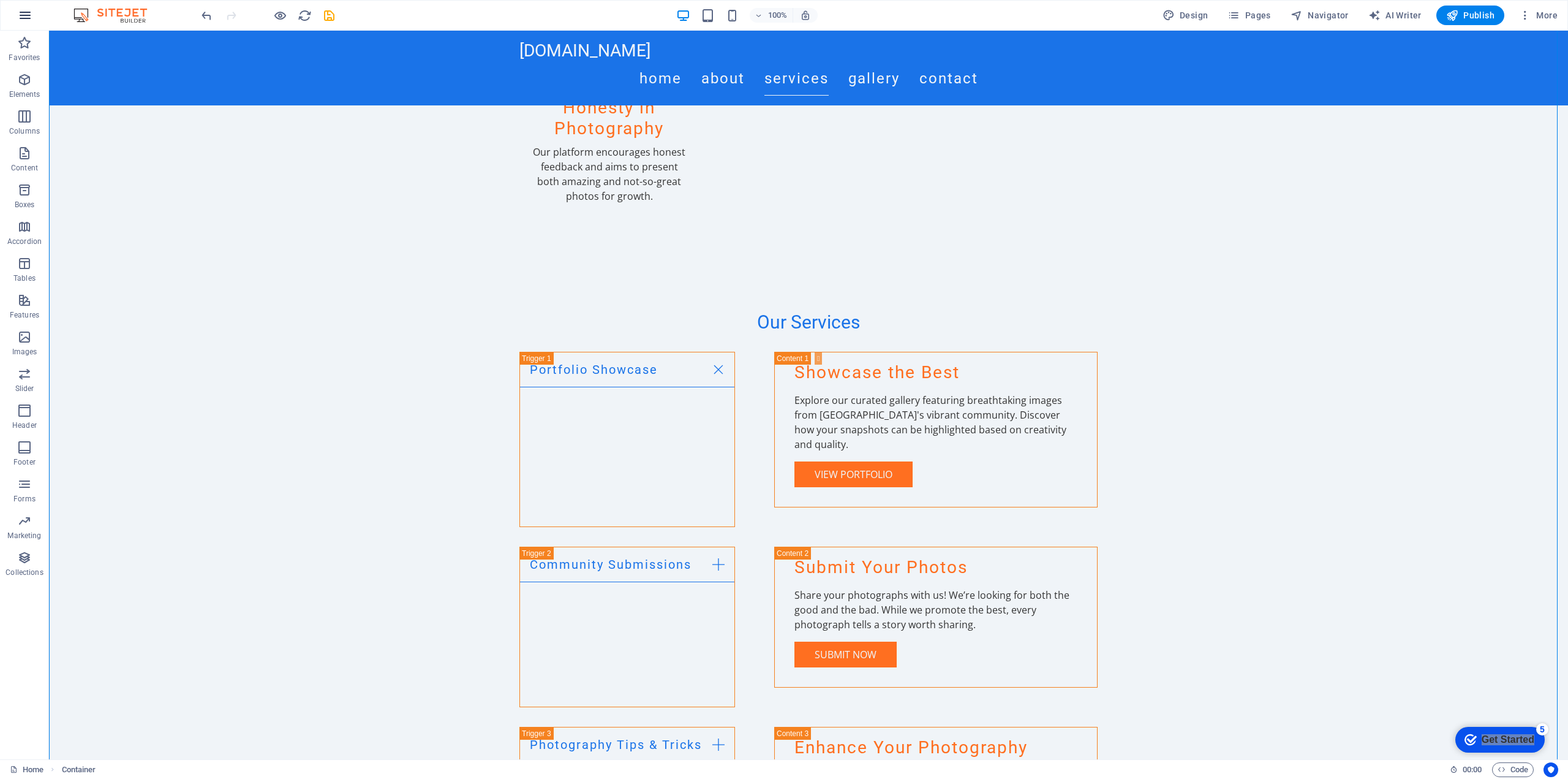
click at [23, 7] on button "button" at bounding box center [25, 15] width 29 height 29
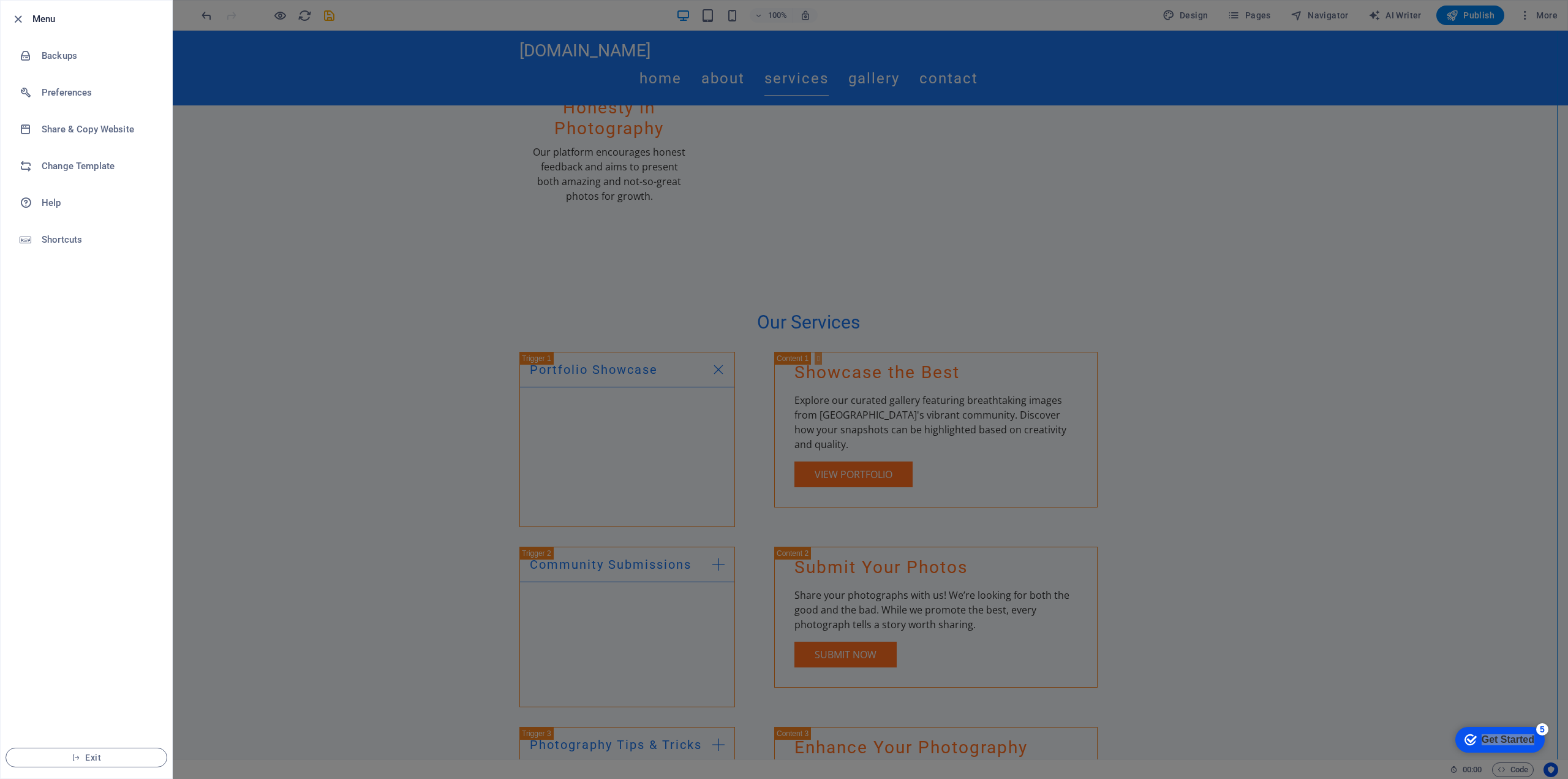
click at [253, 287] on div at bounding box center [784, 389] width 1568 height 779
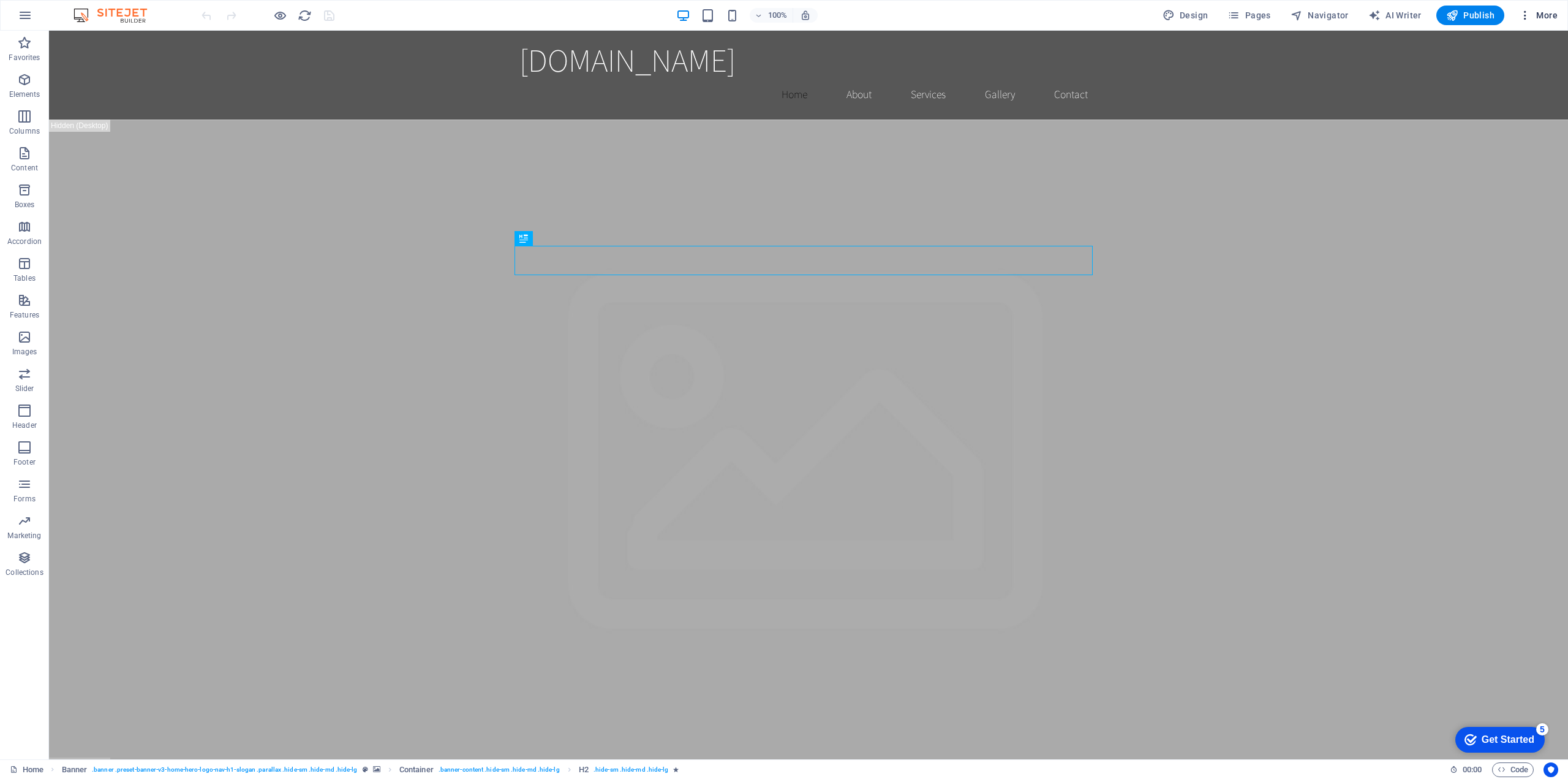
click at [1553, 17] on span "More" at bounding box center [1538, 15] width 39 height 12
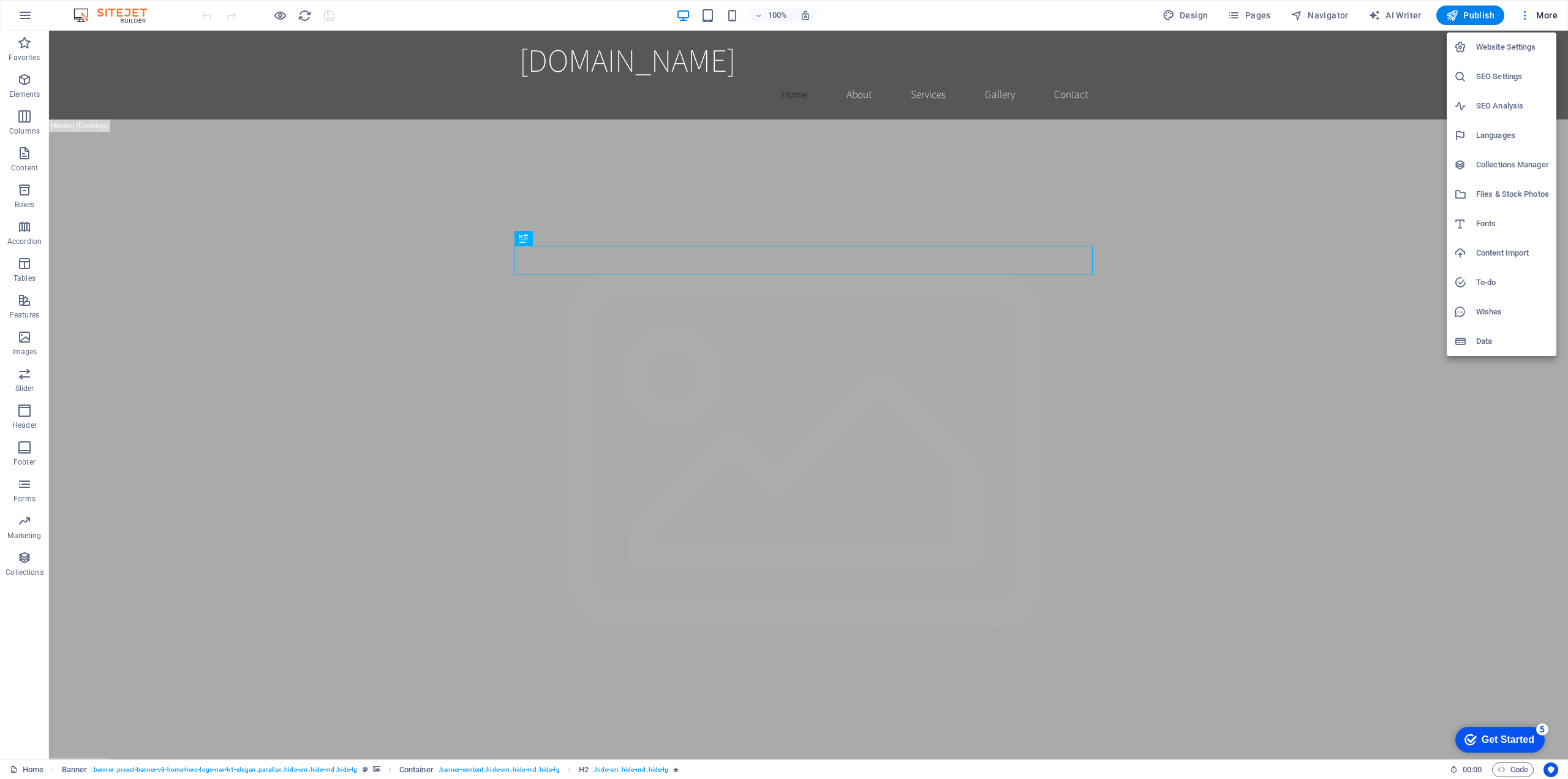
click at [25, 17] on div at bounding box center [784, 389] width 1568 height 779
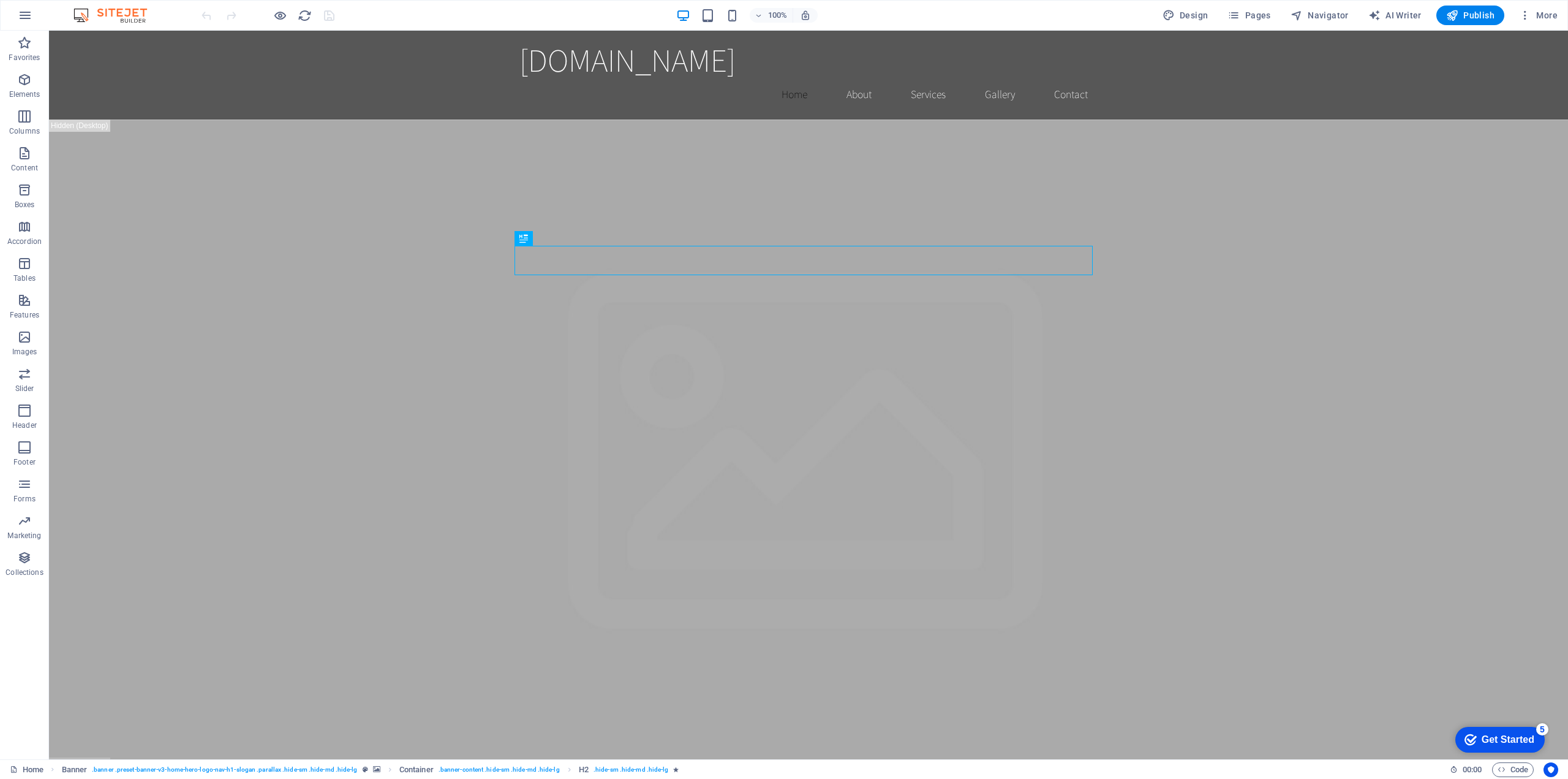
click at [25, 17] on icon "button" at bounding box center [25, 15] width 15 height 15
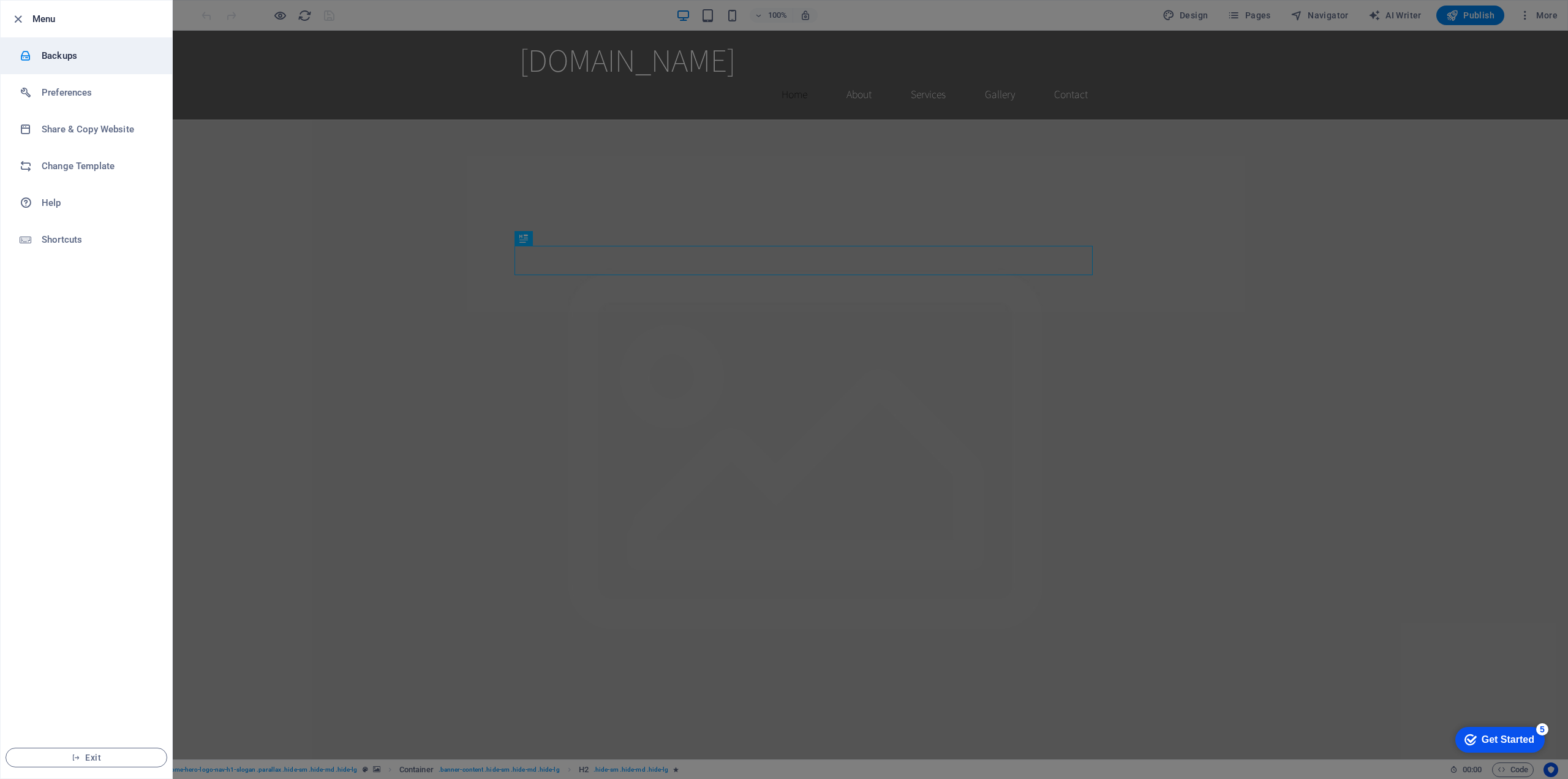
click at [97, 56] on h6 "Backups" at bounding box center [98, 56] width 114 height 15
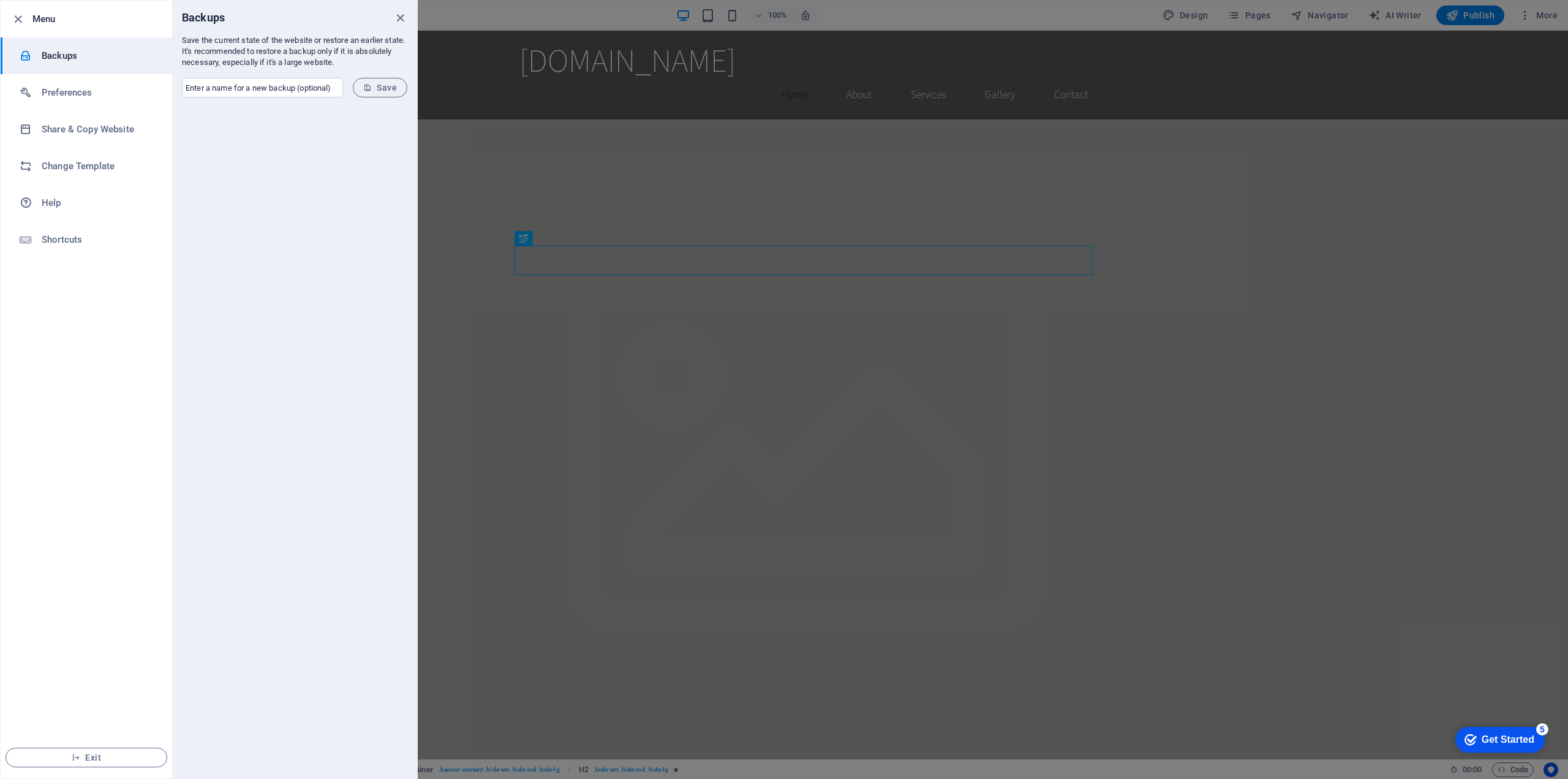
click at [433, 40] on div at bounding box center [784, 389] width 1568 height 779
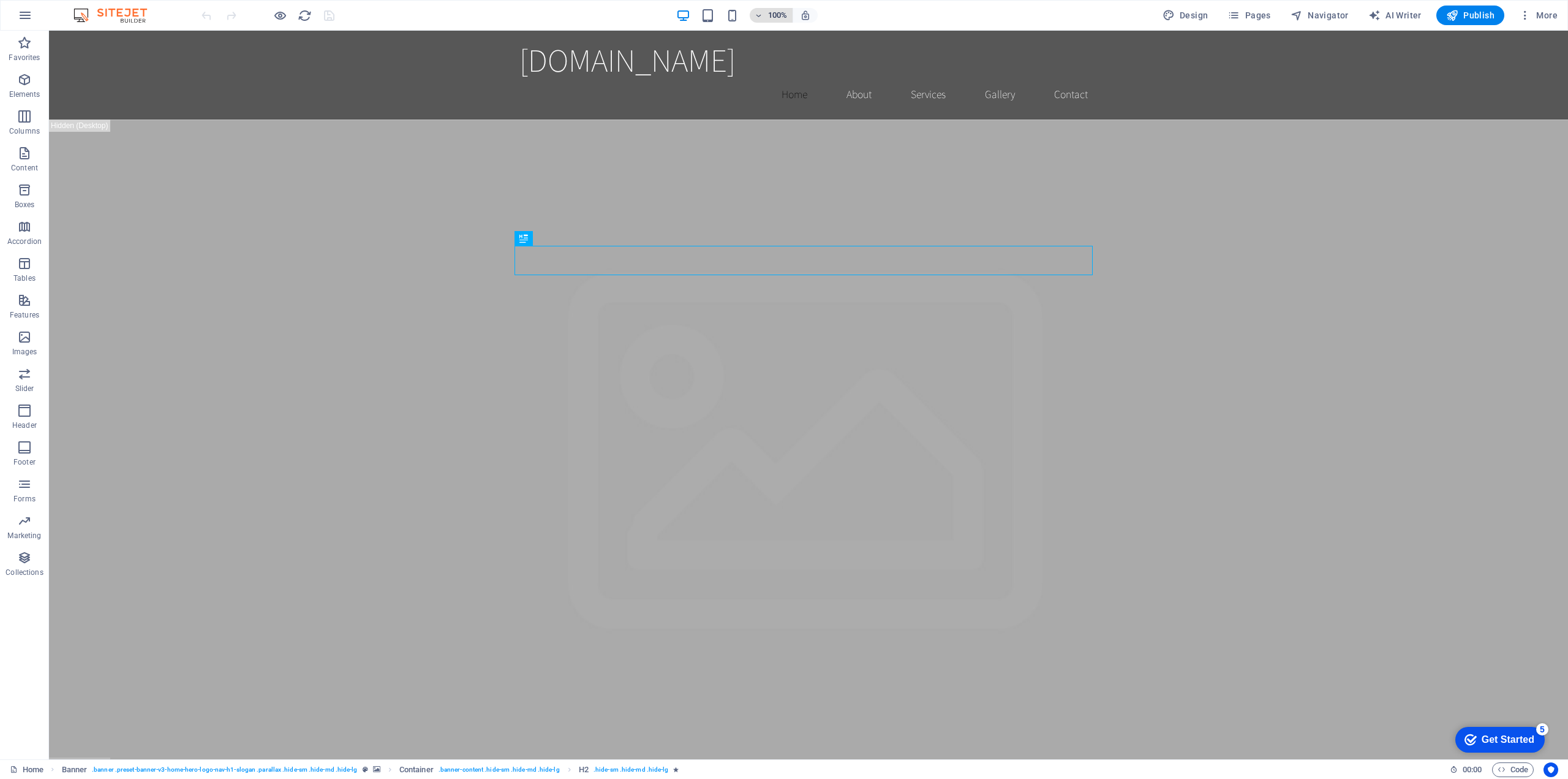
click at [782, 11] on h6 "100%" at bounding box center [778, 15] width 20 height 15
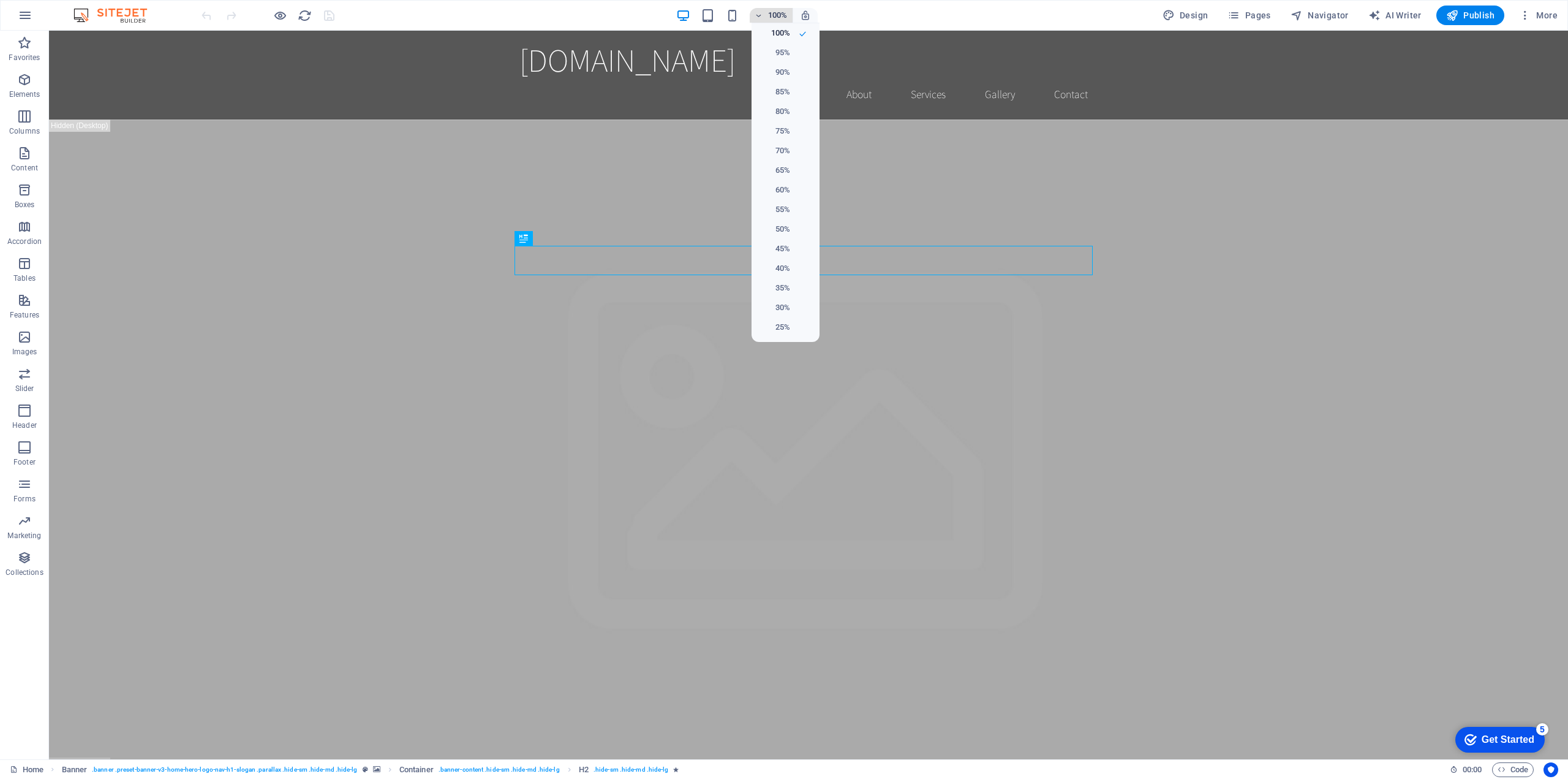
click at [782, 11] on div at bounding box center [784, 389] width 1568 height 779
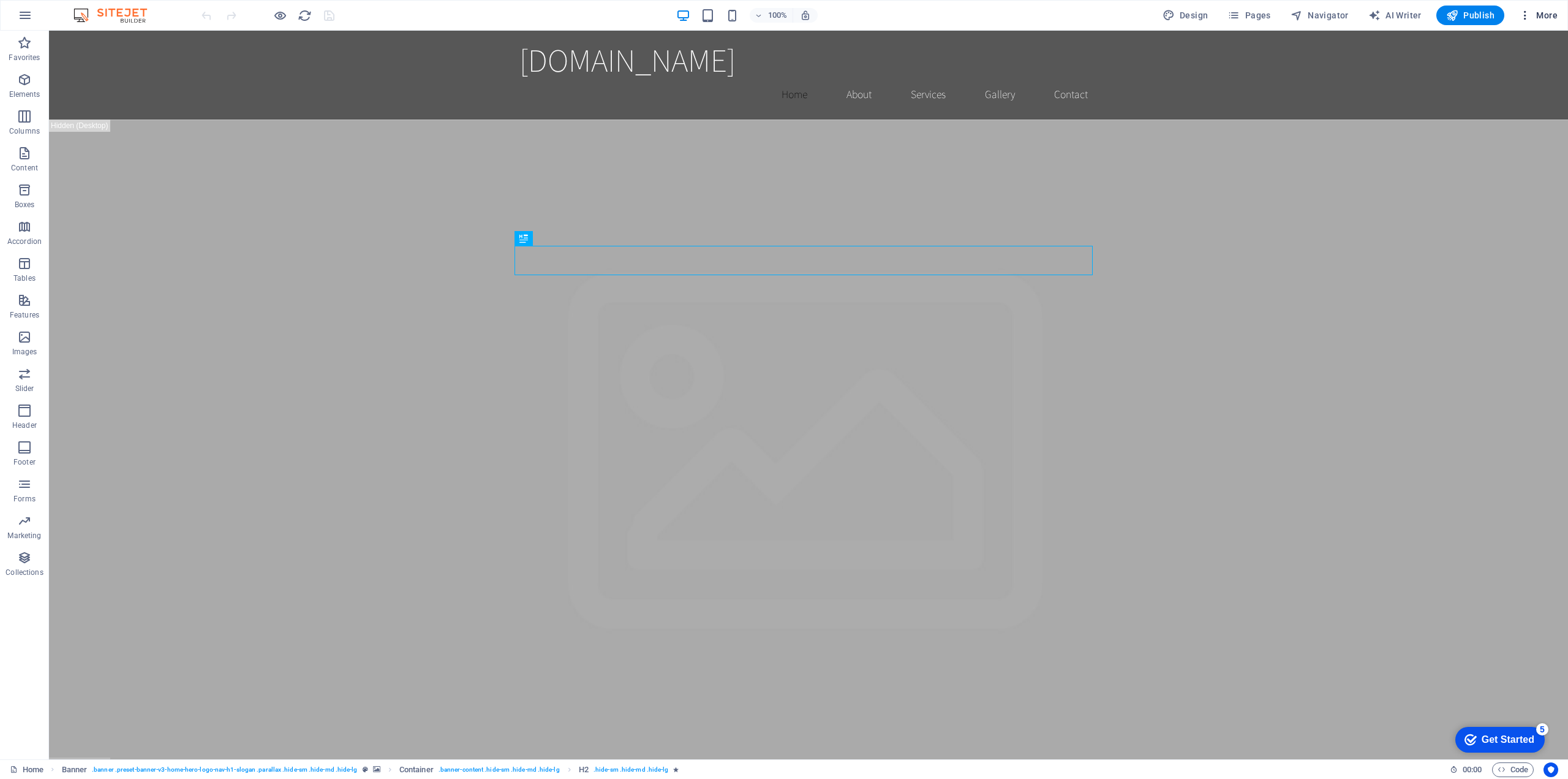
click at [1529, 7] on button "More" at bounding box center [1538, 15] width 48 height 20
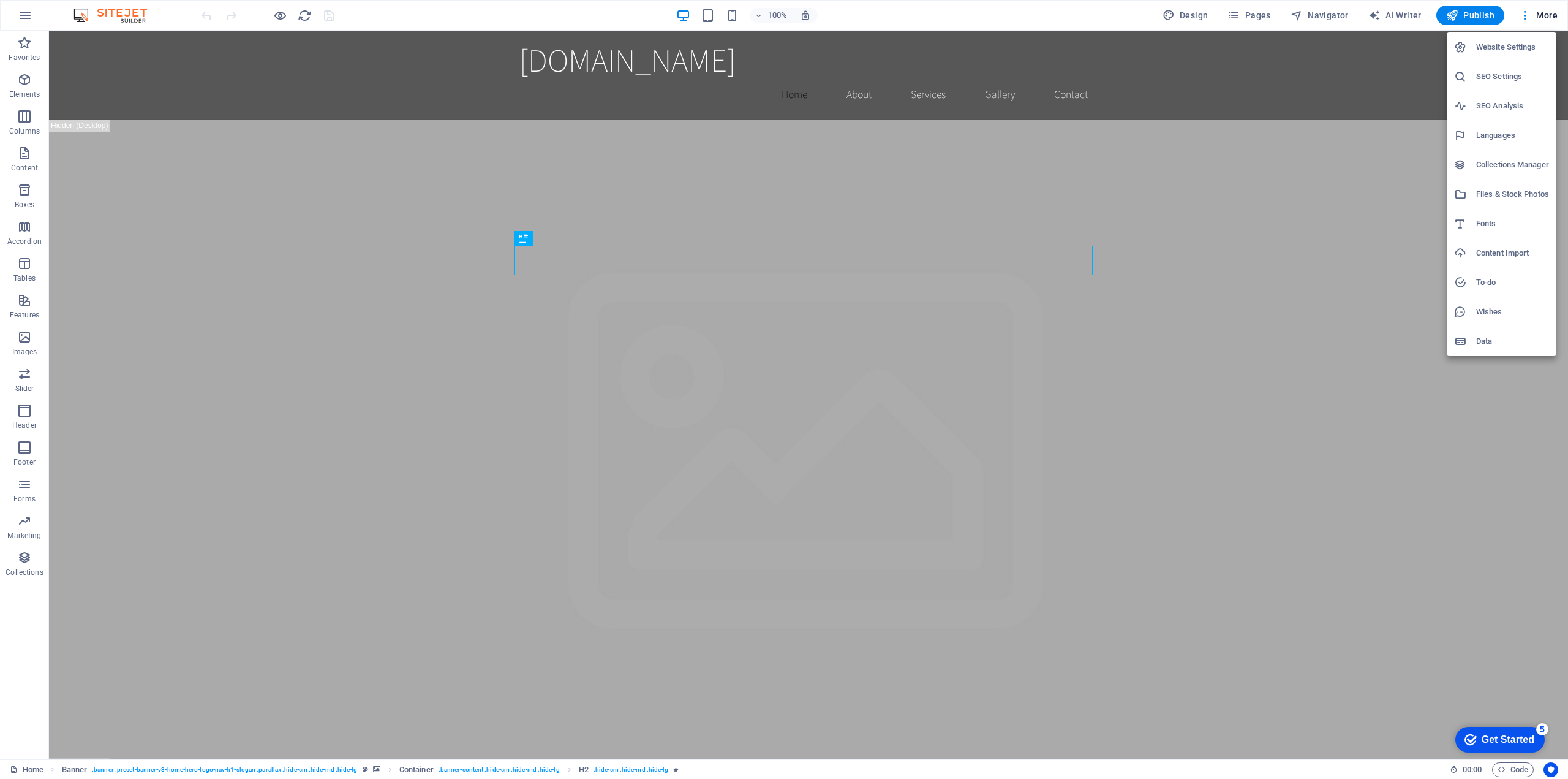
click at [1543, 418] on div at bounding box center [784, 389] width 1568 height 779
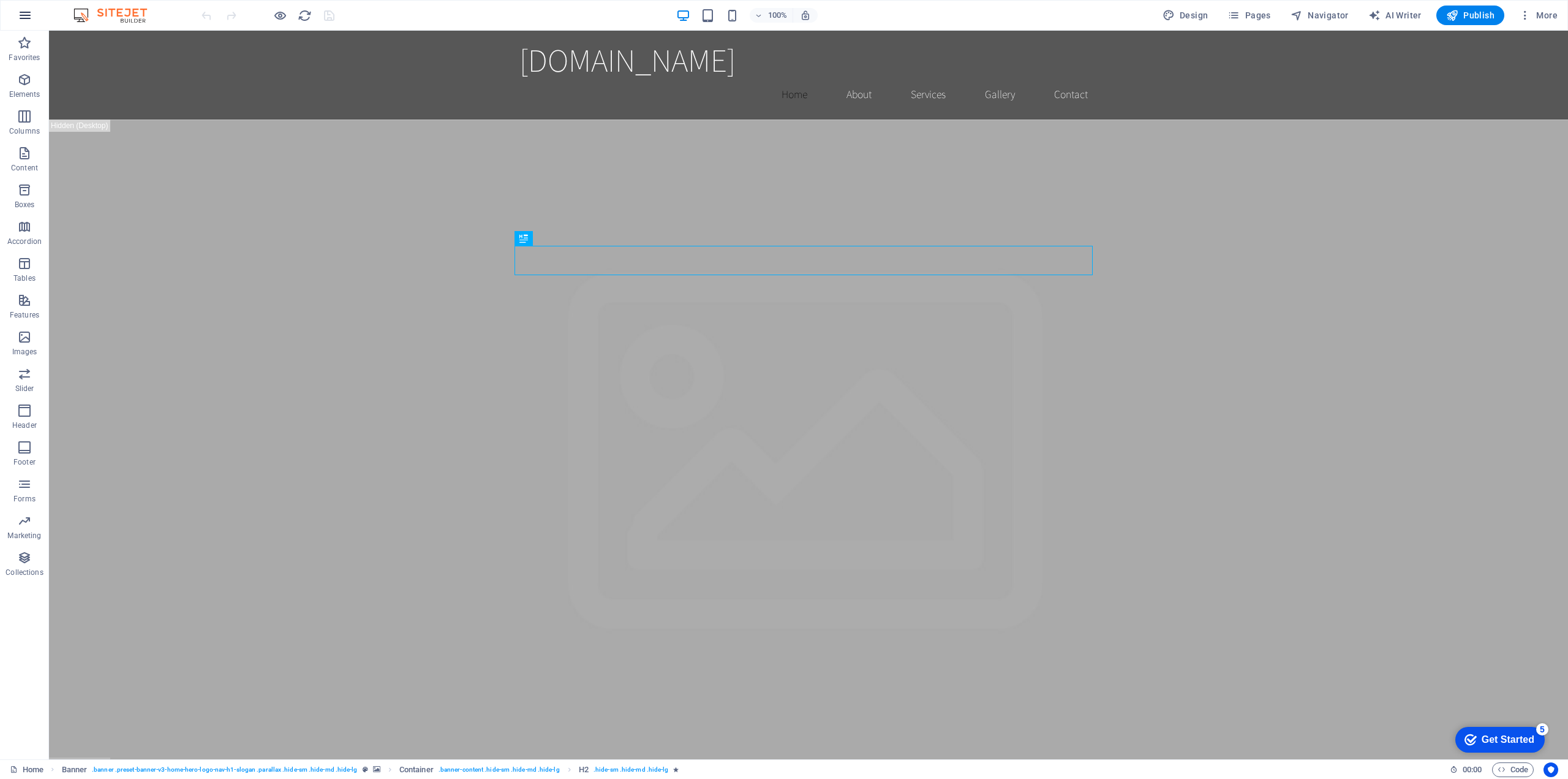
click at [23, 20] on icon "button" at bounding box center [25, 15] width 15 height 15
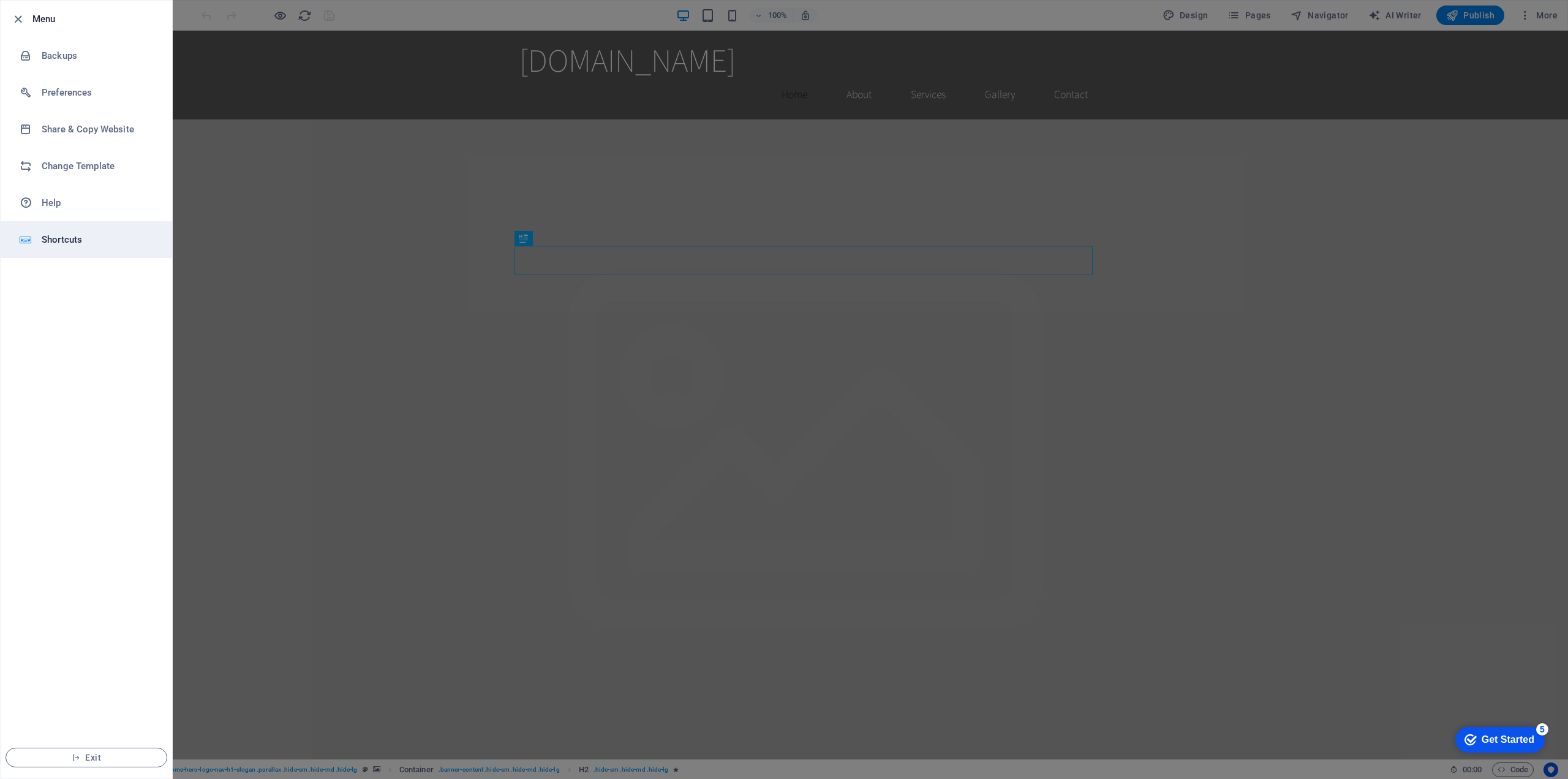
click at [112, 236] on h6 "Shortcuts" at bounding box center [98, 240] width 114 height 15
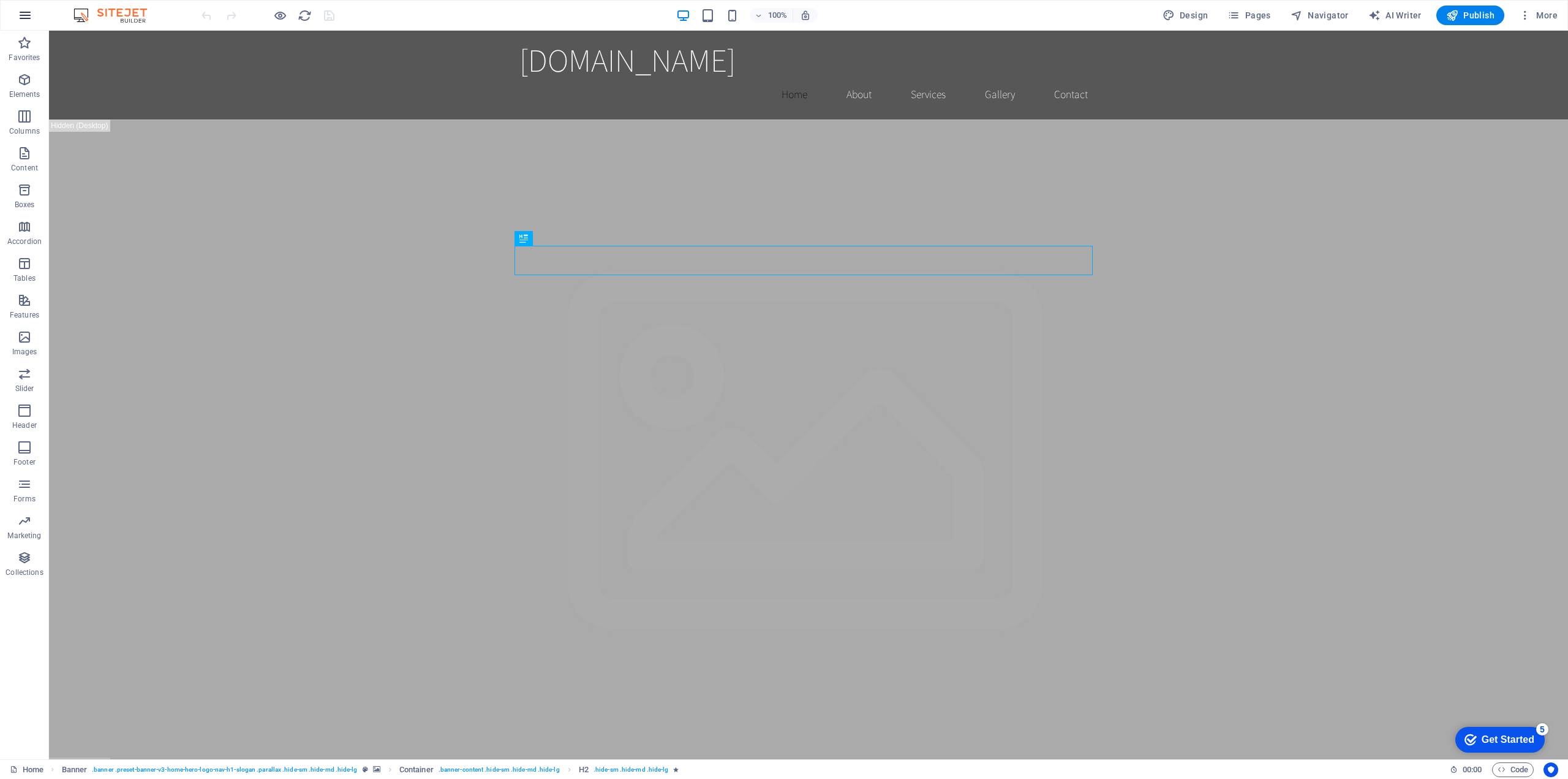
click at [30, 24] on button "button" at bounding box center [25, 15] width 29 height 29
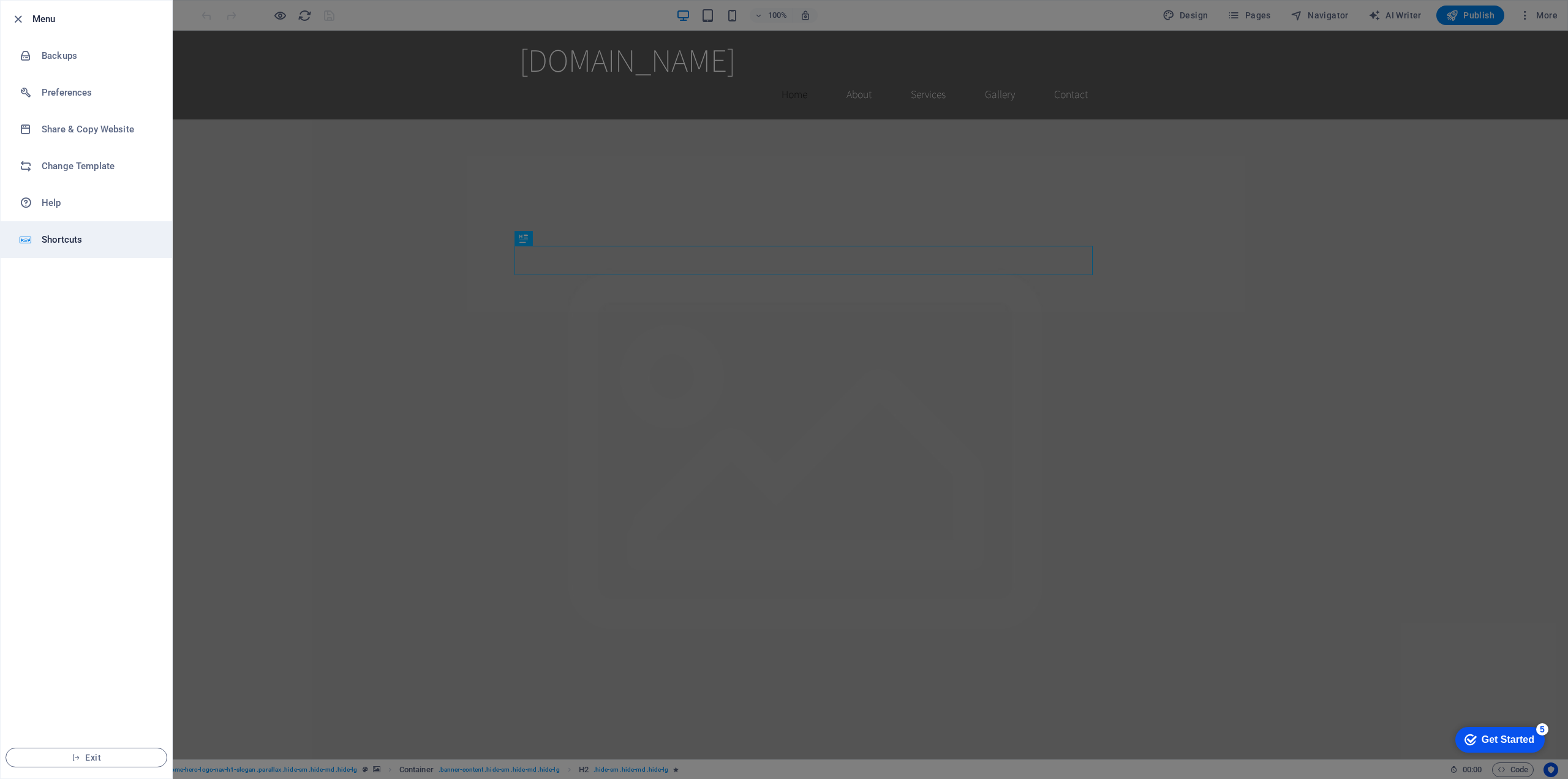
click at [75, 244] on h6 "Shortcuts" at bounding box center [98, 240] width 114 height 15
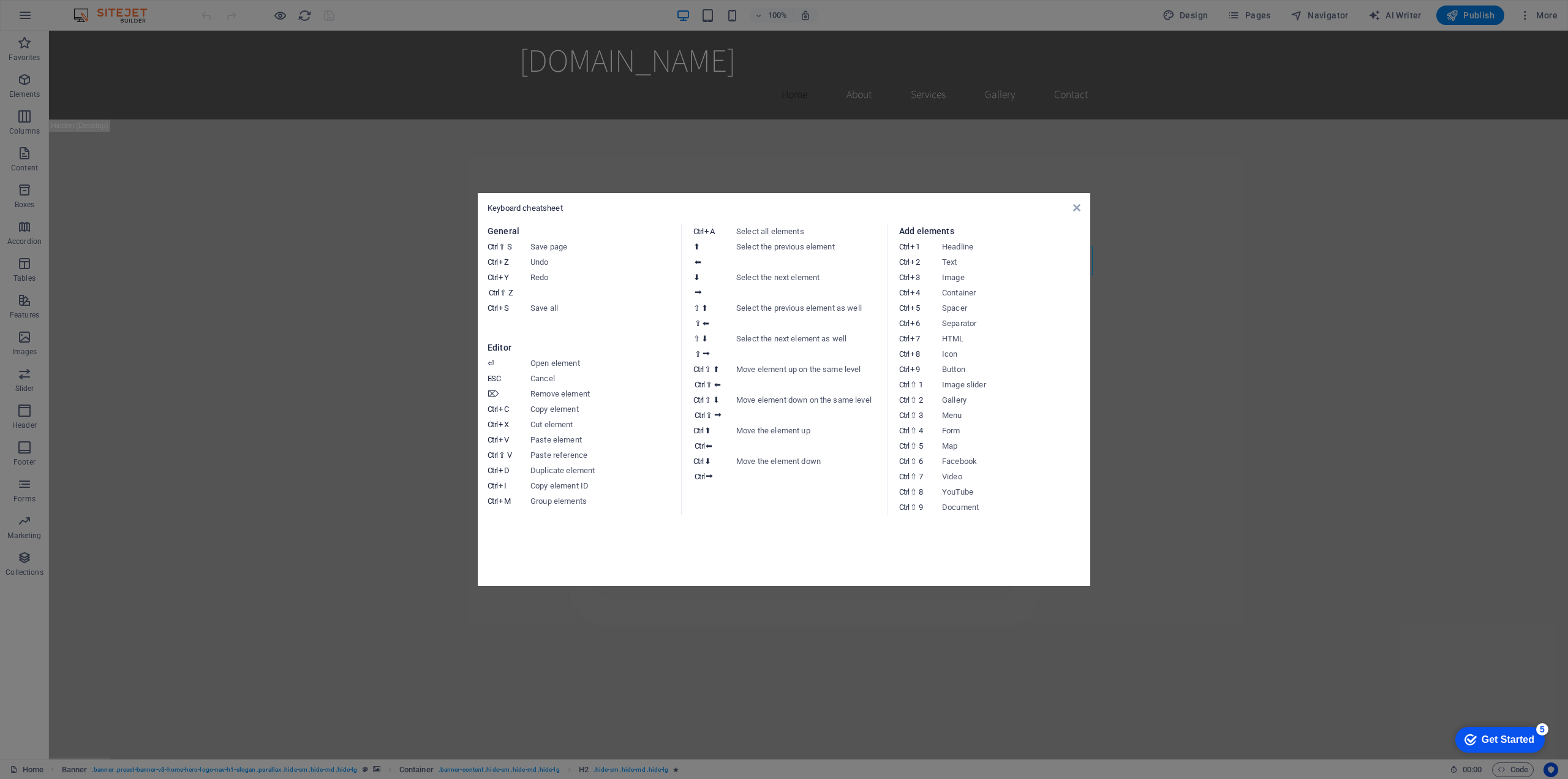
click at [1076, 213] on div "Keyboard cheatsheet" at bounding box center [784, 208] width 593 height 11
click at [1076, 204] on icon at bounding box center [1077, 207] width 7 height 10
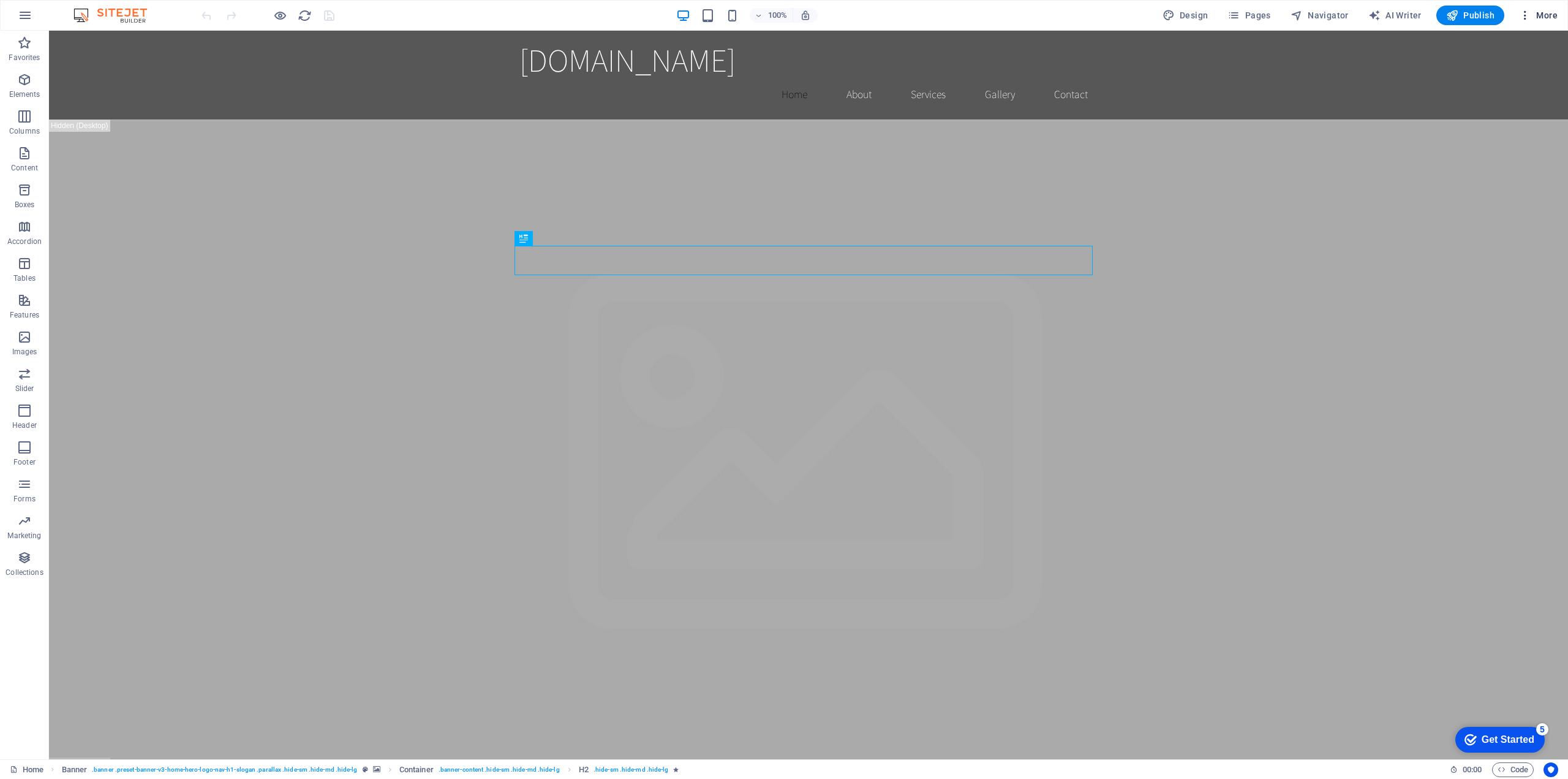
click at [1539, 9] on button "More" at bounding box center [1538, 15] width 48 height 20
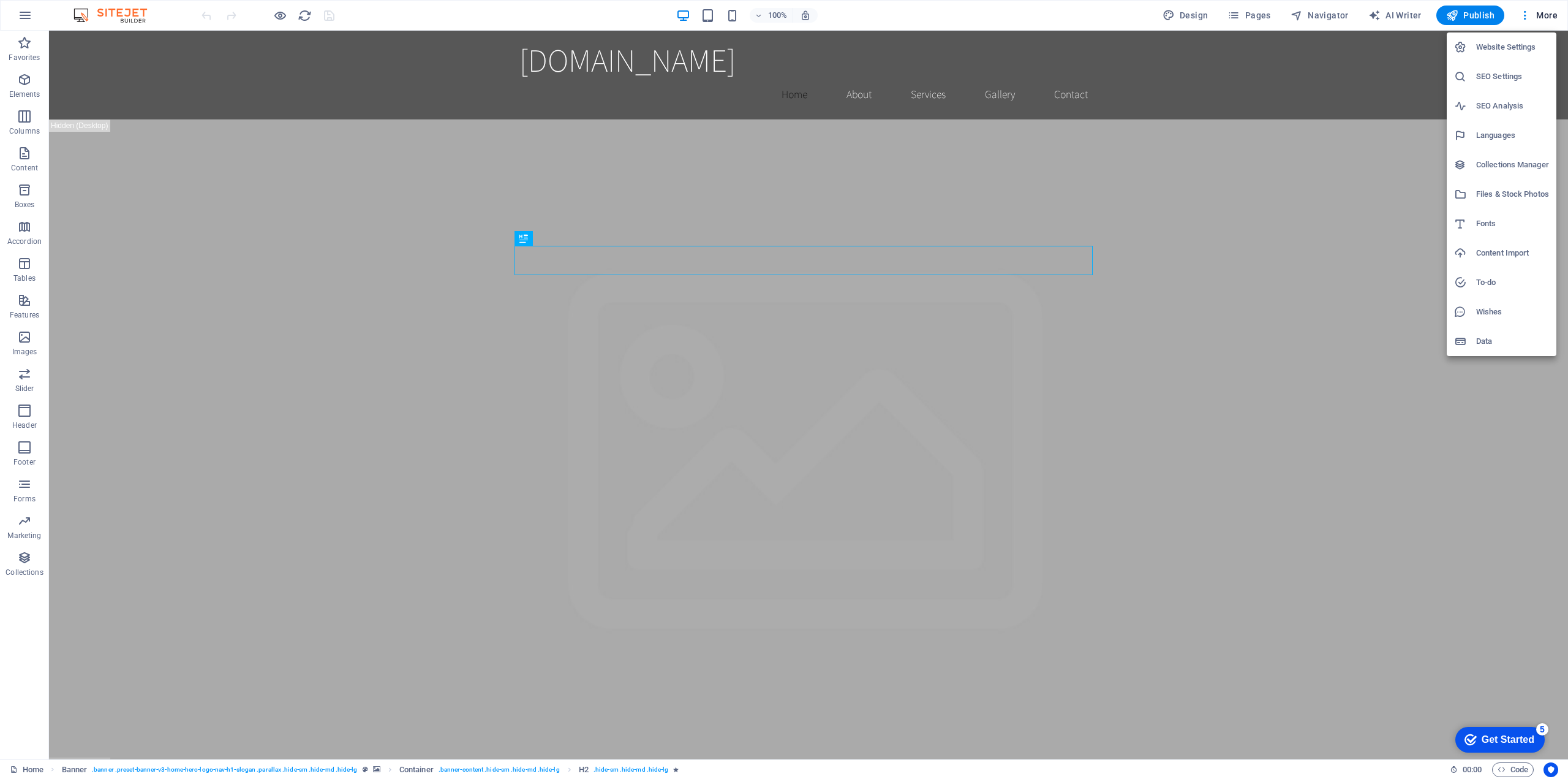
click at [1507, 358] on div at bounding box center [784, 389] width 1568 height 779
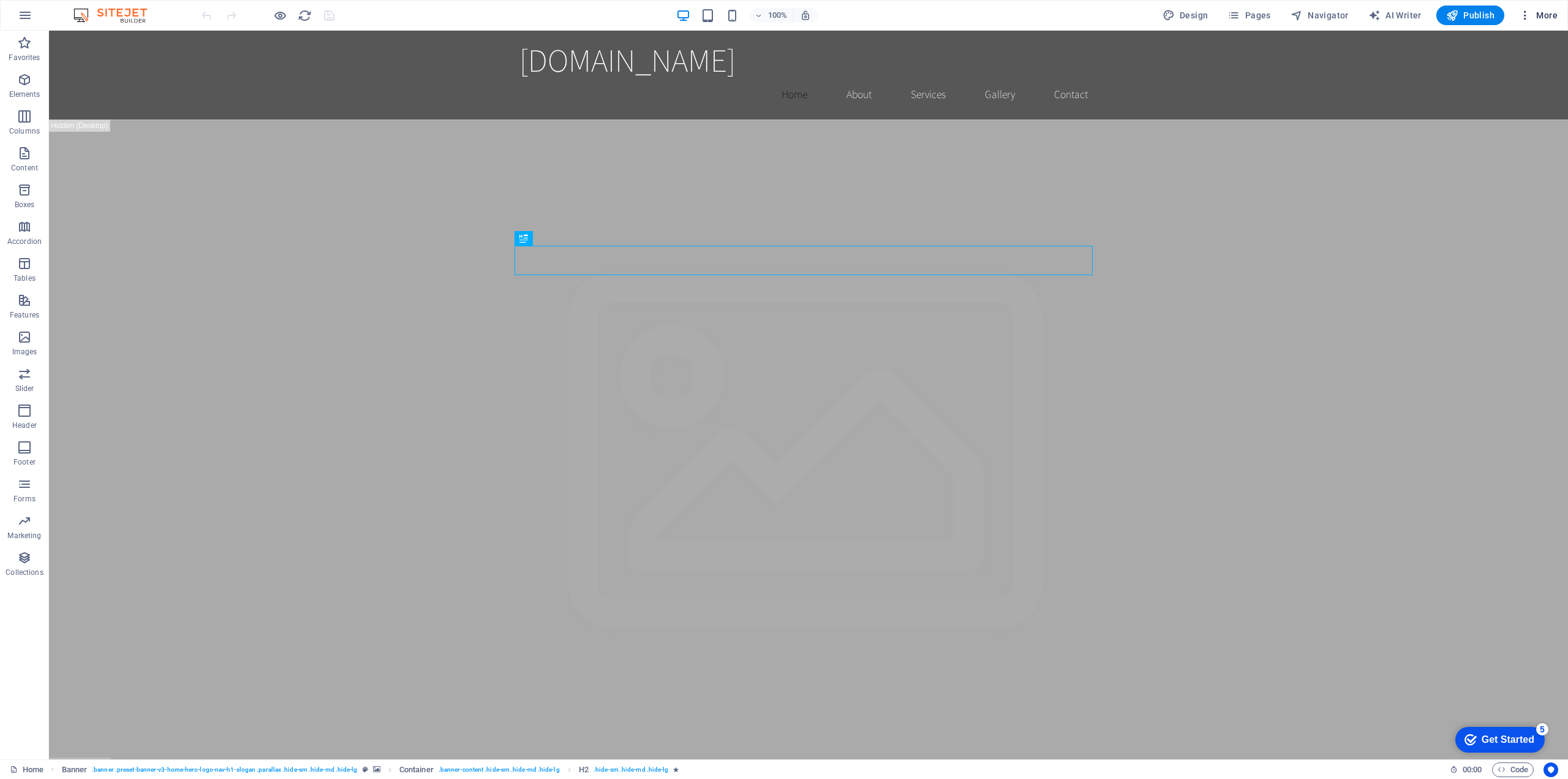
click at [1552, 21] on span "More" at bounding box center [1538, 15] width 39 height 12
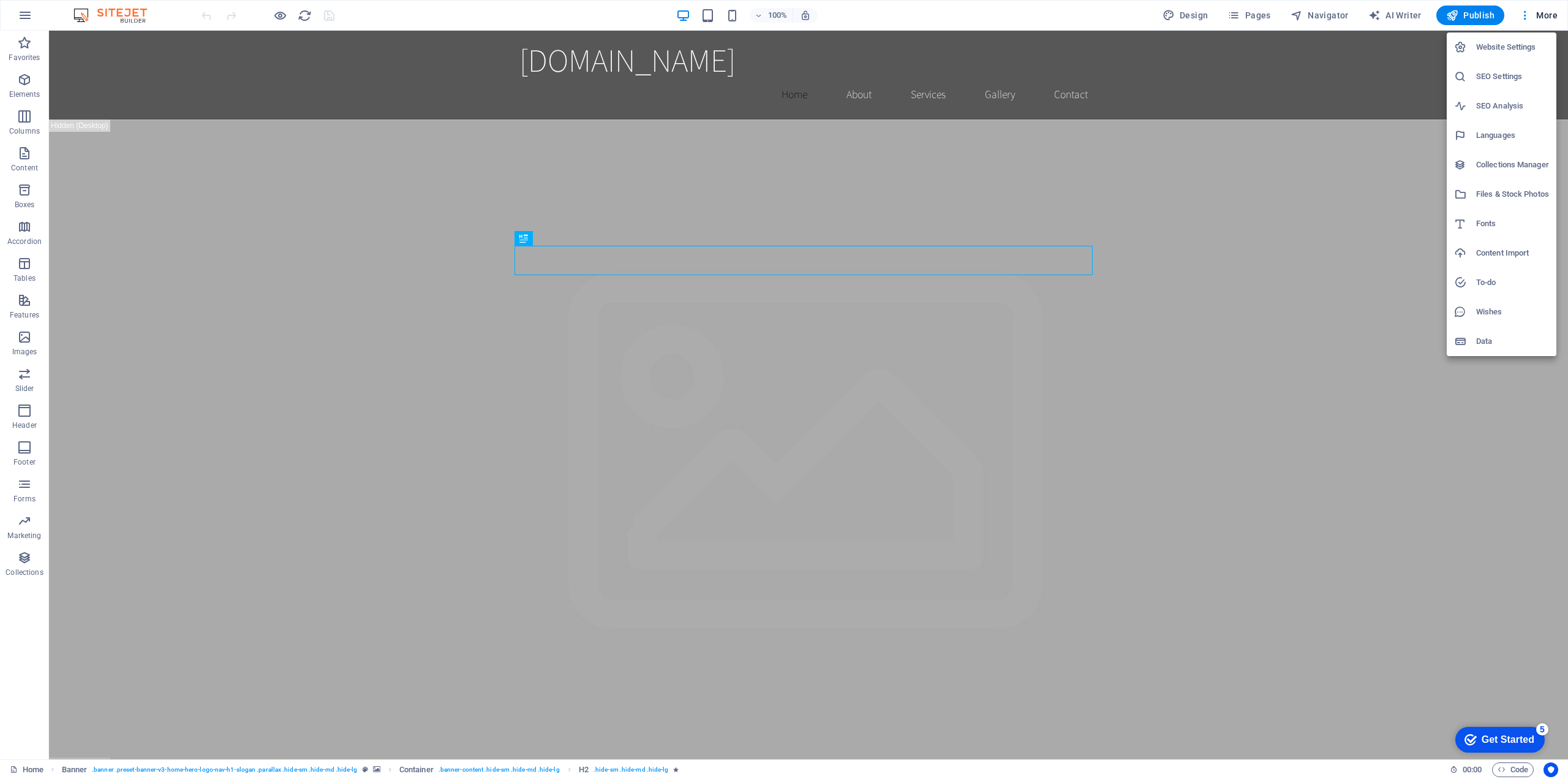
click at [1498, 339] on h6 "Data" at bounding box center [1512, 341] width 73 height 15
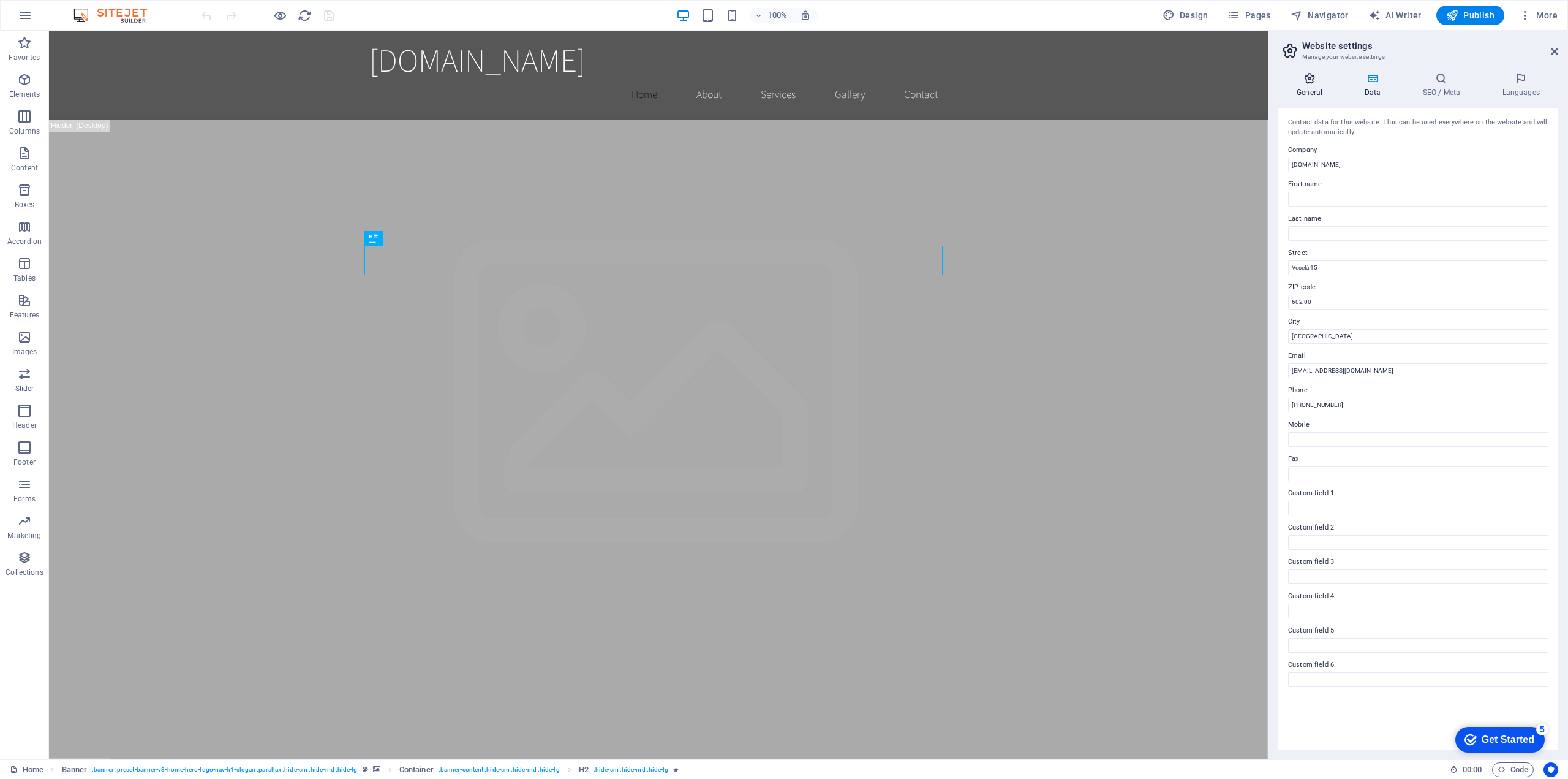
click at [1301, 78] on icon at bounding box center [1309, 78] width 62 height 12
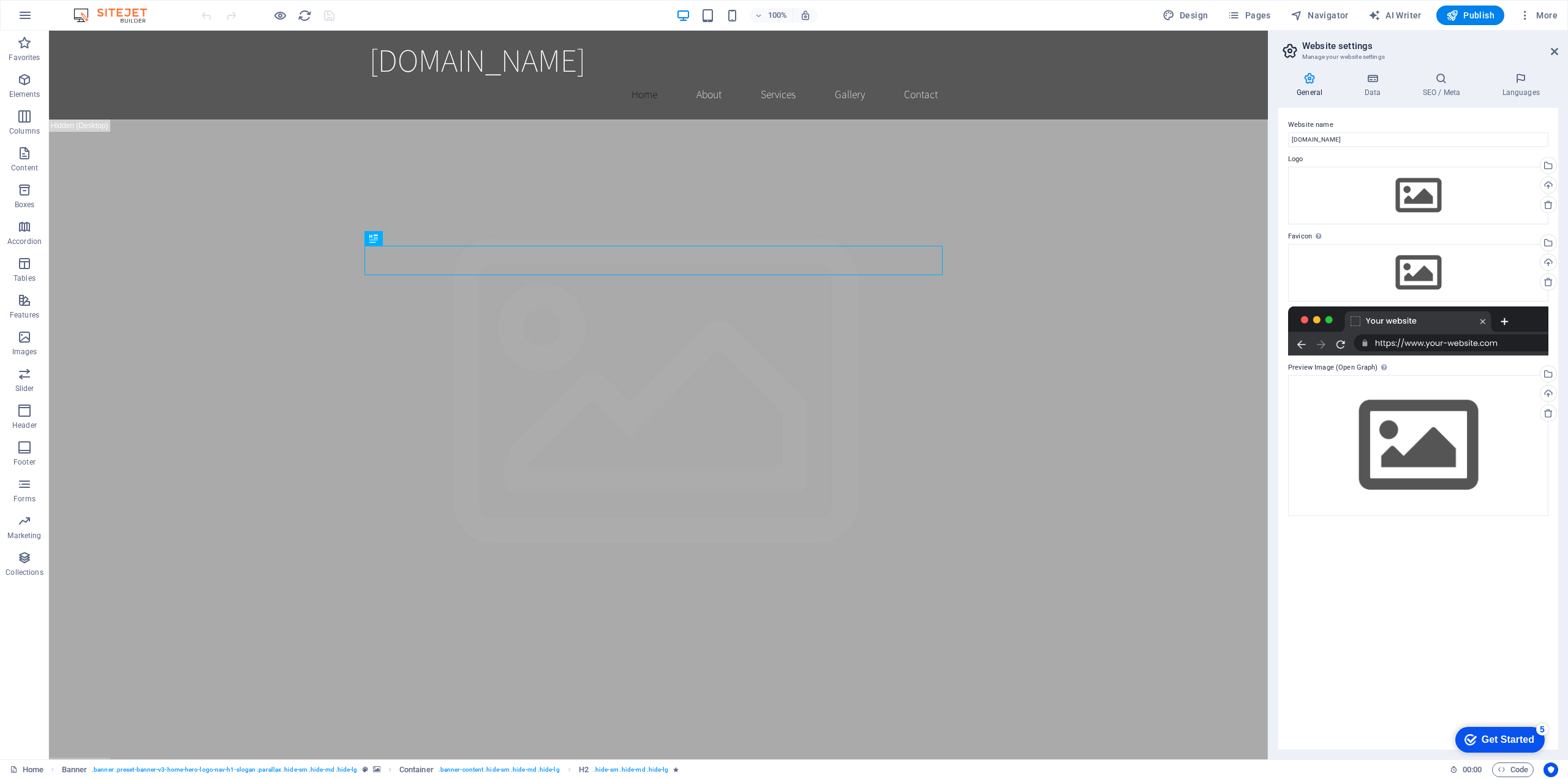
drag, startPoint x: 1432, startPoint y: 410, endPoint x: 1486, endPoint y: 612, distance: 209.1
click at [1486, 612] on div "Website name kala-imaste.com Logo Drag files here, click to choose files or sel…" at bounding box center [1418, 429] width 280 height 642
click at [1442, 451] on div "Drag files here, click to choose files or select files from Files or our free s…" at bounding box center [1418, 446] width 260 height 141
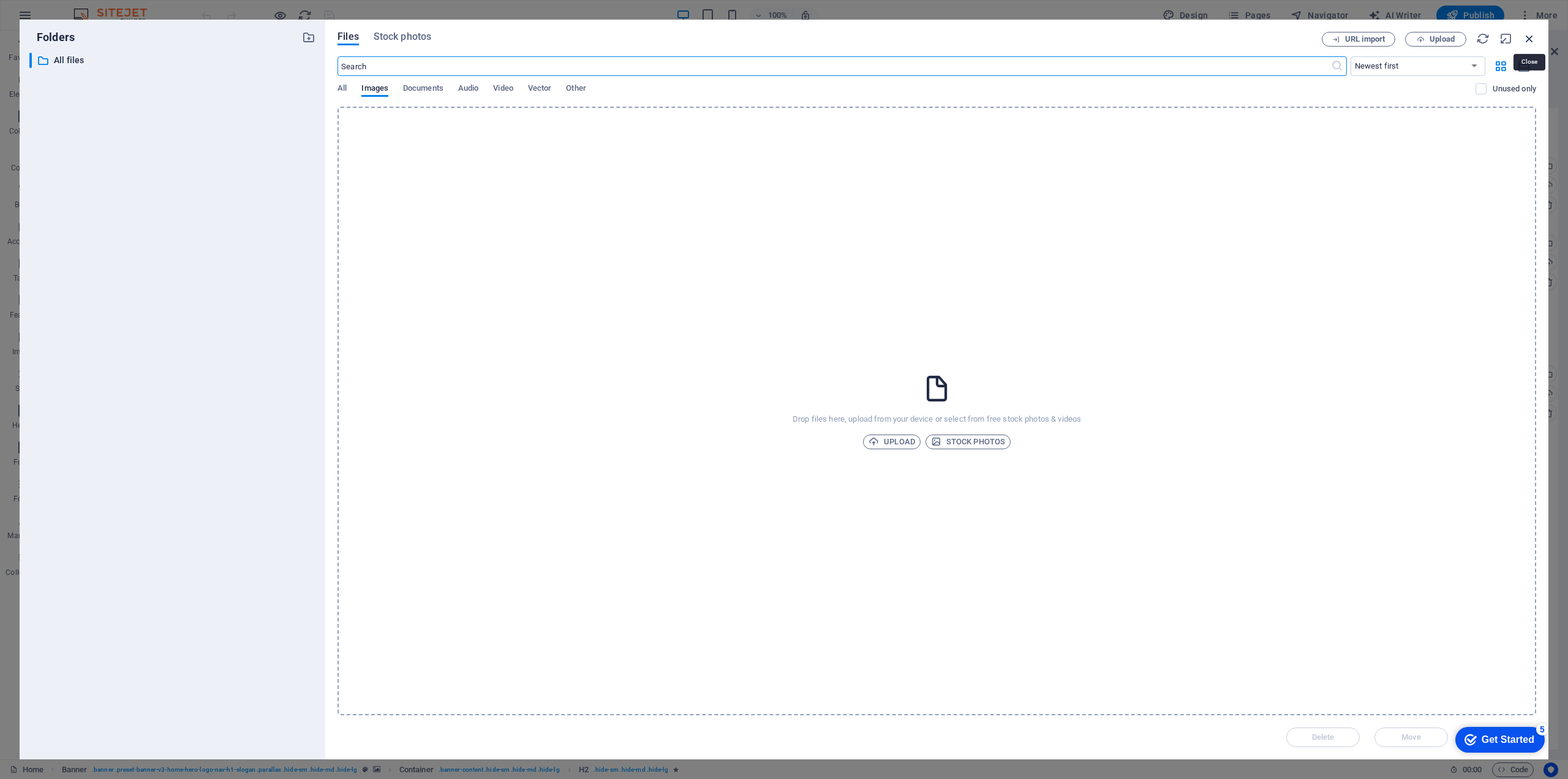
click at [1531, 37] on icon "button" at bounding box center [1529, 38] width 13 height 13
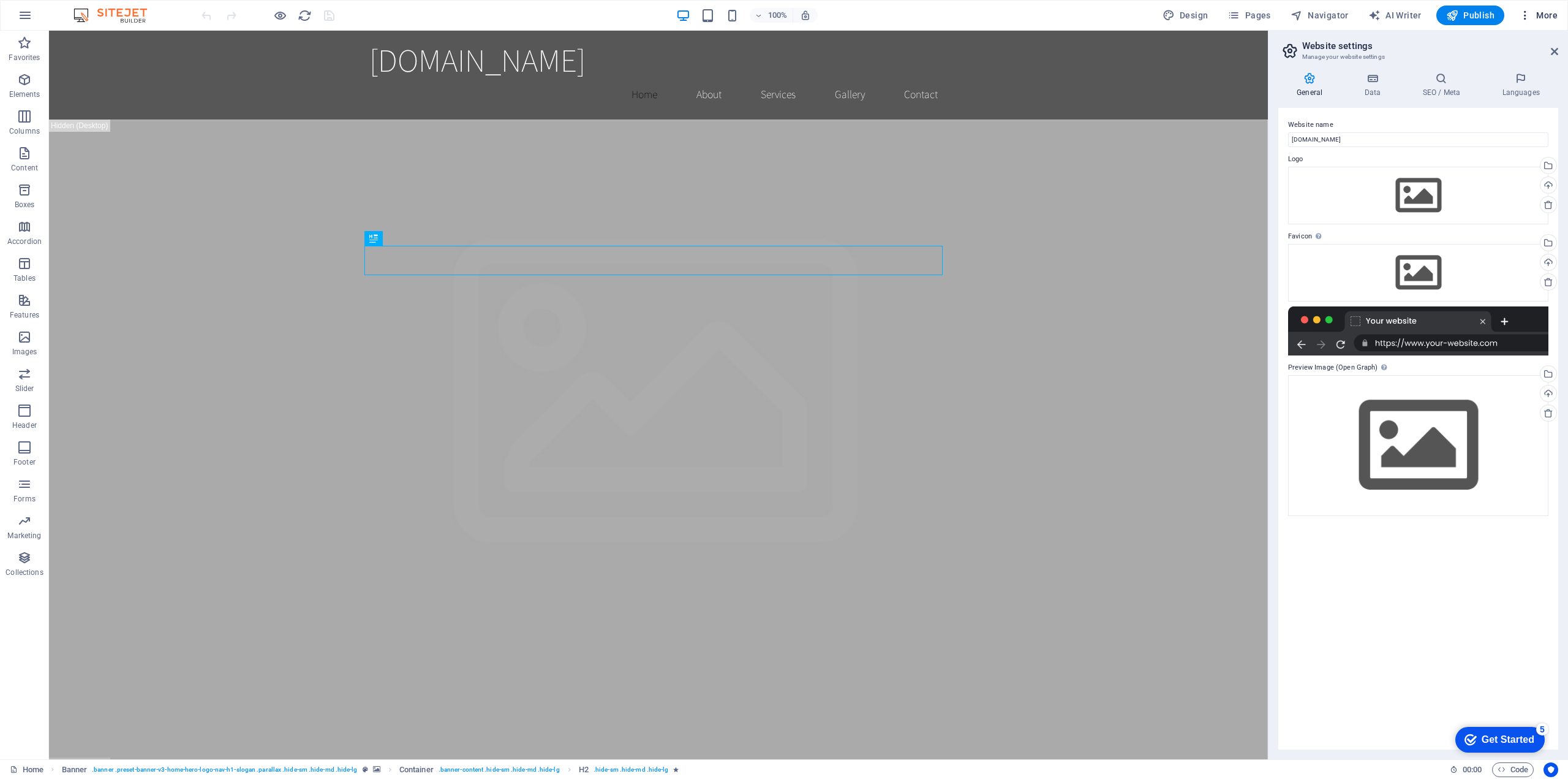
click at [1540, 15] on span "More" at bounding box center [1538, 15] width 39 height 12
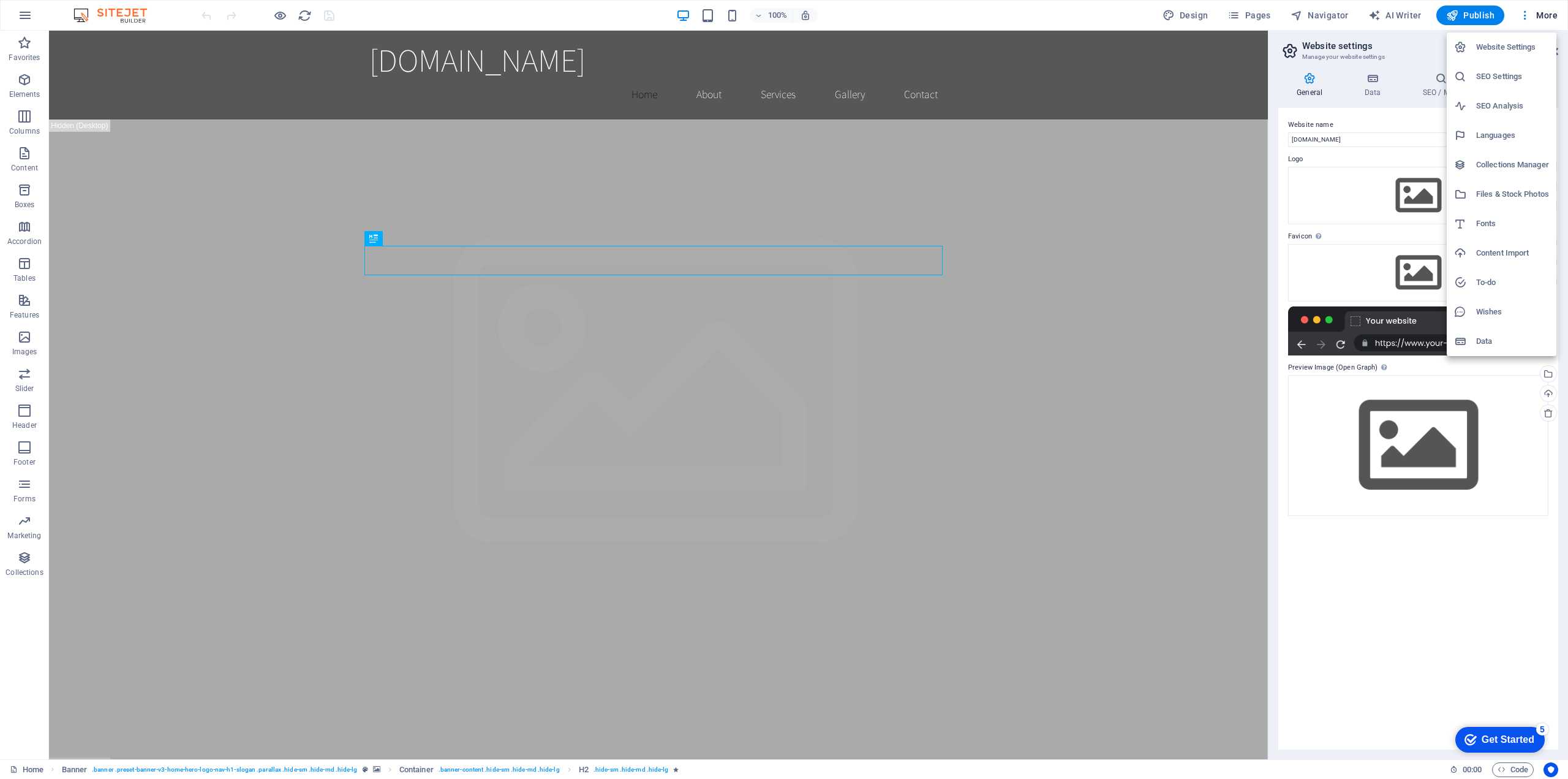
click at [1345, 592] on div at bounding box center [784, 389] width 1568 height 779
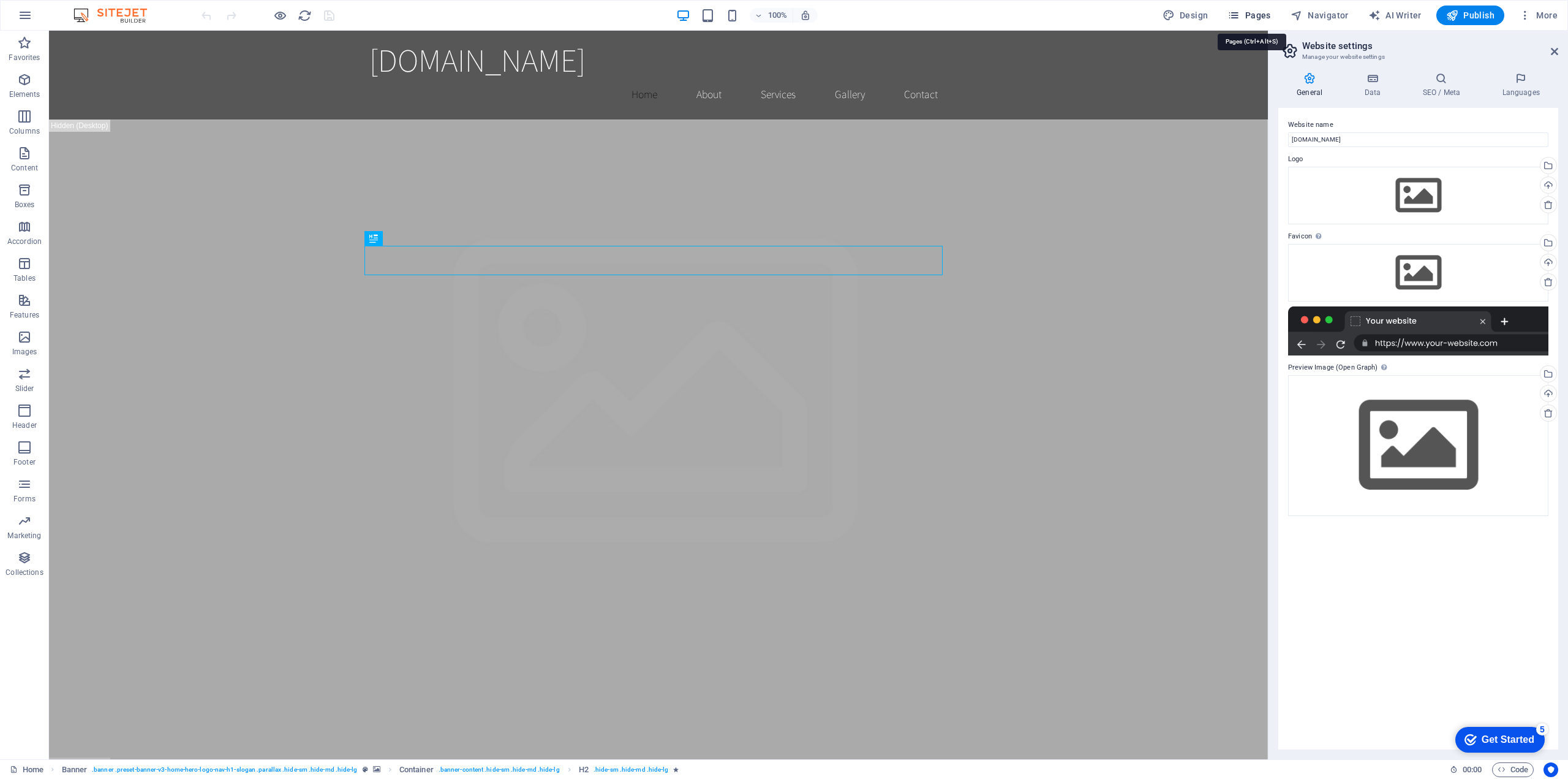
click at [1244, 18] on span "Pages" at bounding box center [1249, 15] width 43 height 12
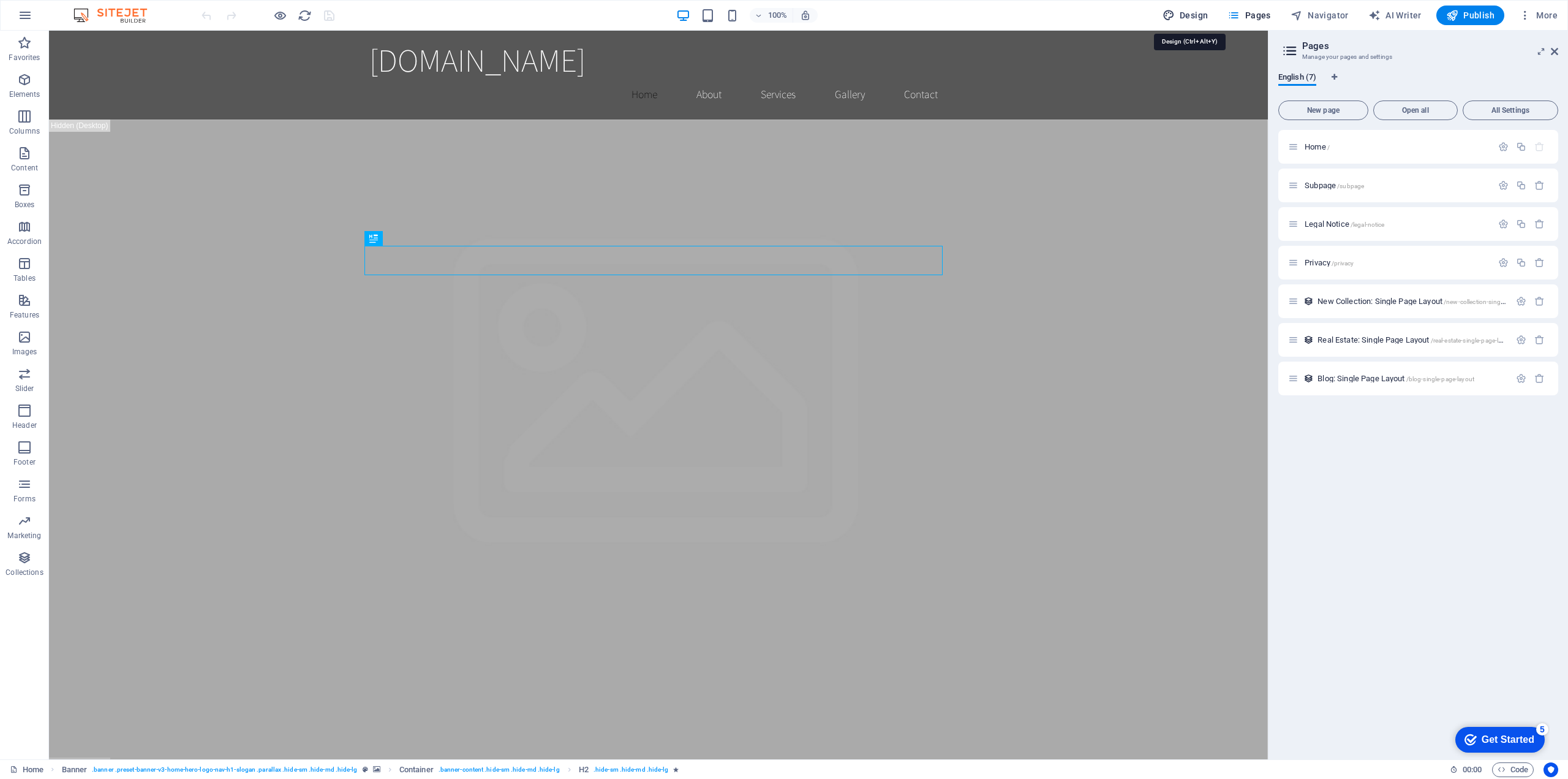
click at [1194, 16] on span "Design" at bounding box center [1185, 15] width 46 height 12
select select "rem"
select select "200"
select select "px"
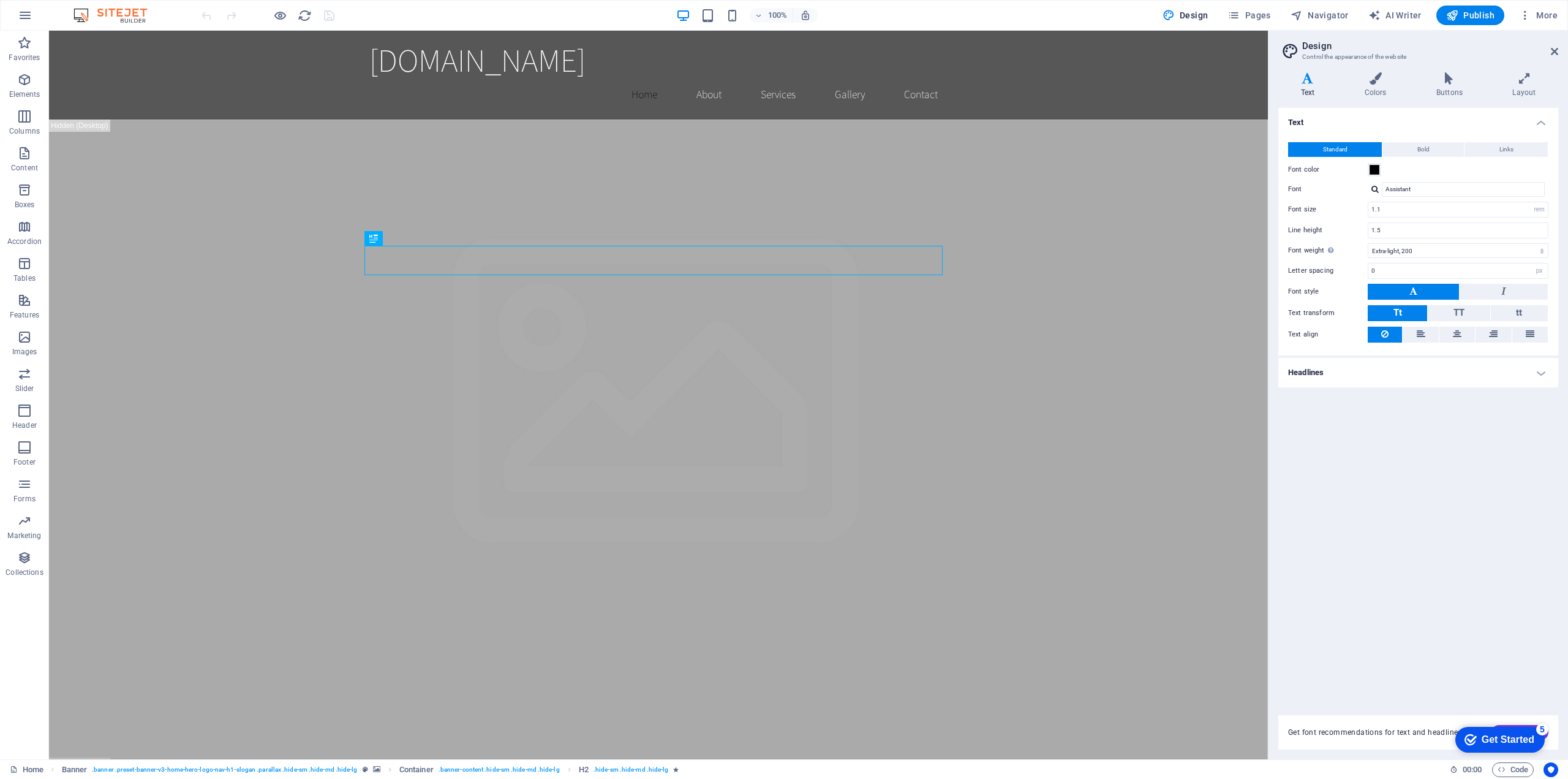
click at [1558, 48] on aside "Design Control the appearance of the website Variants Text Colors Buttons Layou…" at bounding box center [1418, 395] width 300 height 728
click at [1553, 50] on icon at bounding box center [1554, 51] width 7 height 10
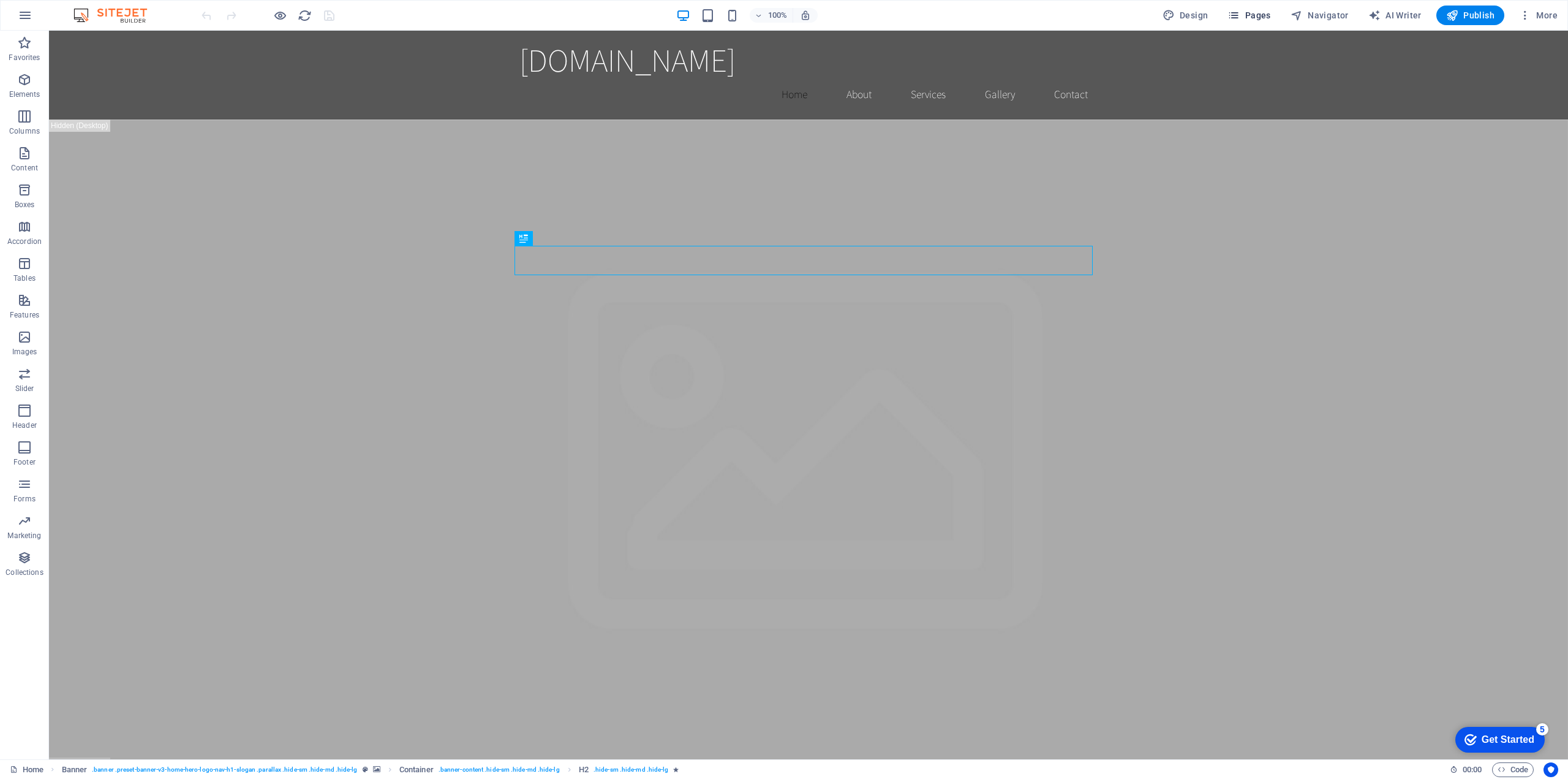
click at [1233, 12] on icon "button" at bounding box center [1233, 15] width 12 height 12
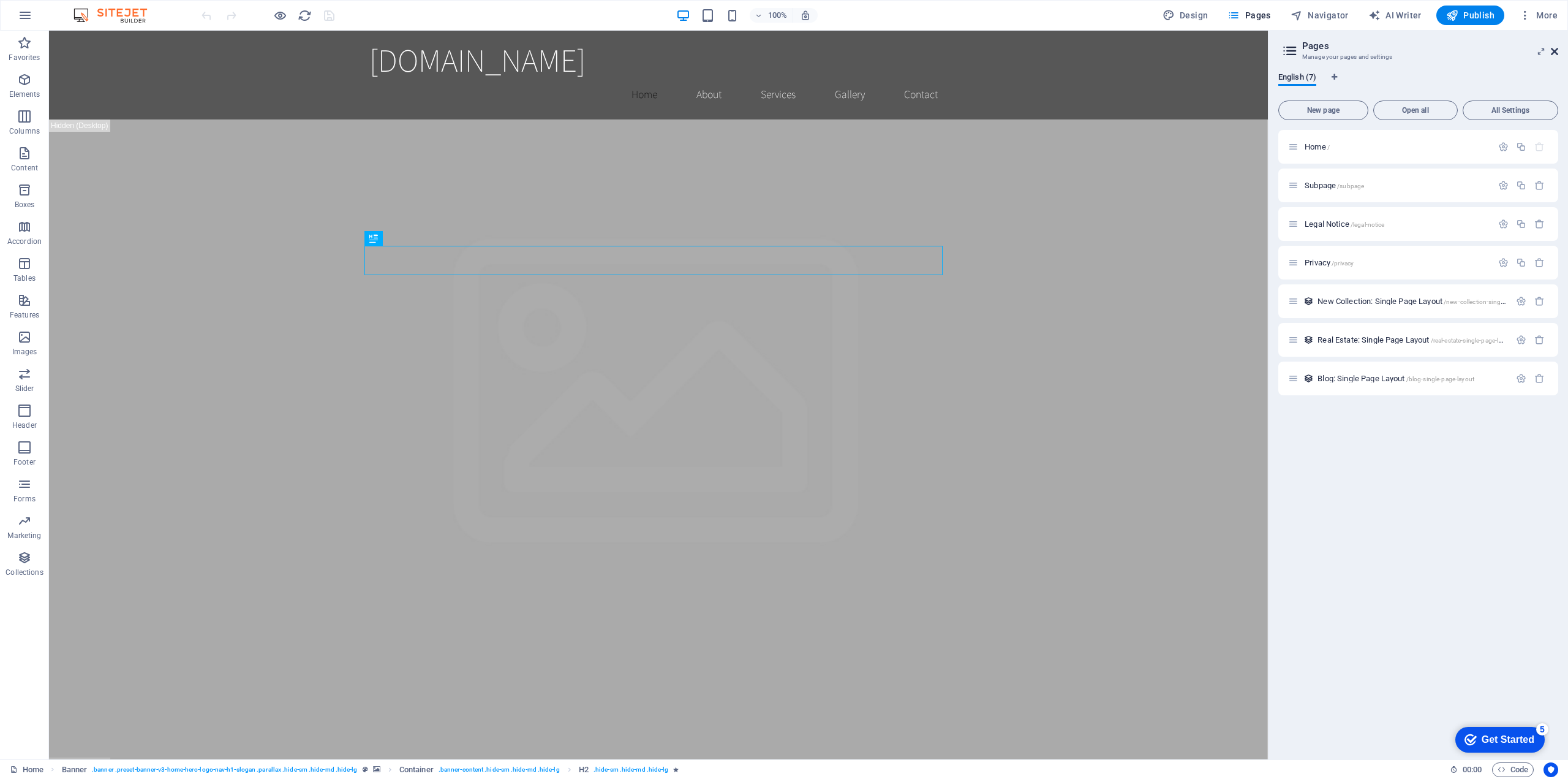
click at [1555, 51] on icon at bounding box center [1554, 51] width 7 height 10
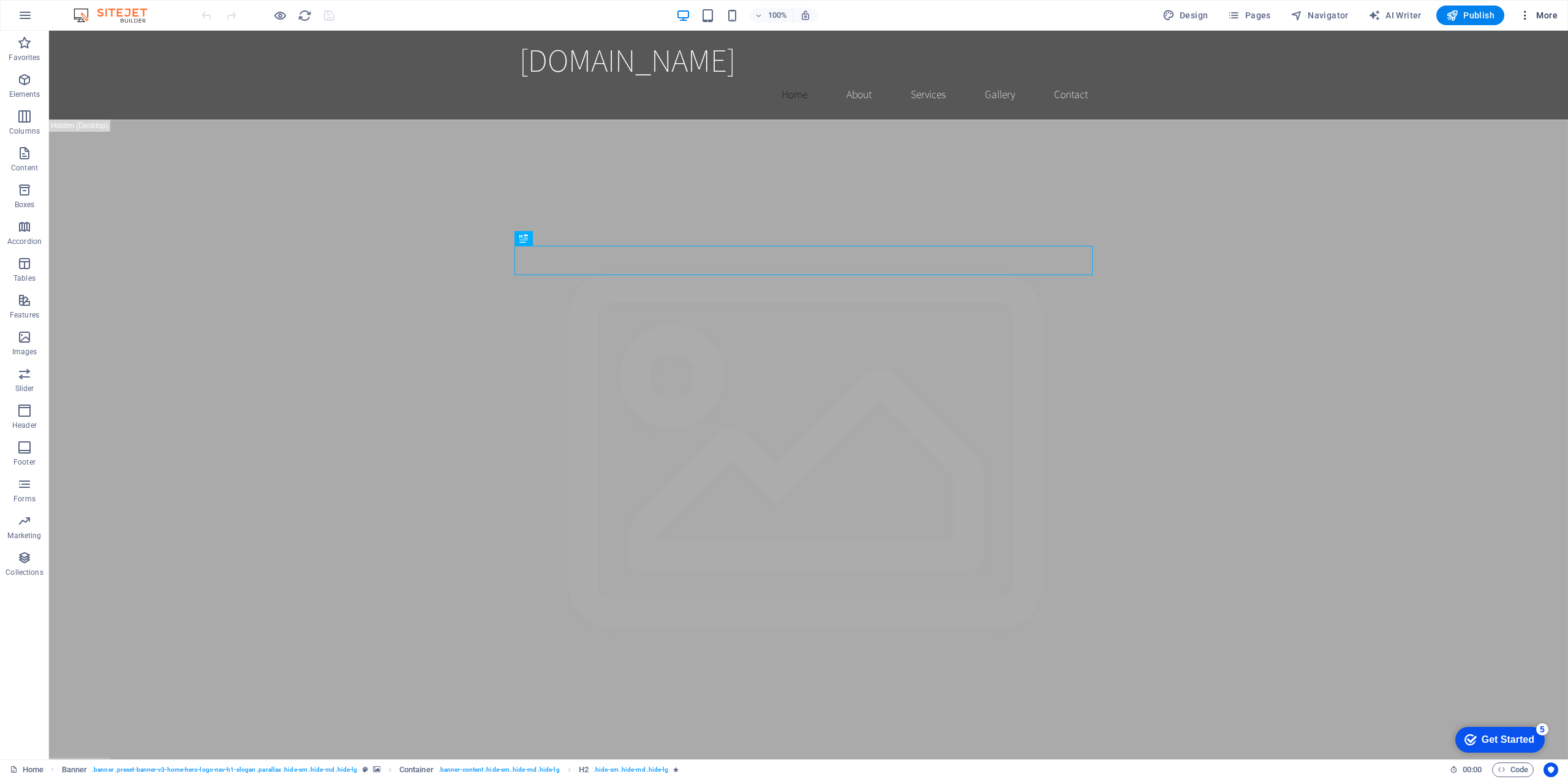
click at [1548, 9] on button "More" at bounding box center [1538, 15] width 48 height 20
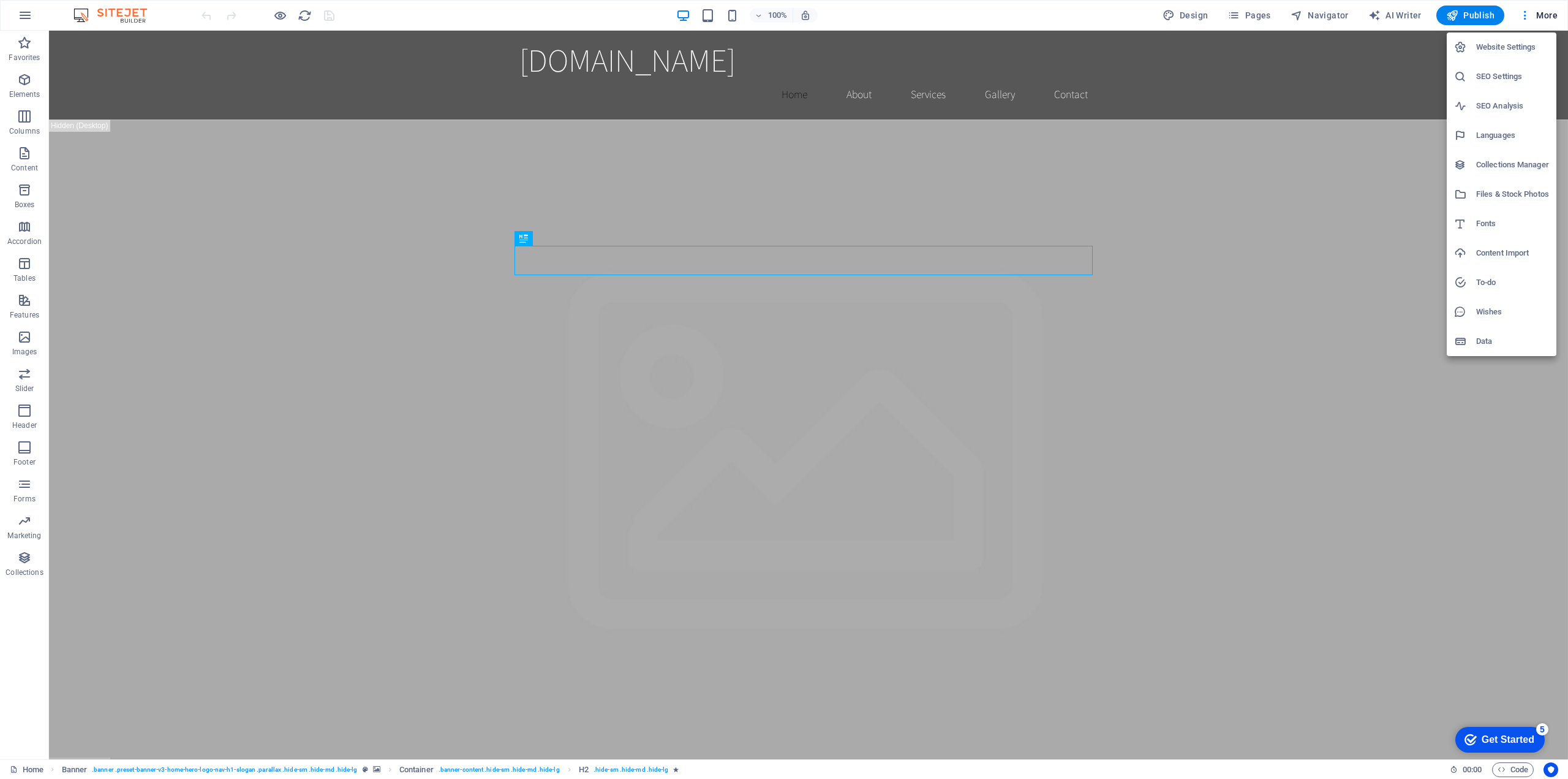
click at [1502, 341] on h6 "Data" at bounding box center [1512, 341] width 73 height 15
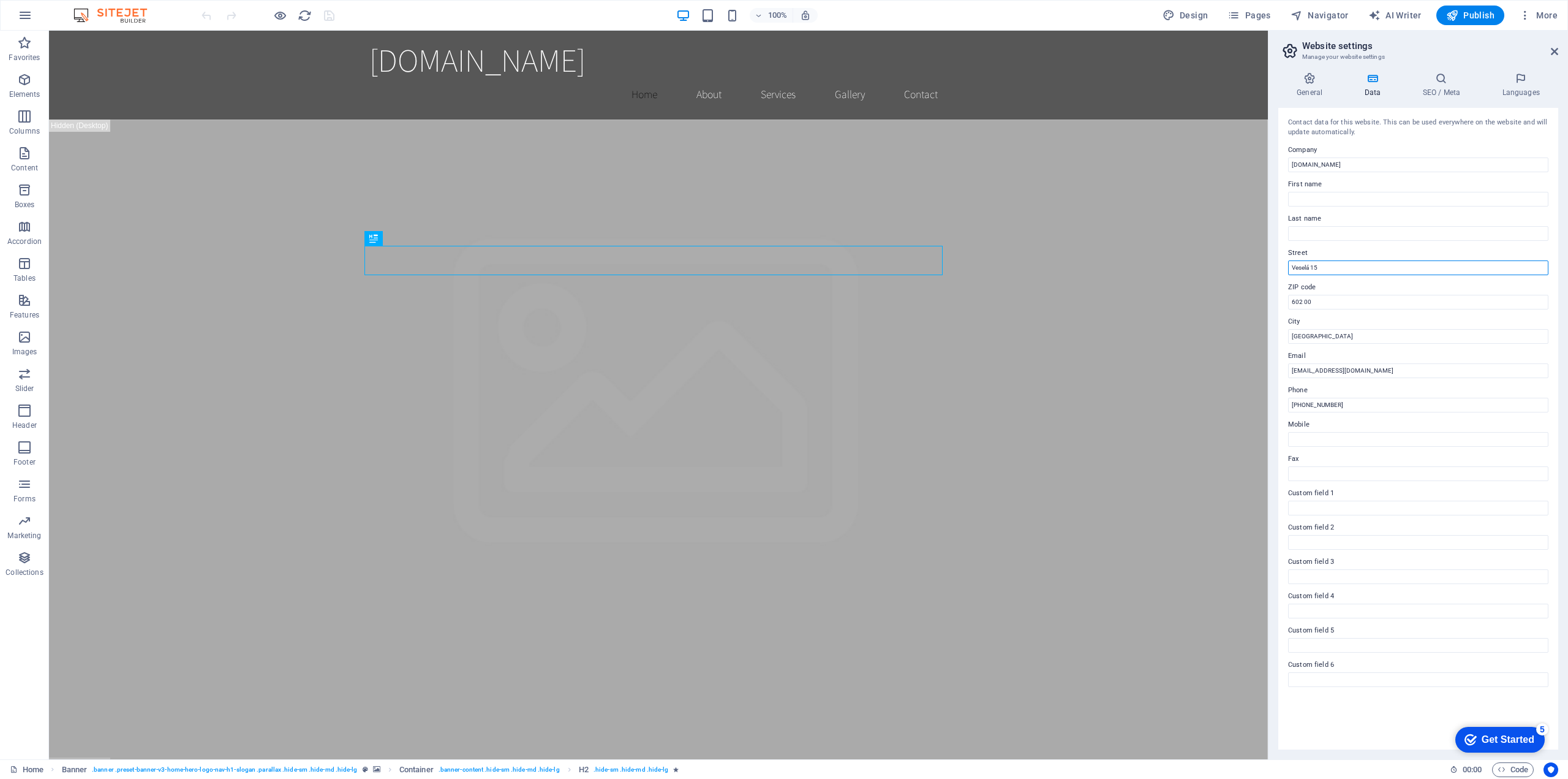
click at [1403, 271] on input "Veselá 15" at bounding box center [1418, 267] width 260 height 15
click at [1386, 735] on div "Contact data for this website. This can be used everywhere on the website and w…" at bounding box center [1418, 429] width 280 height 642
drag, startPoint x: 1386, startPoint y: 731, endPoint x: 1365, endPoint y: 732, distance: 21.0
click at [1365, 732] on div "Contact data for this website. This can be used everywhere on the website and w…" at bounding box center [1418, 429] width 280 height 642
click at [1331, 275] on input "Veselá 15" at bounding box center [1418, 267] width 260 height 15
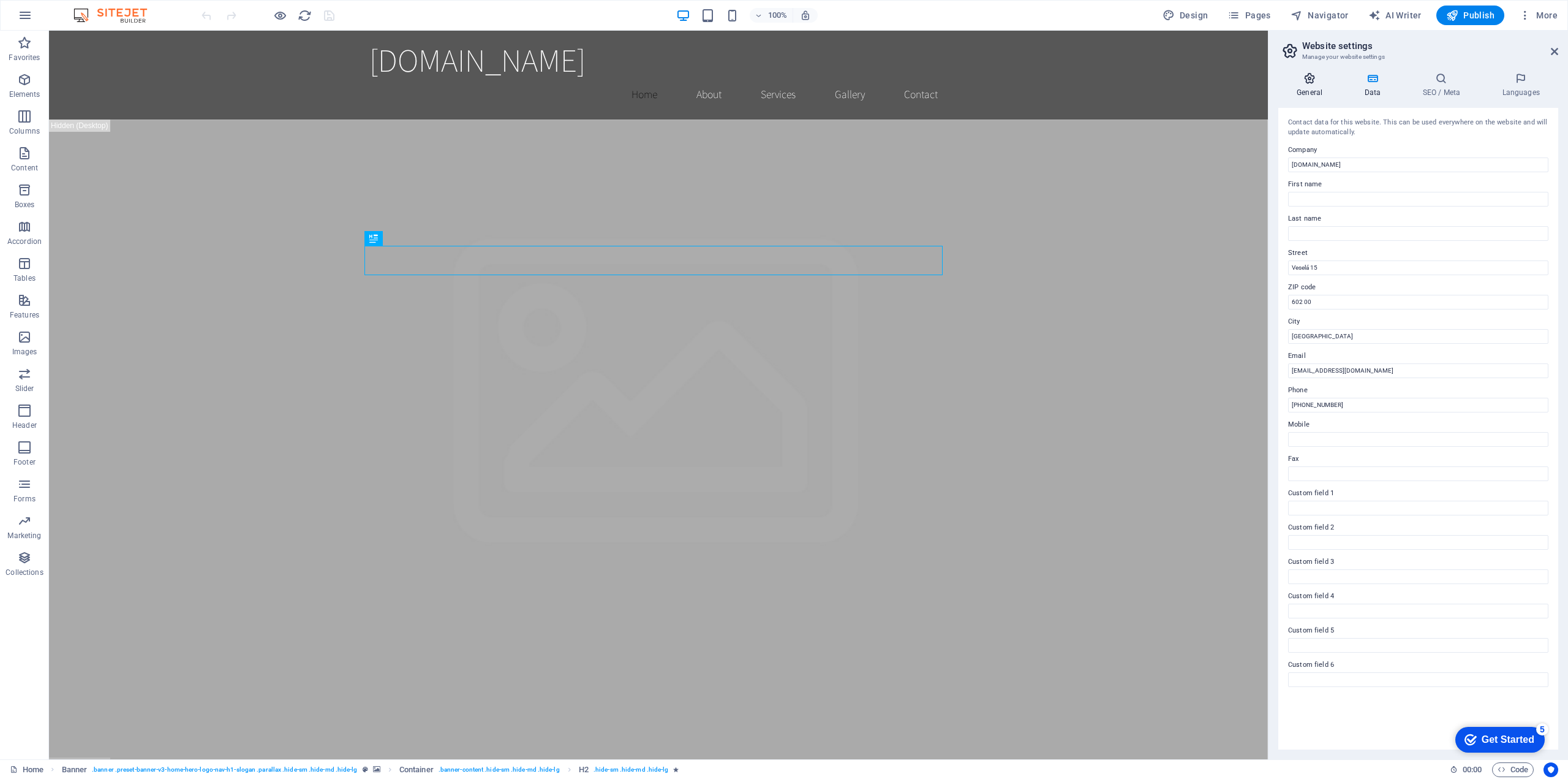
click at [1290, 81] on icon at bounding box center [1309, 78] width 62 height 12
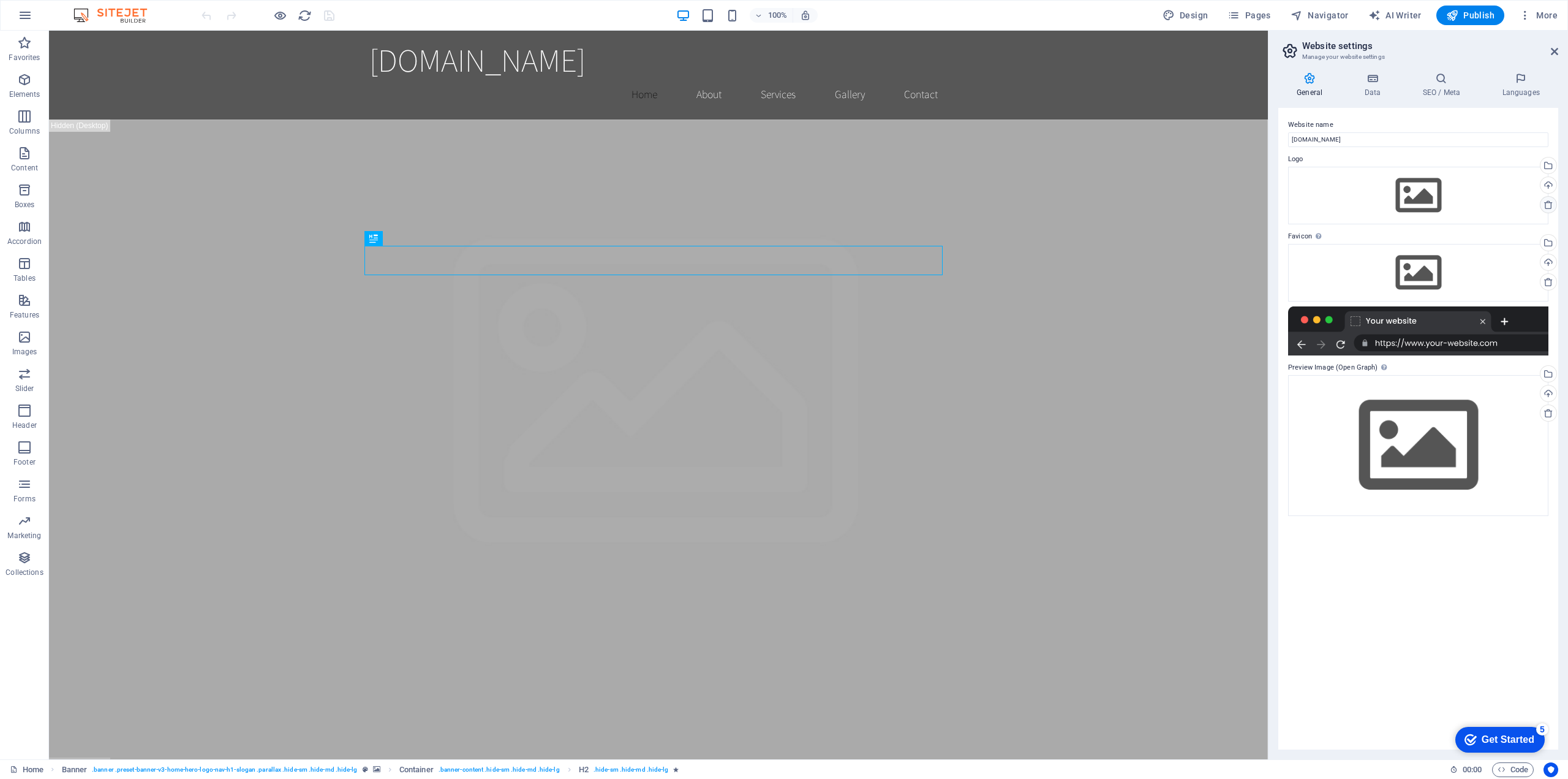
click at [1547, 204] on icon at bounding box center [1547, 204] width 10 height 10
click at [1552, 202] on icon at bounding box center [1547, 204] width 10 height 10
click at [1545, 279] on icon at bounding box center [1547, 281] width 10 height 10
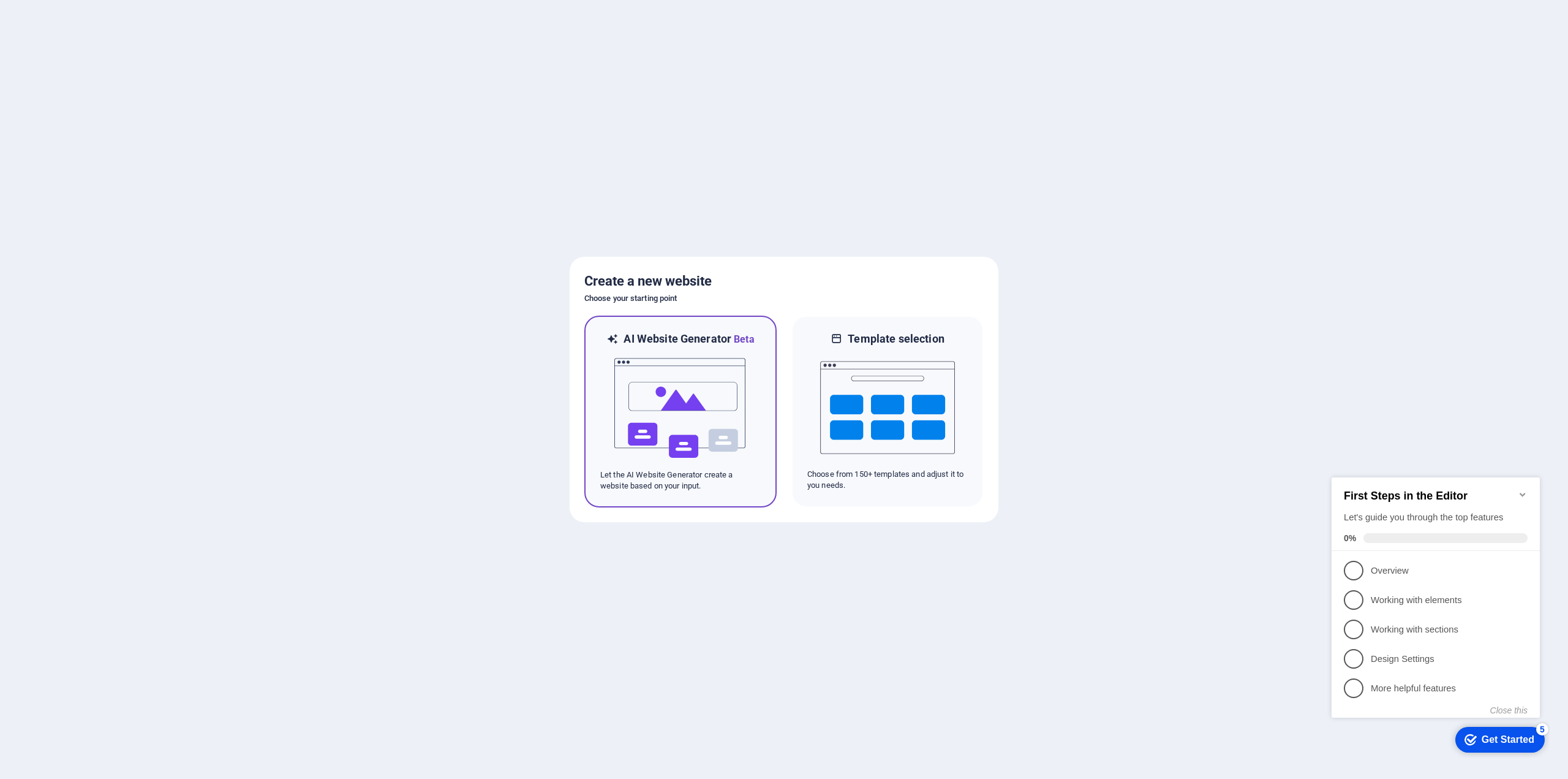
click at [675, 388] on img at bounding box center [680, 407] width 135 height 122
